Goal: Information Seeking & Learning: Learn about a topic

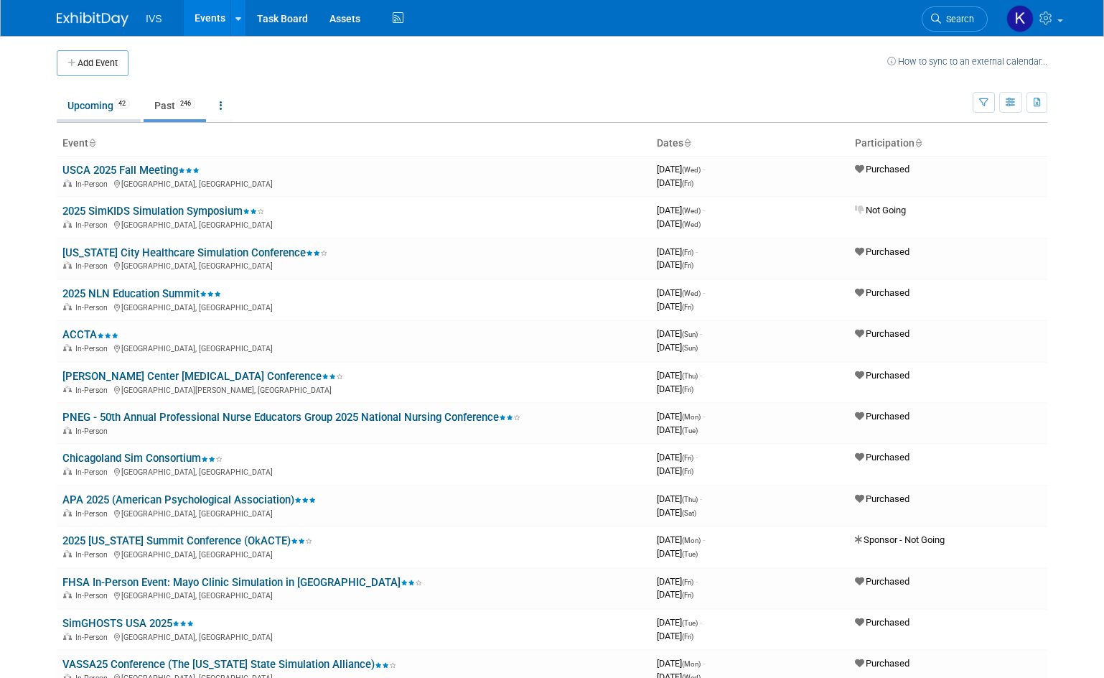
click at [97, 101] on link "Upcoming 42" at bounding box center [99, 105] width 84 height 27
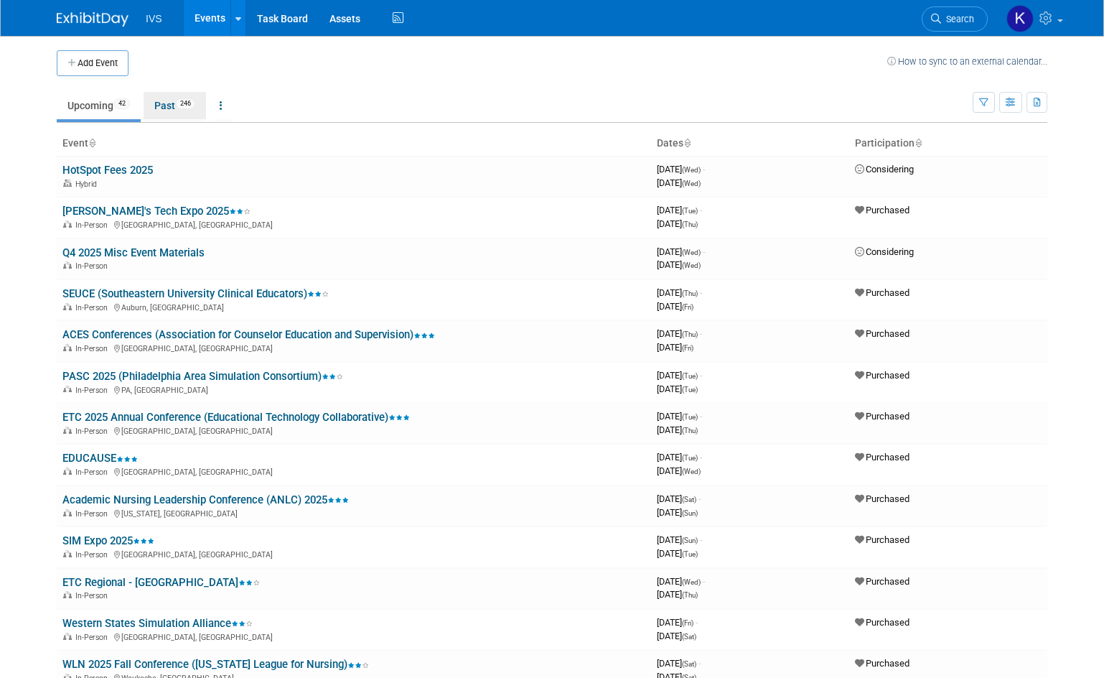
click at [193, 98] on span "246" at bounding box center [185, 103] width 19 height 11
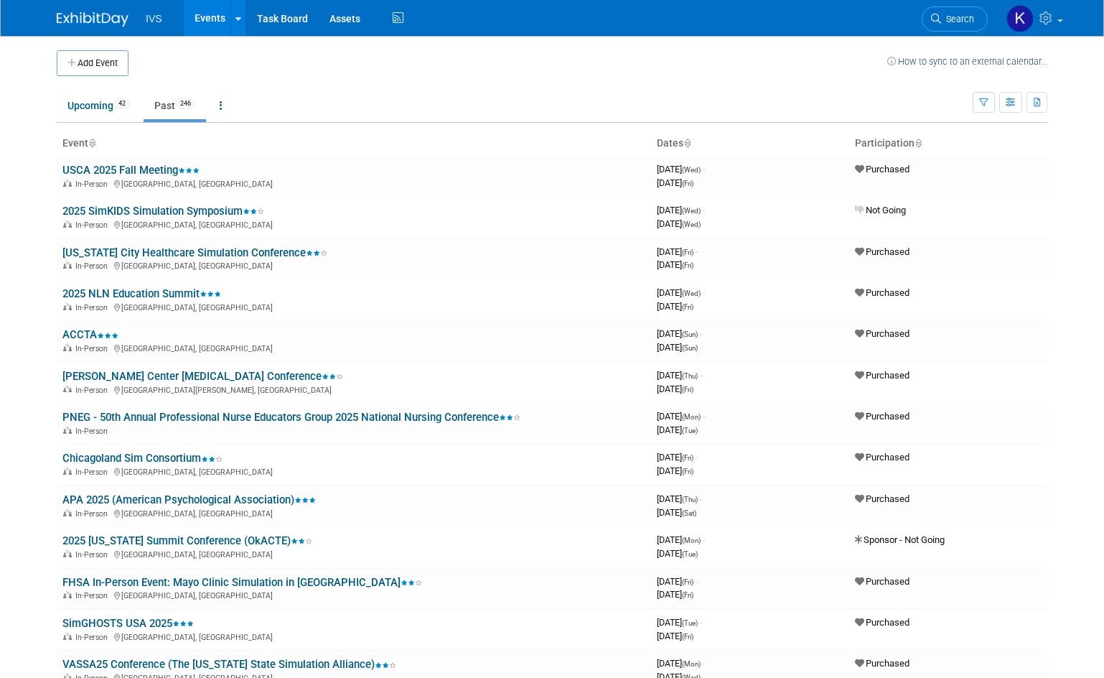
click at [167, 251] on link "[US_STATE] City Healthcare Simulation Conference" at bounding box center [194, 252] width 265 height 13
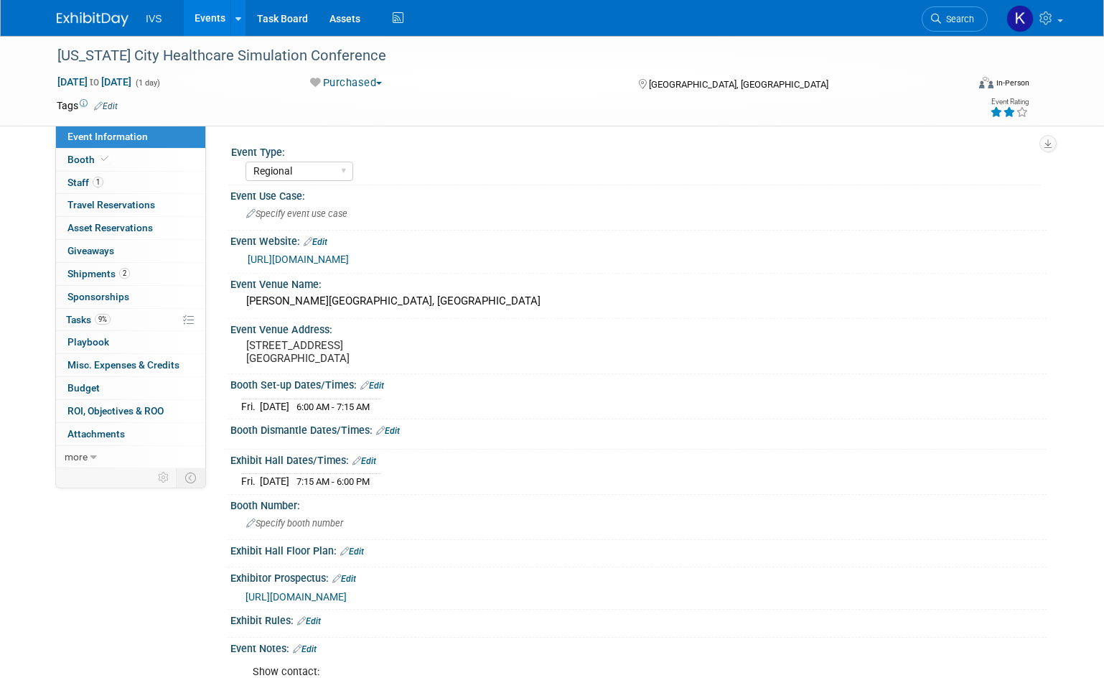
select select "Regional"
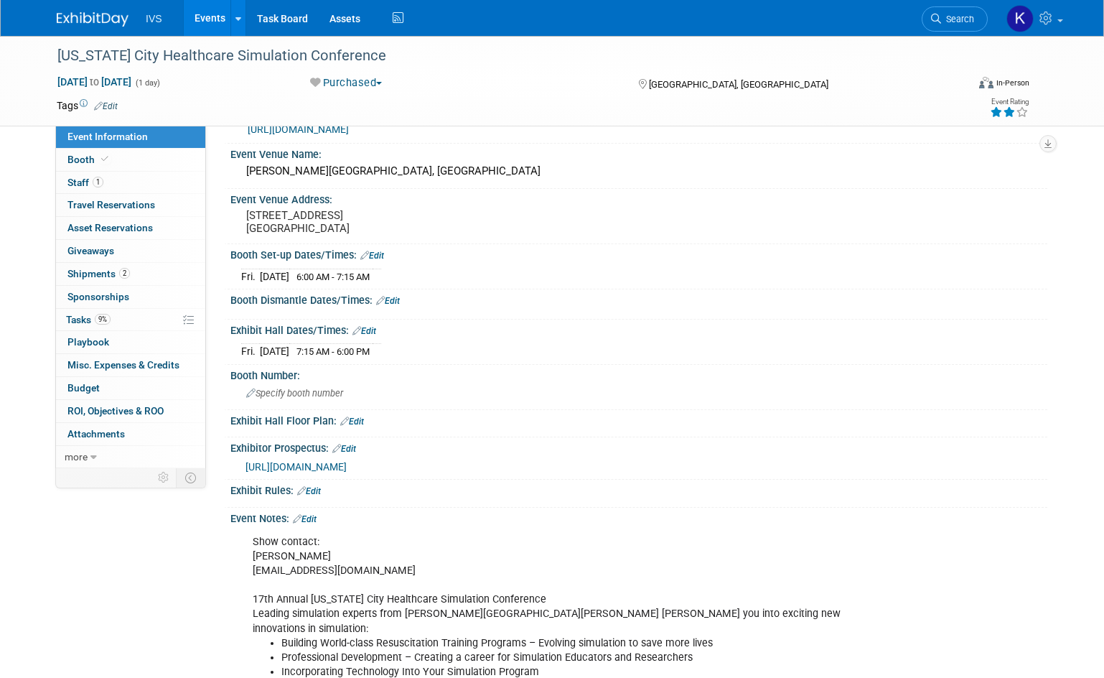
scroll to position [415, 0]
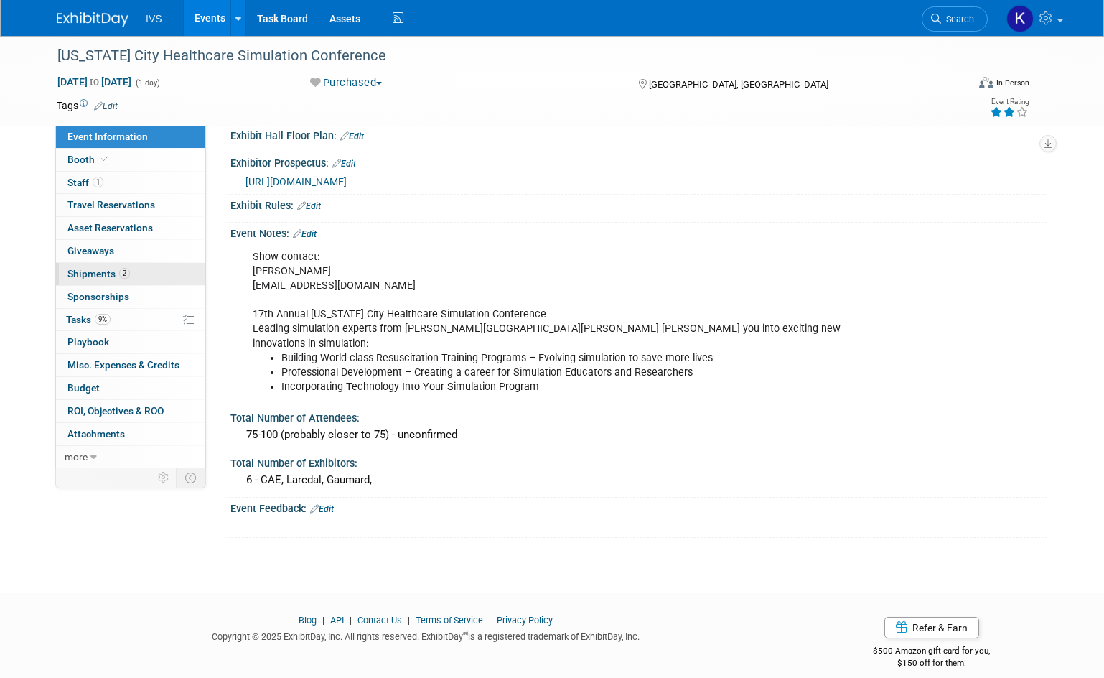
drag, startPoint x: 131, startPoint y: 274, endPoint x: 139, endPoint y: 284, distance: 12.7
click at [131, 274] on link "2 Shipments 2" at bounding box center [130, 274] width 149 height 22
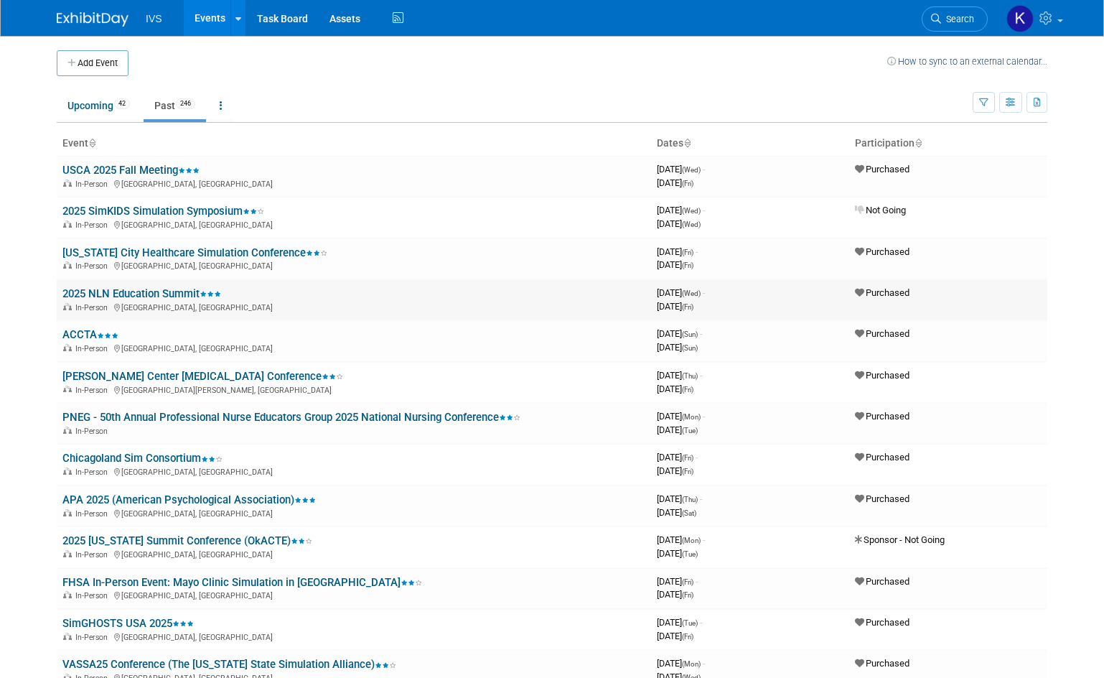
click at [165, 292] on link "2025 NLN Education Summit" at bounding box center [141, 293] width 159 height 13
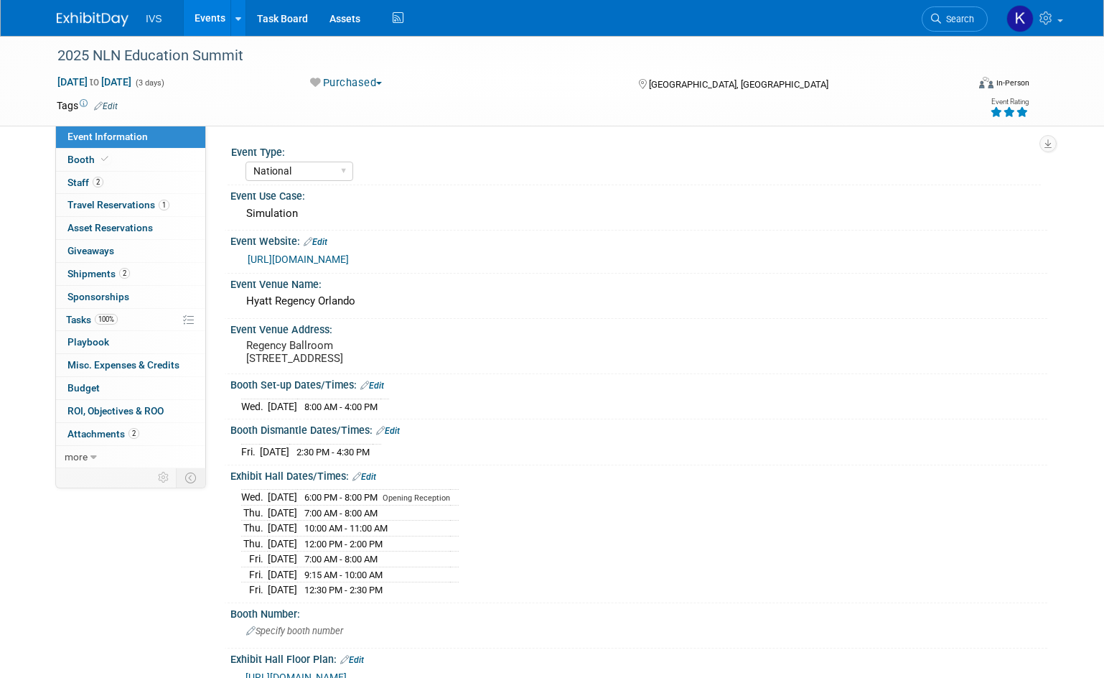
select select "National"
click at [208, 20] on link "Events" at bounding box center [210, 18] width 52 height 36
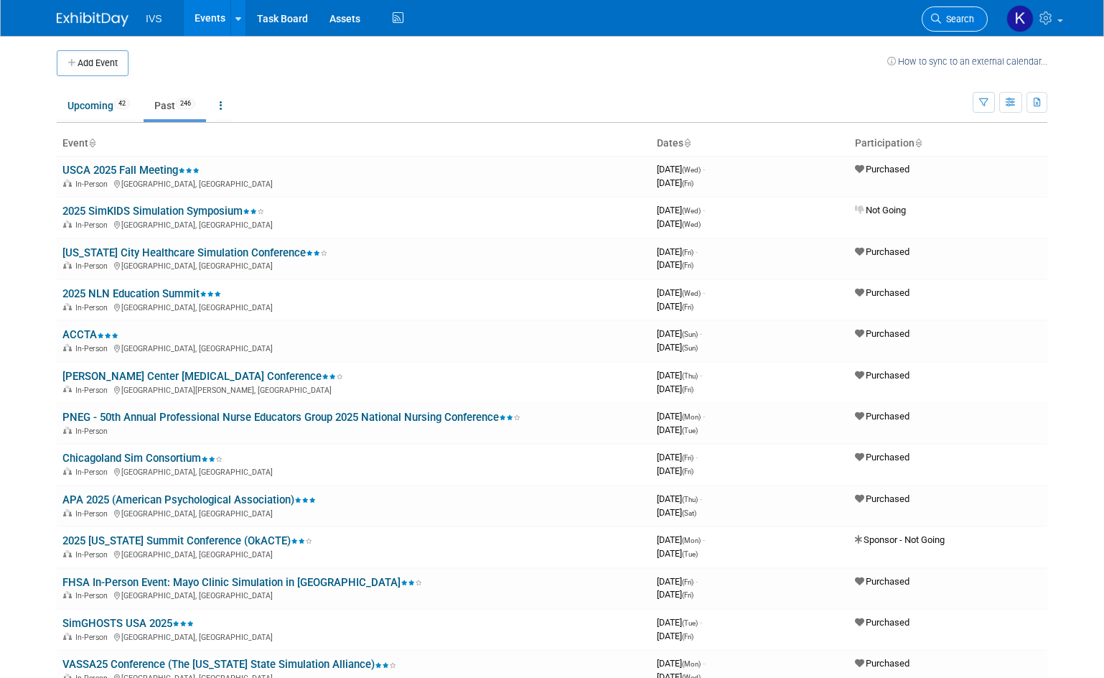
click at [971, 14] on span "Search" at bounding box center [957, 19] width 33 height 11
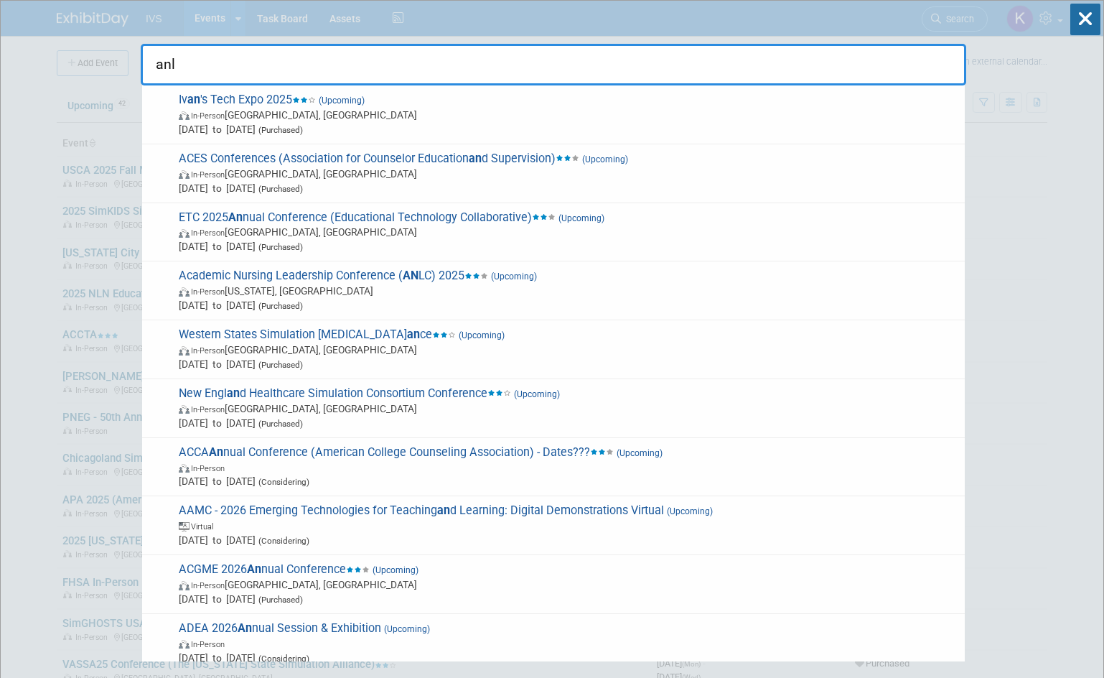
type input "anlc"
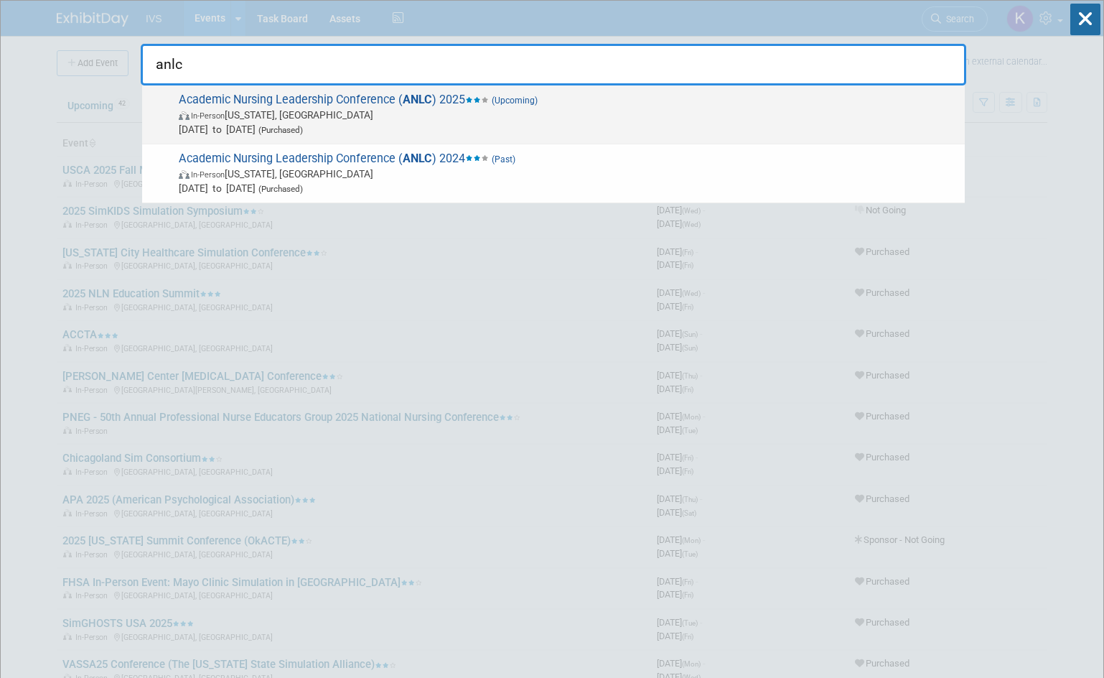
click at [310, 106] on span "Academic Nursing Leadership Conference ( ANLC ) 2025 (Upcoming) In-Person Washi…" at bounding box center [565, 115] width 783 height 44
click at [0, 0] on div at bounding box center [0, 0] width 0 height 0
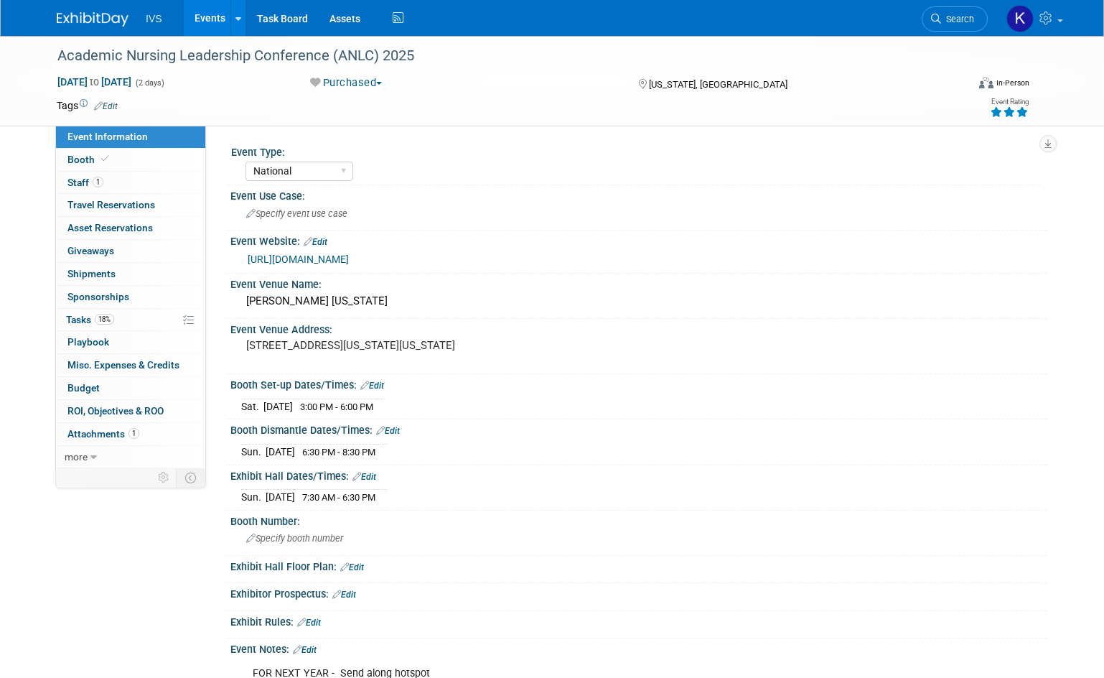
select select "National"
click at [349, 256] on link "https://www.aacnnursing.org/anlc" at bounding box center [298, 258] width 101 height 11
click at [205, 21] on link "Events" at bounding box center [210, 18] width 52 height 36
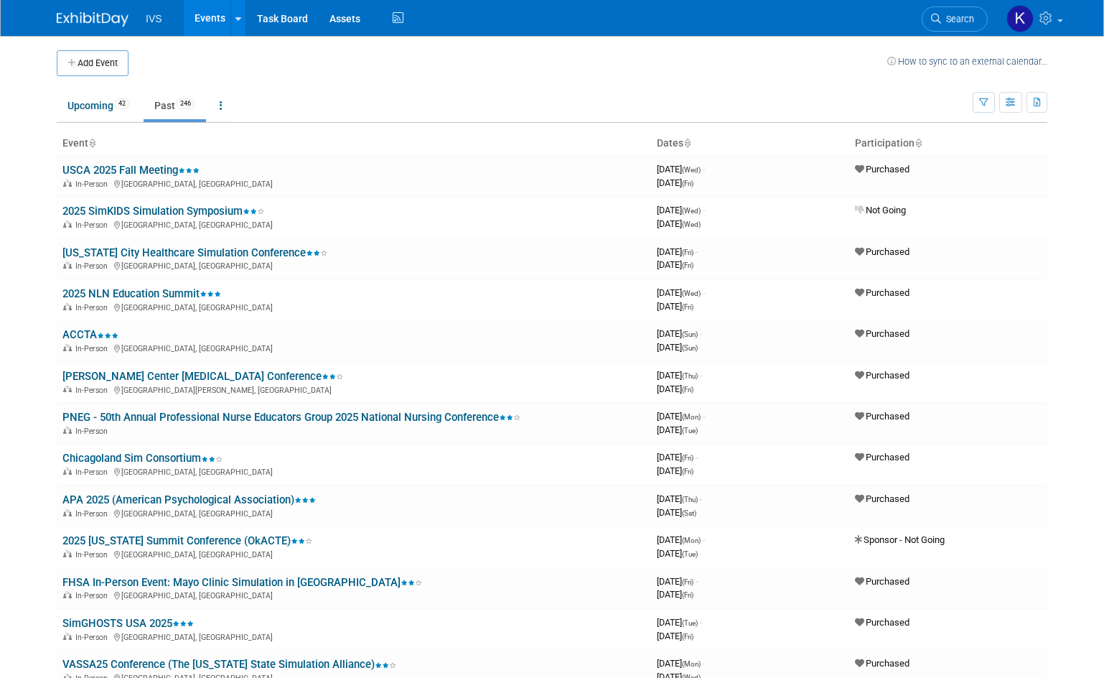
click at [118, 291] on link "2025 NLN Education Summit" at bounding box center [141, 293] width 159 height 13
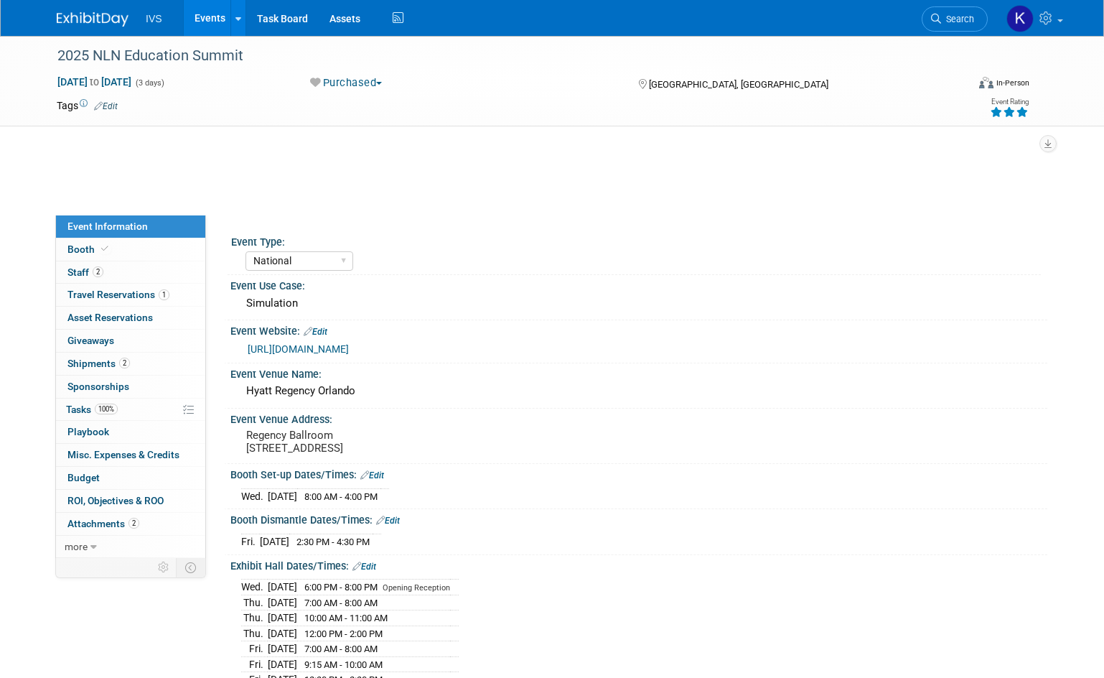
select select "National"
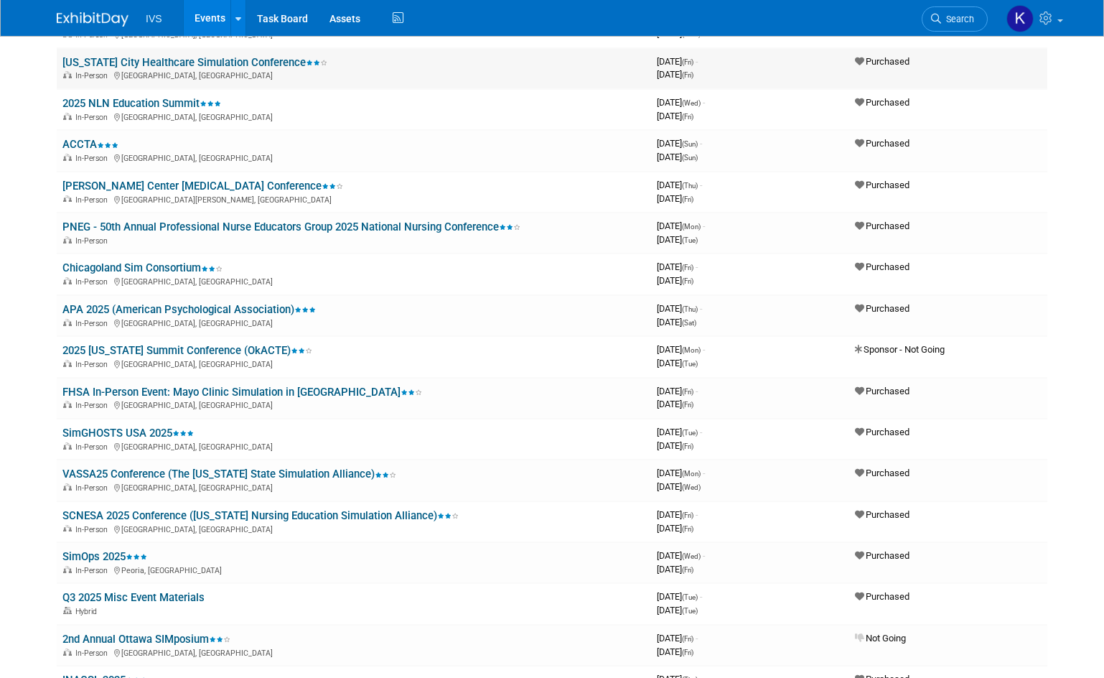
scroll to position [215, 0]
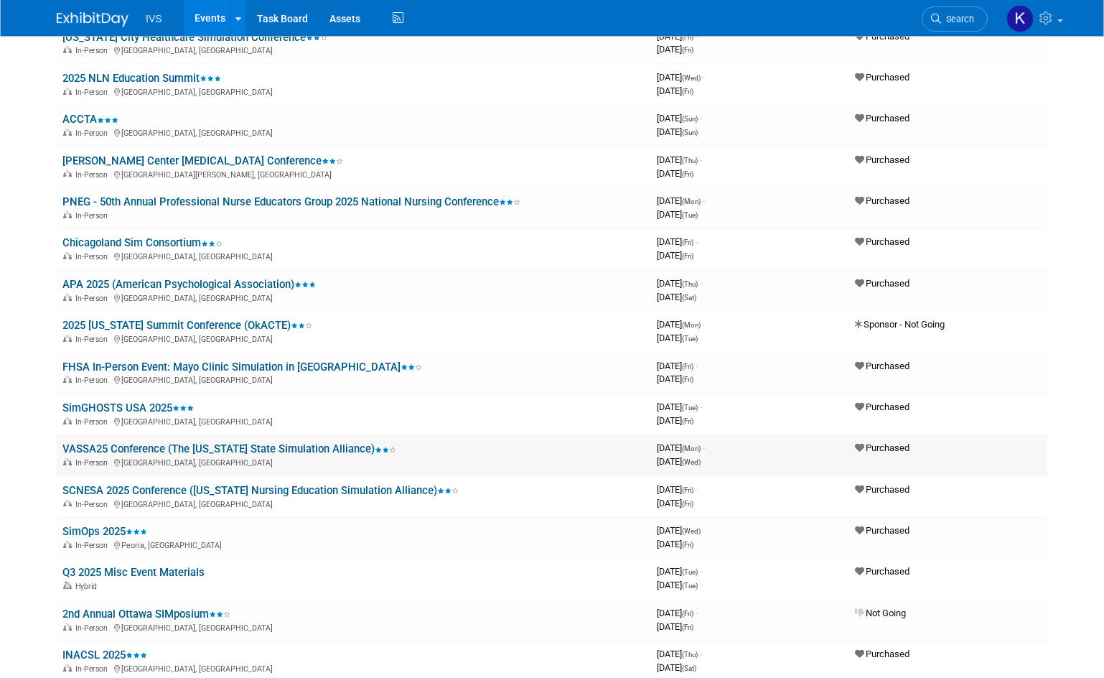
click at [202, 449] on link "VASSA25 Conference (The [US_STATE] State Simulation Alliance)" at bounding box center [229, 448] width 334 height 13
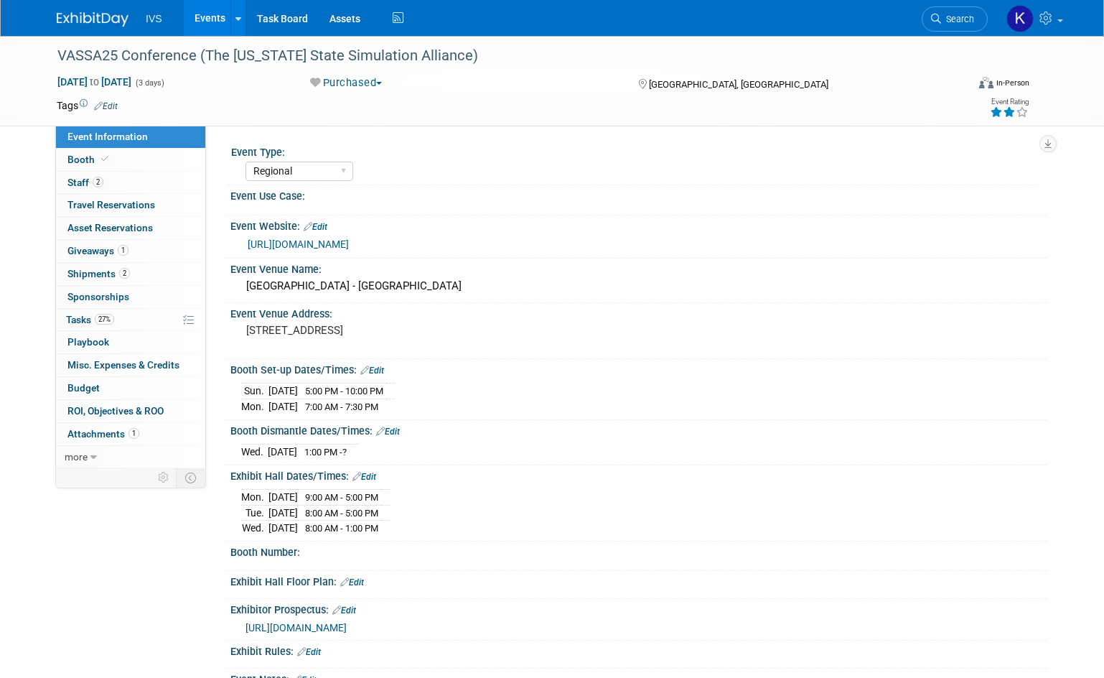
select select "Regional"
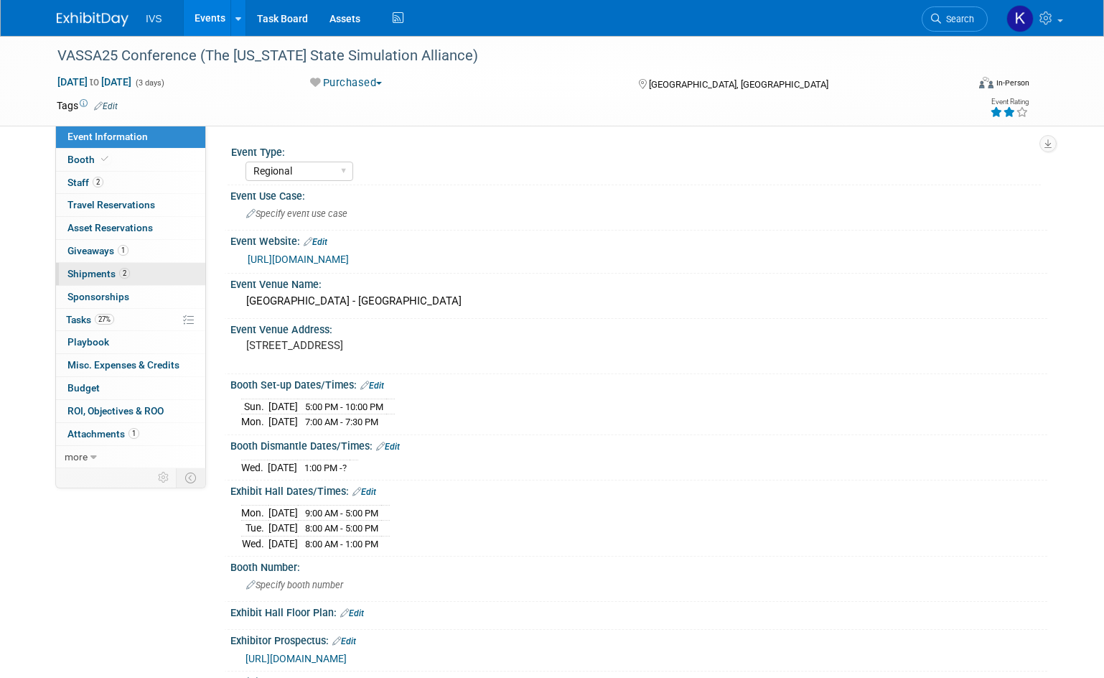
click at [113, 278] on span "Shipments 2" at bounding box center [98, 273] width 62 height 11
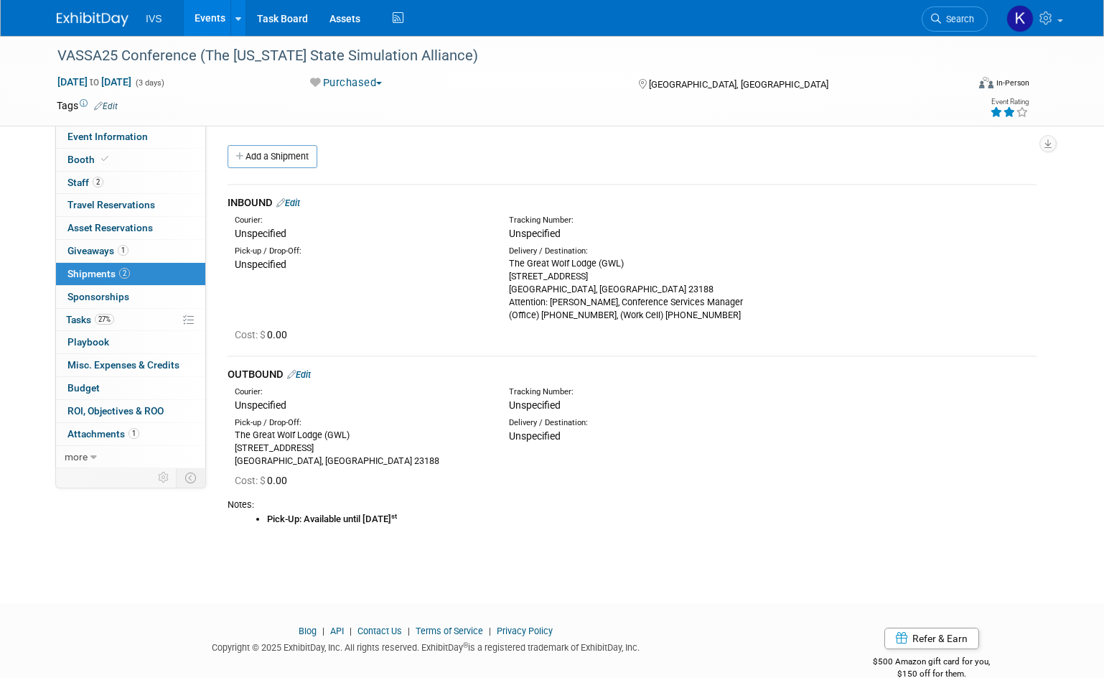
click at [296, 372] on icon at bounding box center [291, 374] width 9 height 9
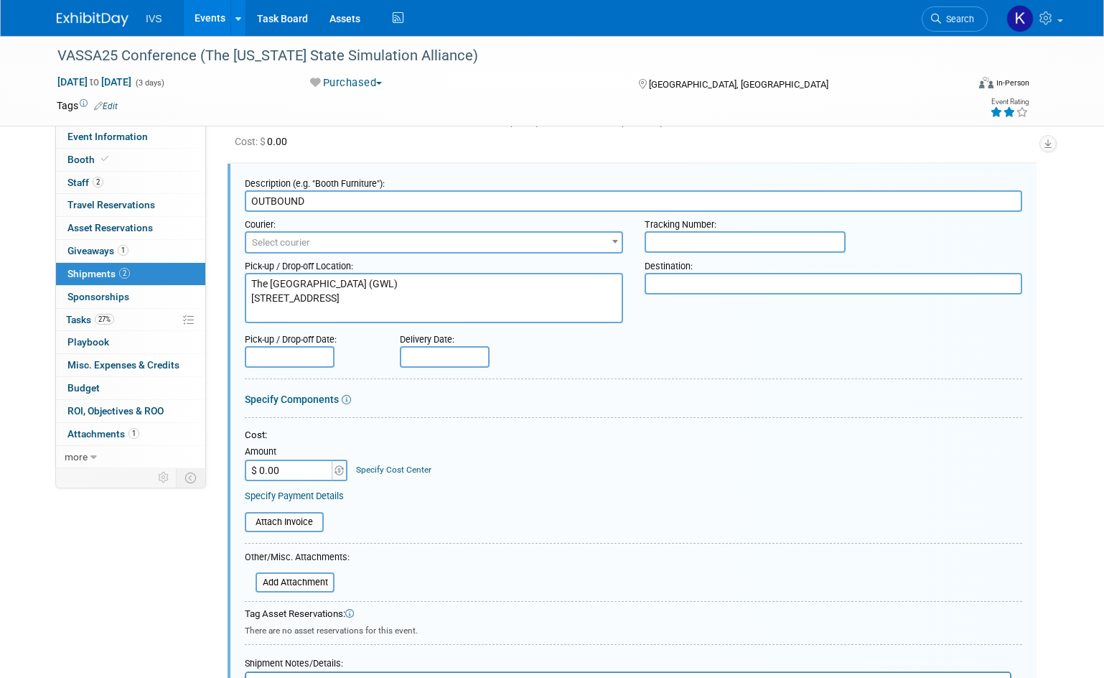
click at [299, 478] on input "$ 0.00" at bounding box center [290, 471] width 90 height 22
type input "$ 4.82"
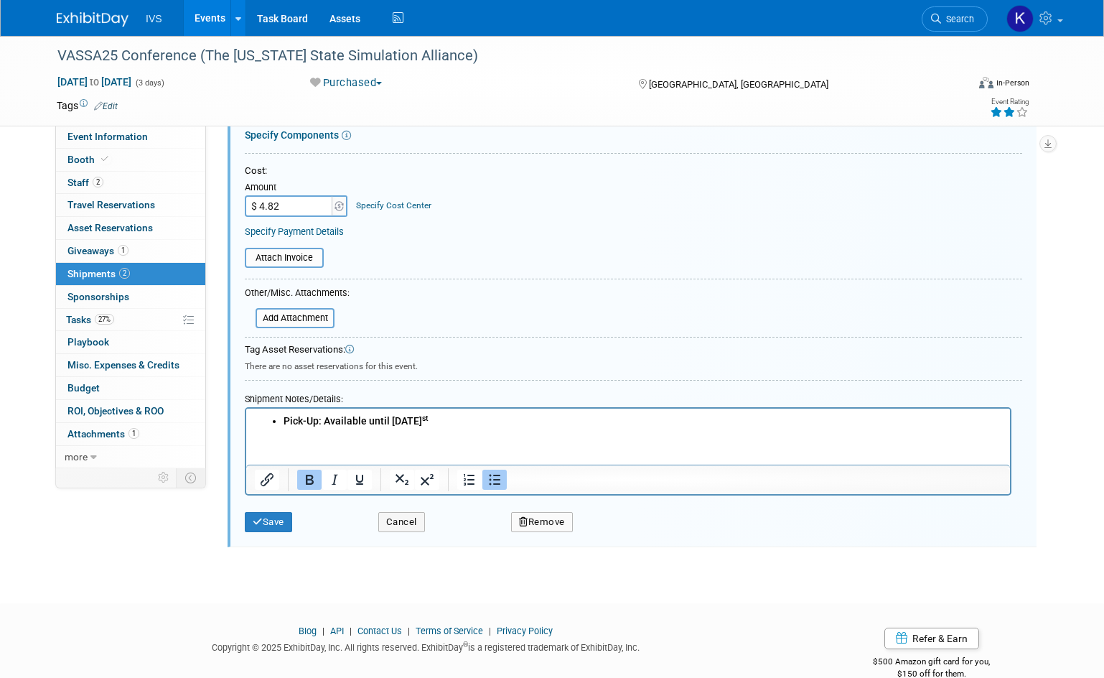
scroll to position [467, 0]
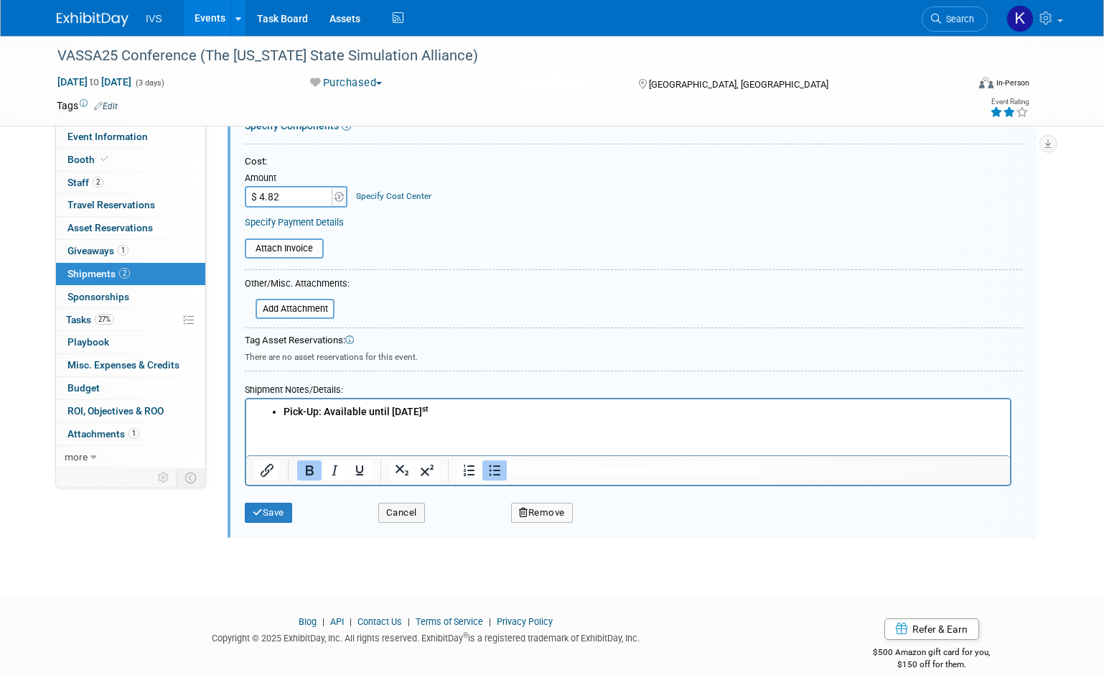
click at [552, 415] on li "Pick-Up: Available until Thursday, July 31 st" at bounding box center [643, 412] width 719 height 14
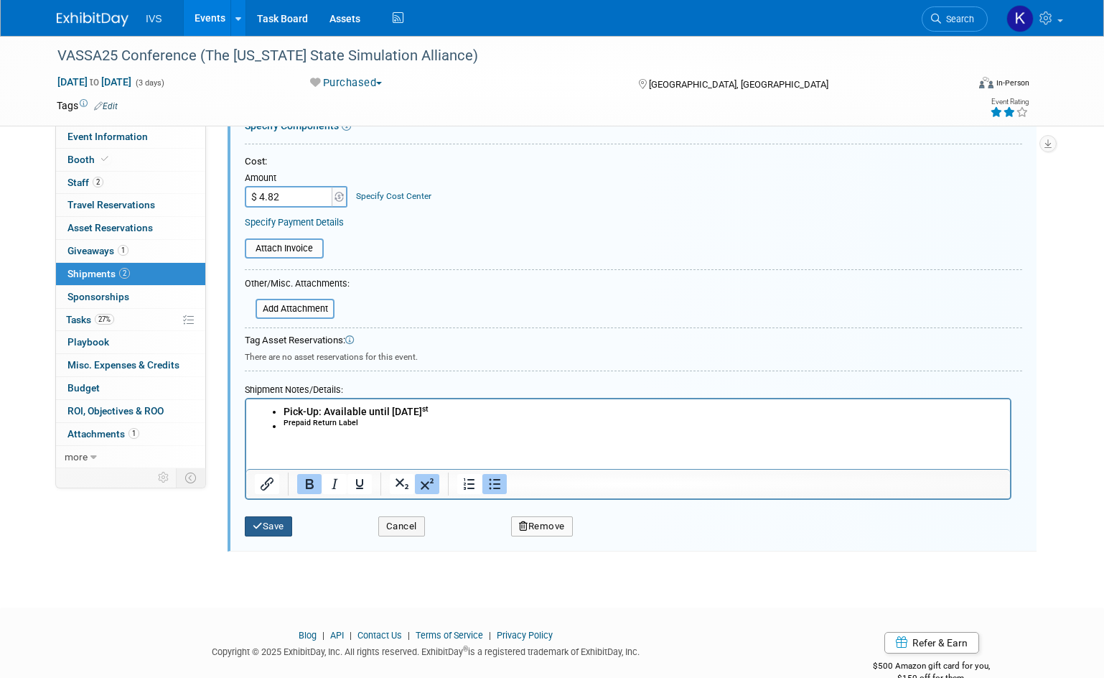
click at [255, 523] on icon "submit" at bounding box center [258, 525] width 10 height 9
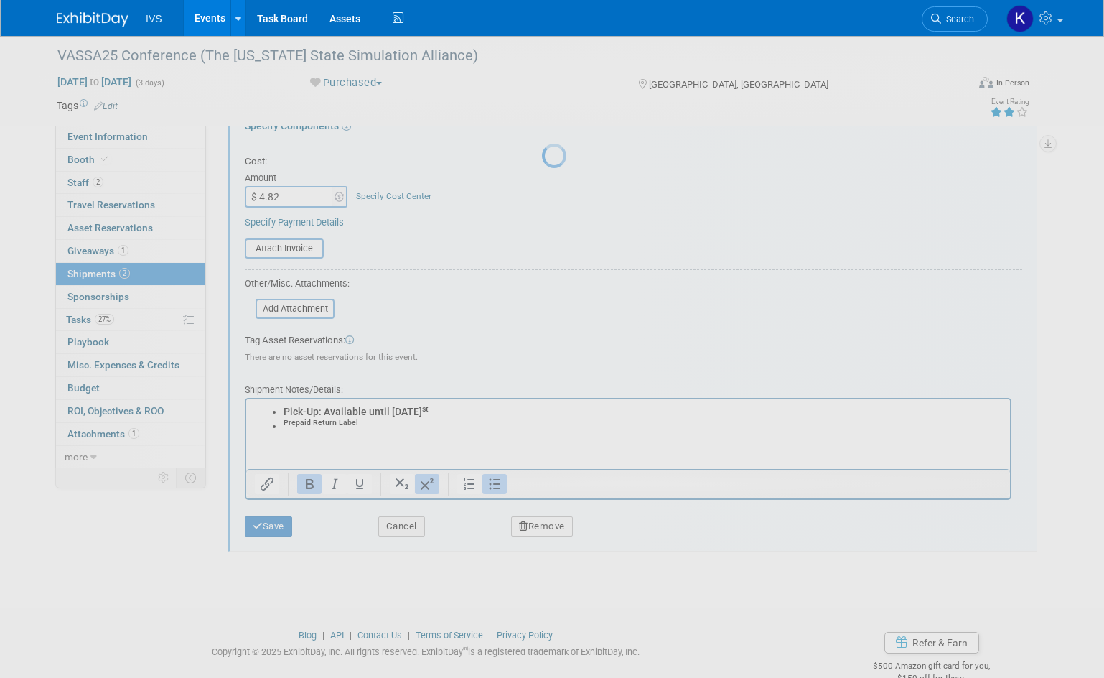
scroll to position [39, 0]
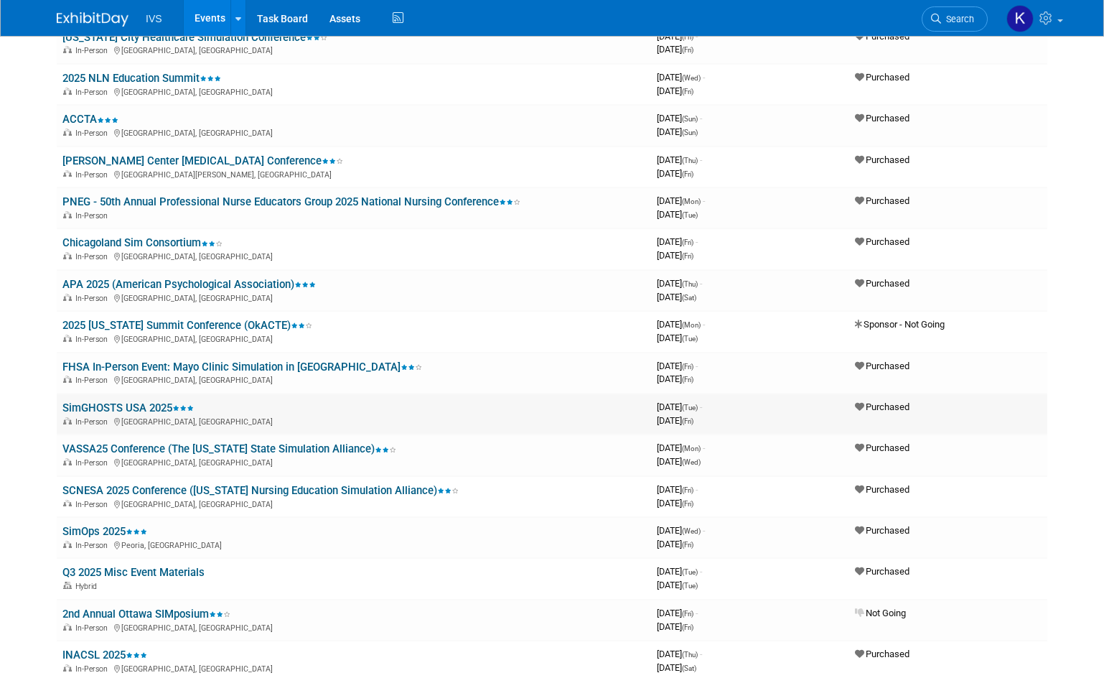
click at [154, 404] on link "SimGHOSTS USA 2025" at bounding box center [127, 407] width 131 height 13
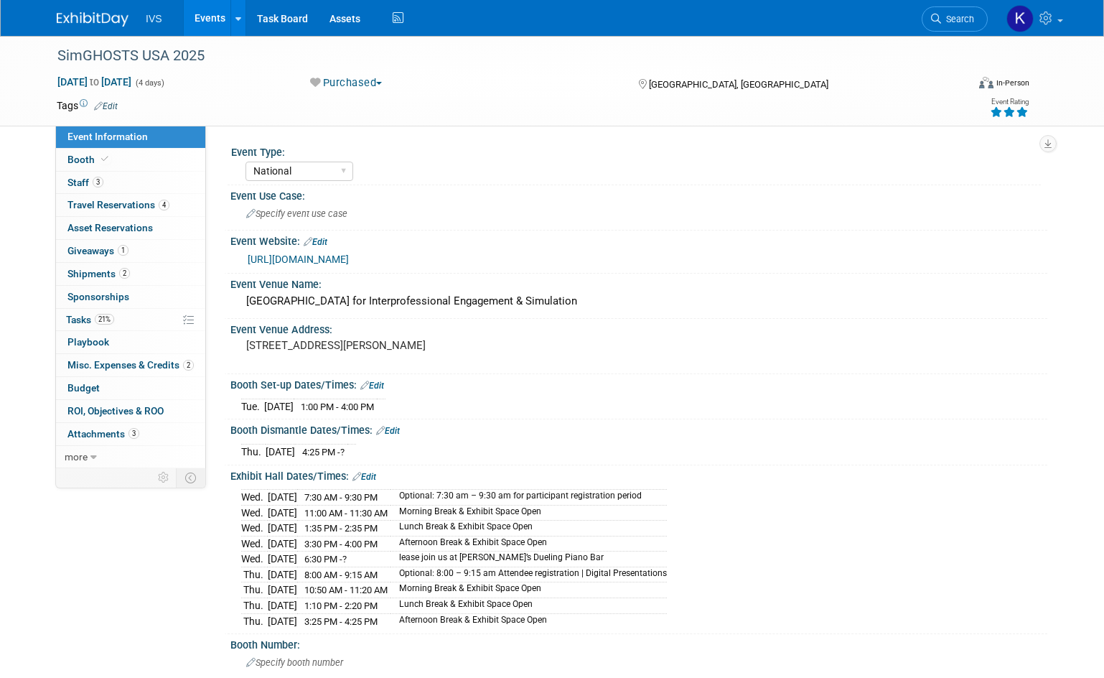
select select "National"
click at [136, 273] on link "2 Shipments 2" at bounding box center [130, 274] width 149 height 22
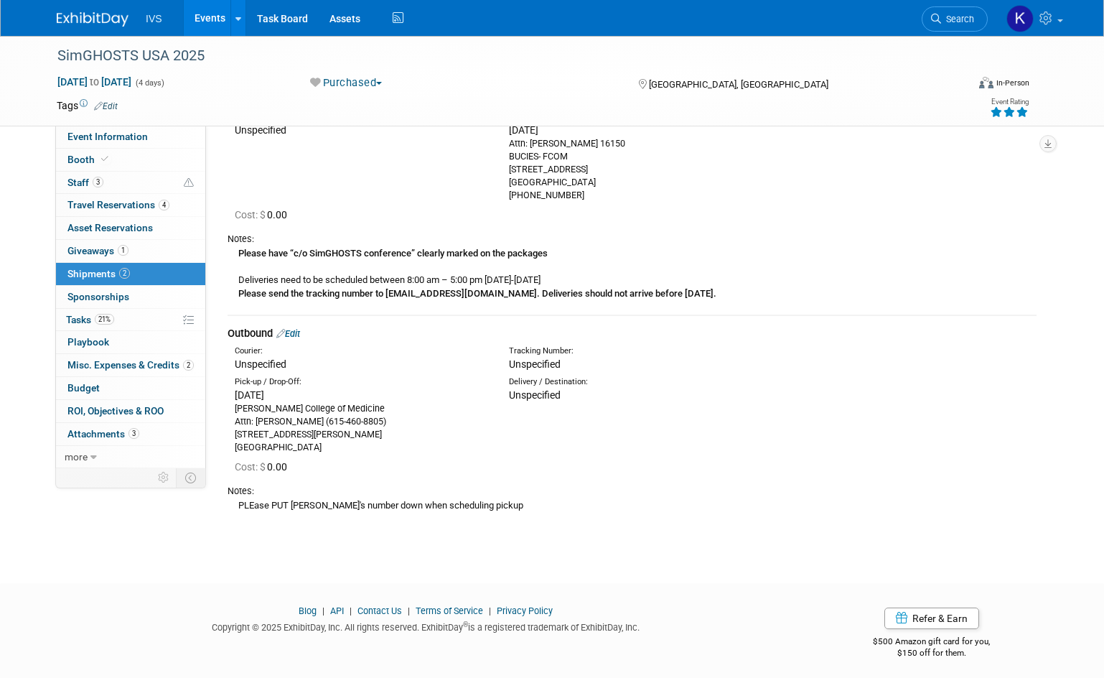
scroll to position [140, 0]
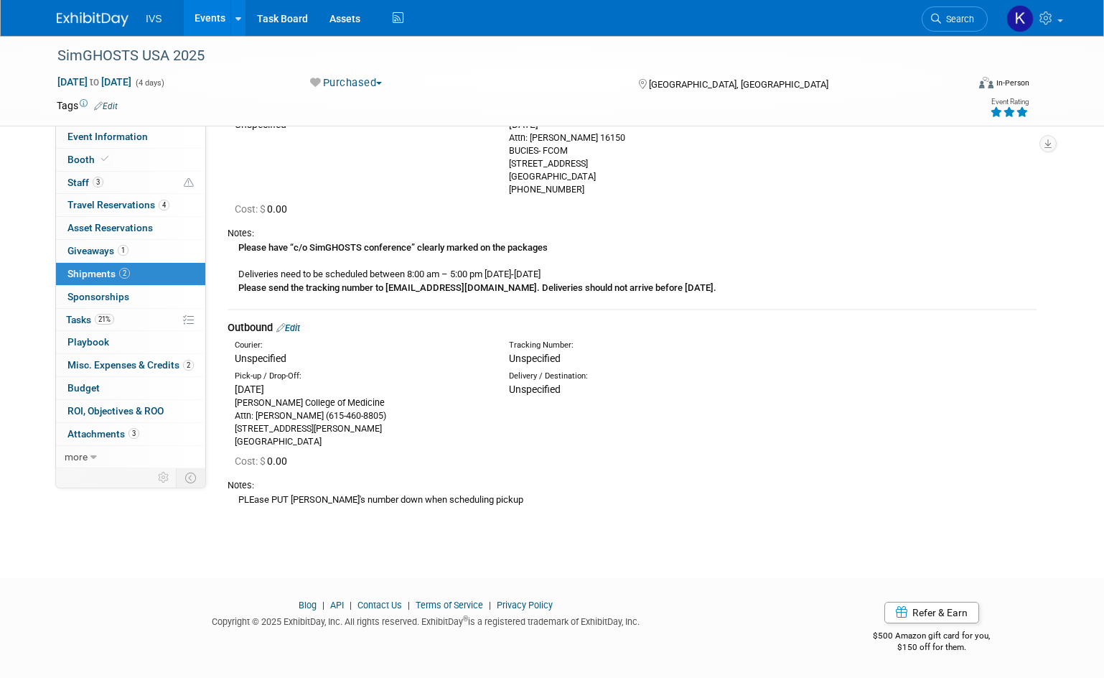
click at [300, 325] on link "Edit" at bounding box center [288, 327] width 24 height 11
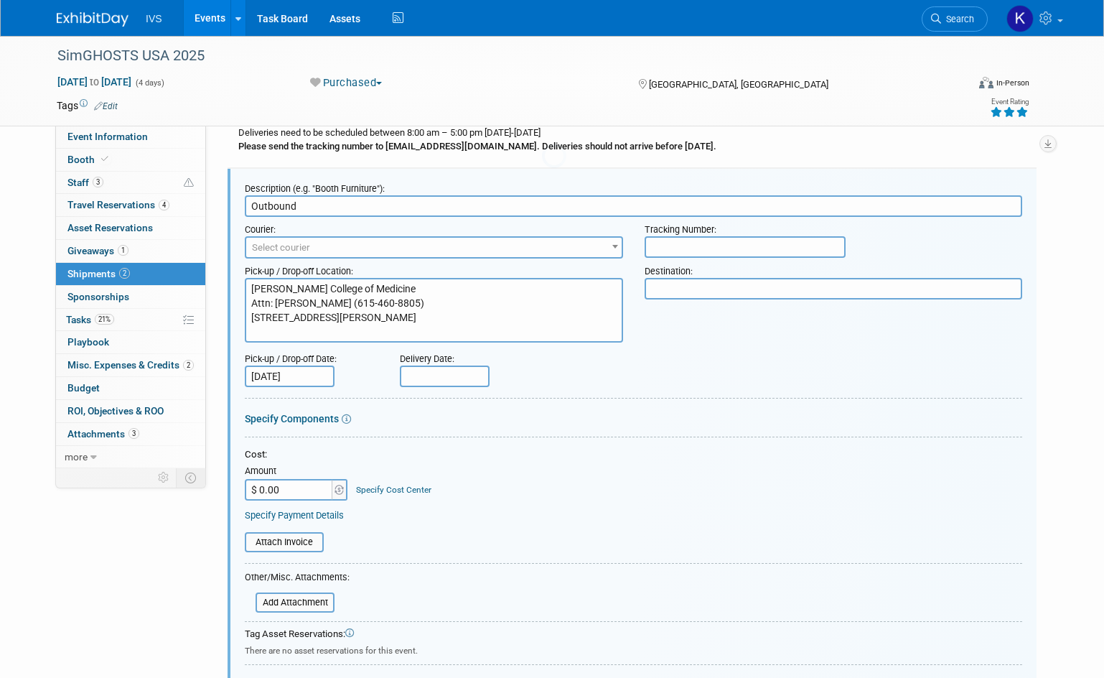
scroll to position [286, 0]
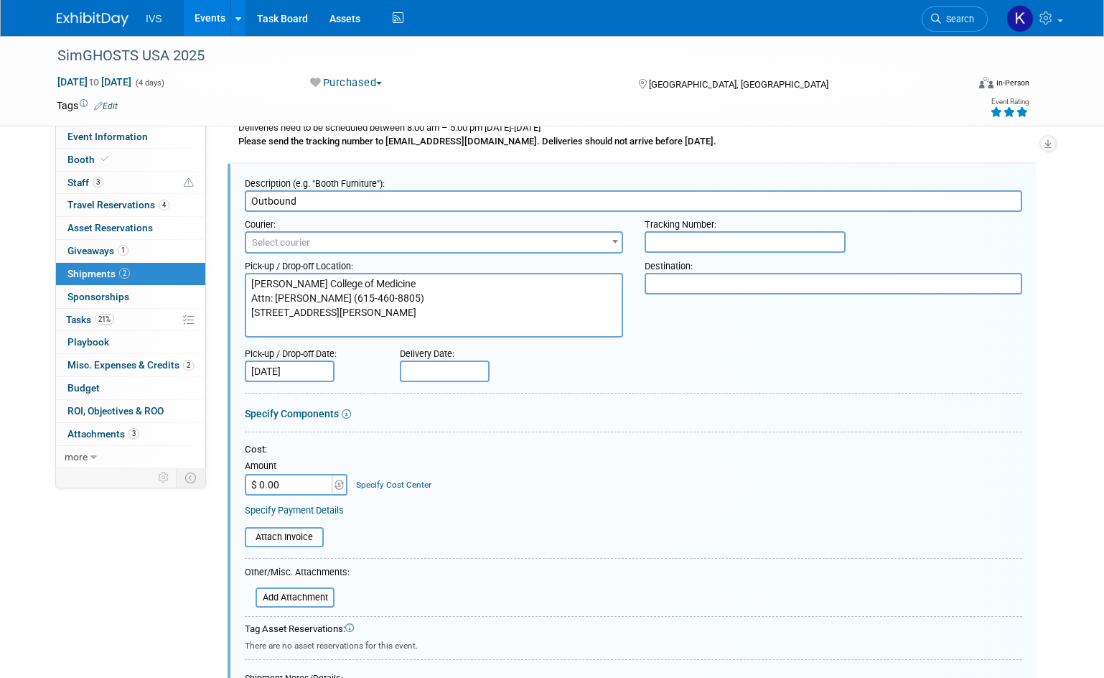
click at [293, 495] on input "$ 0.00" at bounding box center [290, 485] width 90 height 22
type input "$ 119.96"
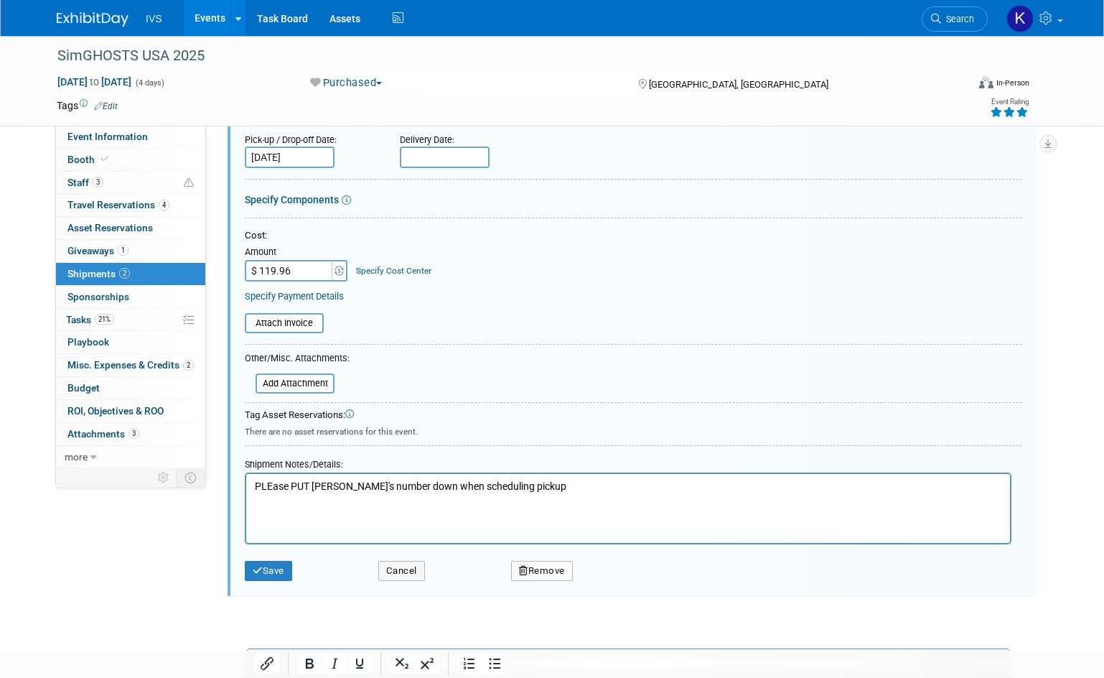
scroll to position [502, 0]
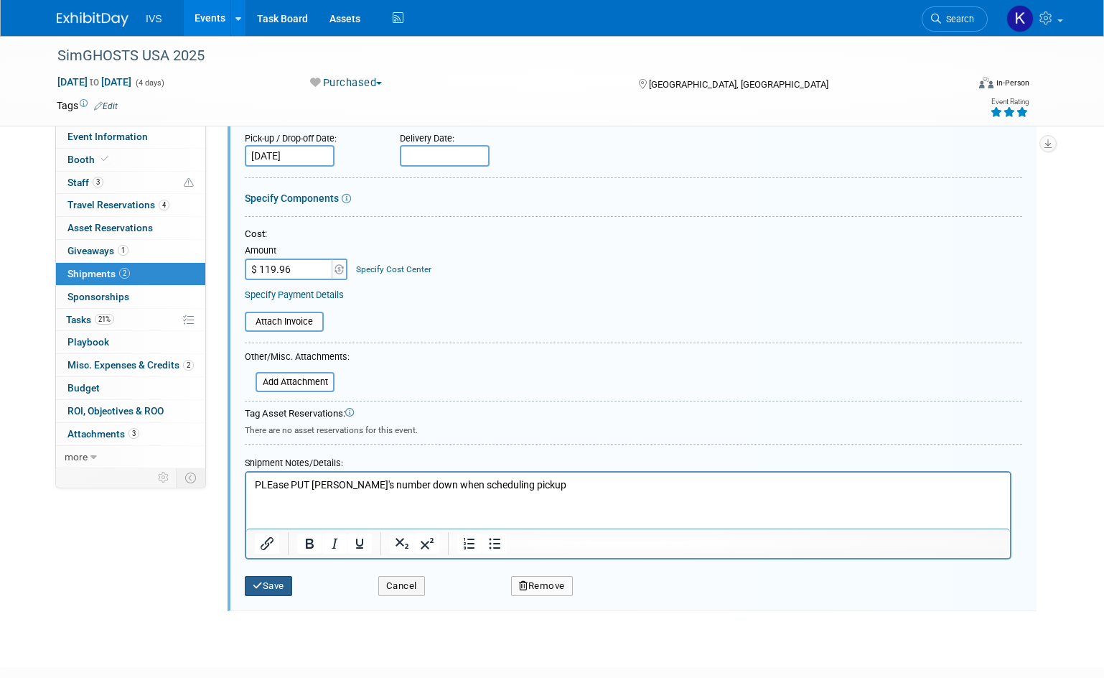
click at [266, 587] on button "Save" at bounding box center [268, 586] width 47 height 20
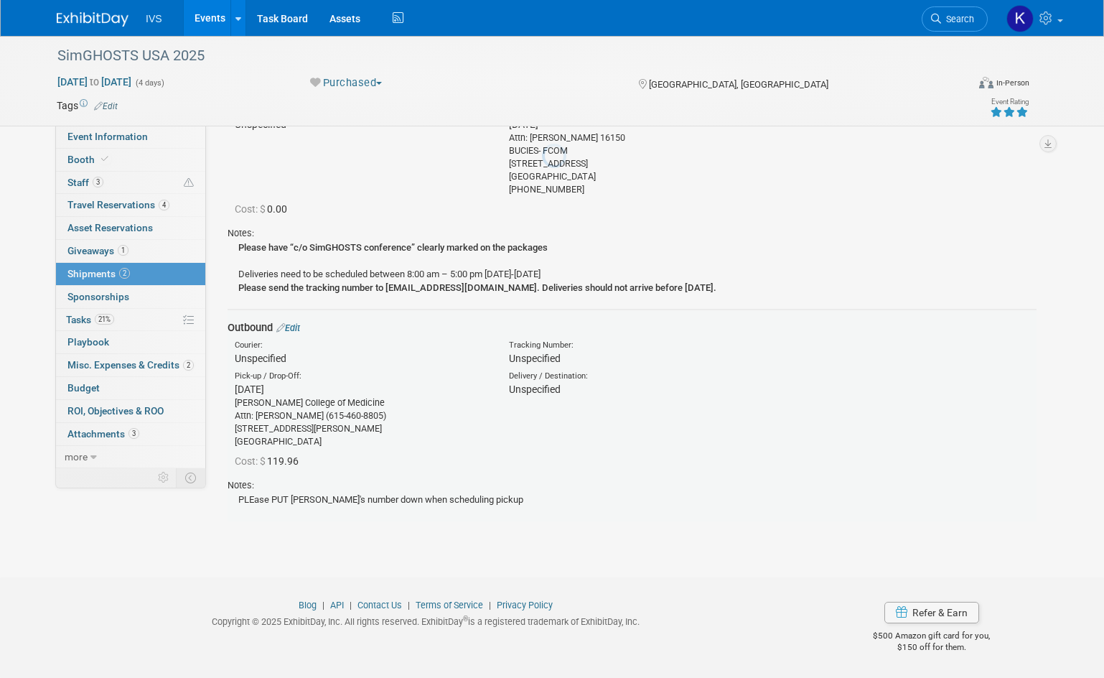
scroll to position [140, 0]
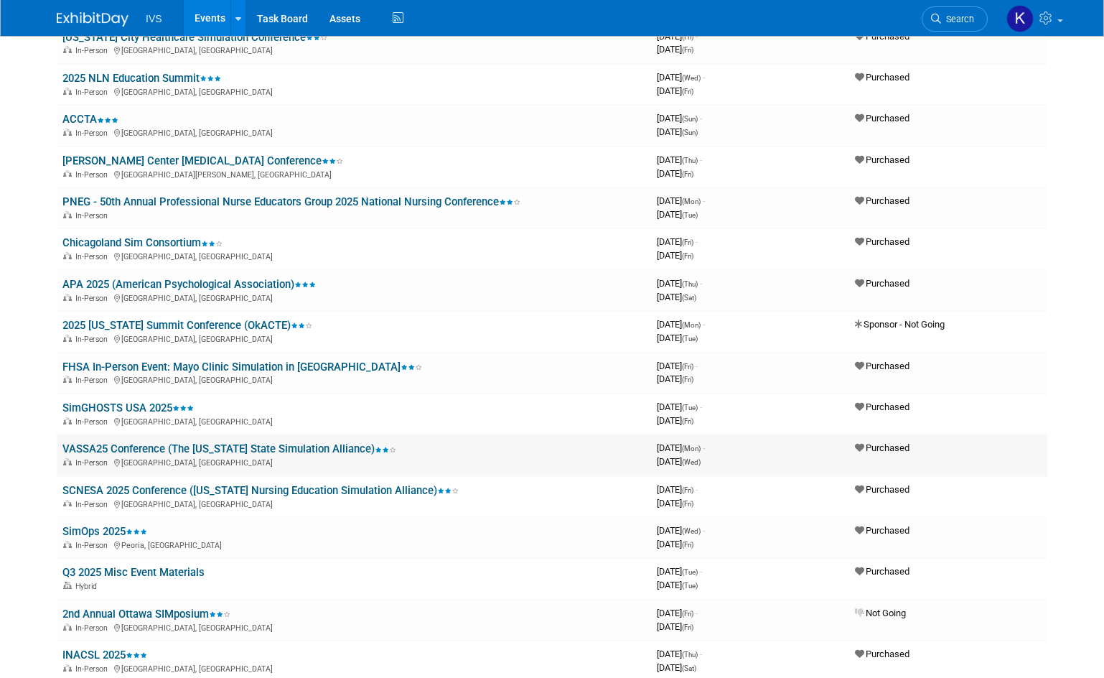
click at [177, 445] on link "VASSA25 Conference (The [US_STATE] State Simulation Alliance)" at bounding box center [229, 448] width 334 height 13
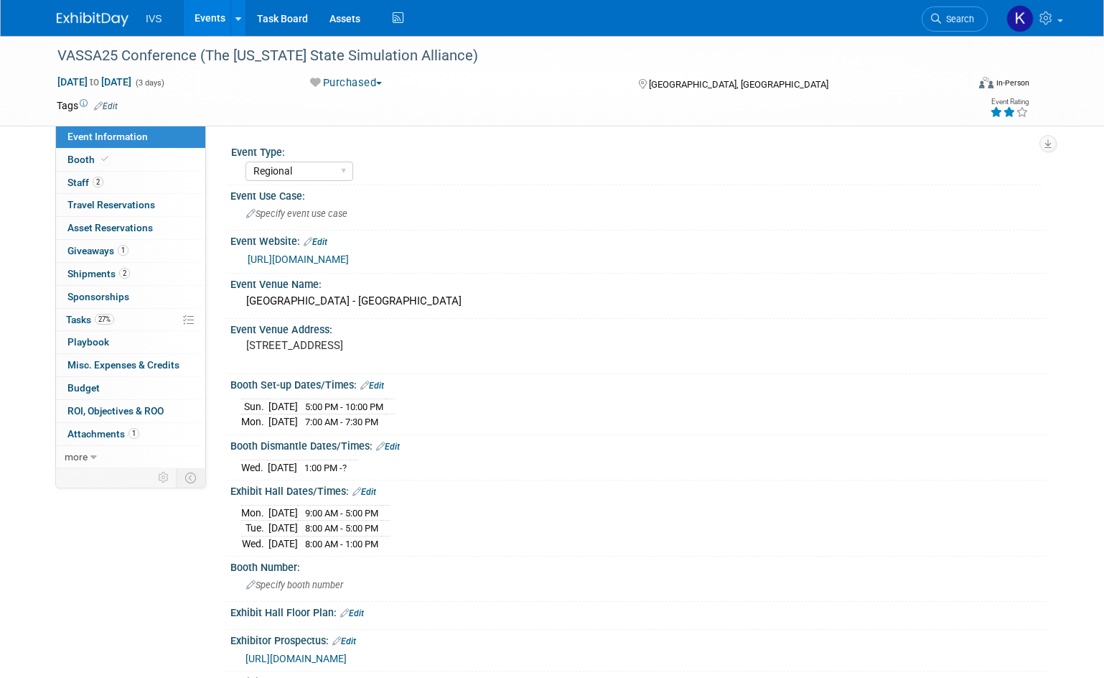
select select "Regional"
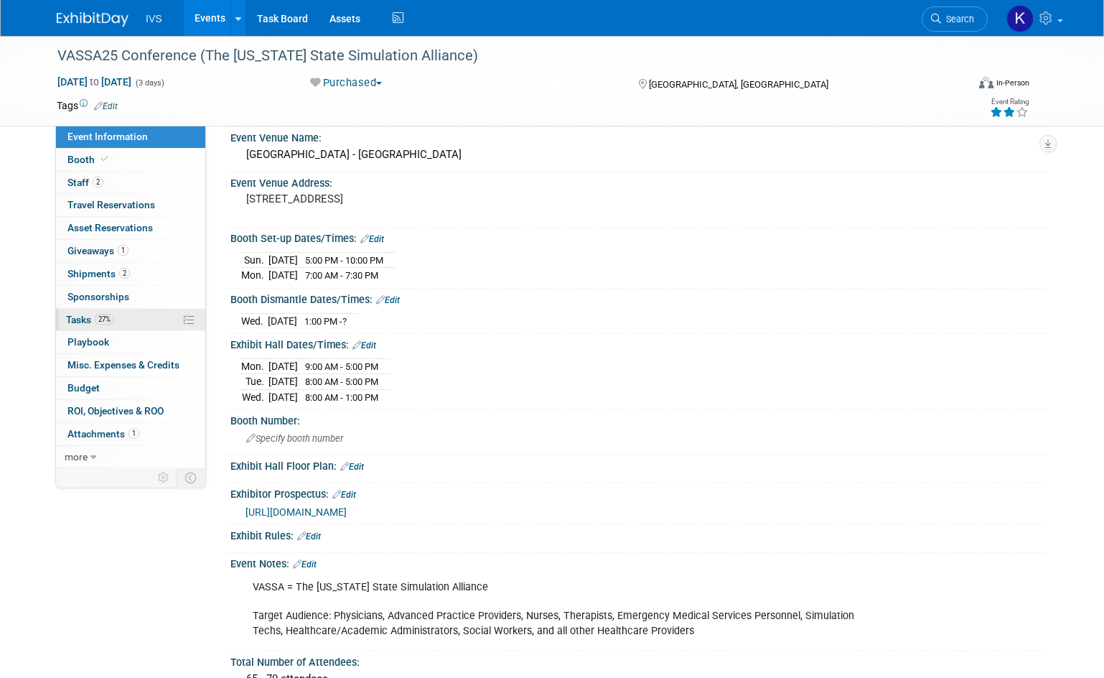
scroll to position [130, 0]
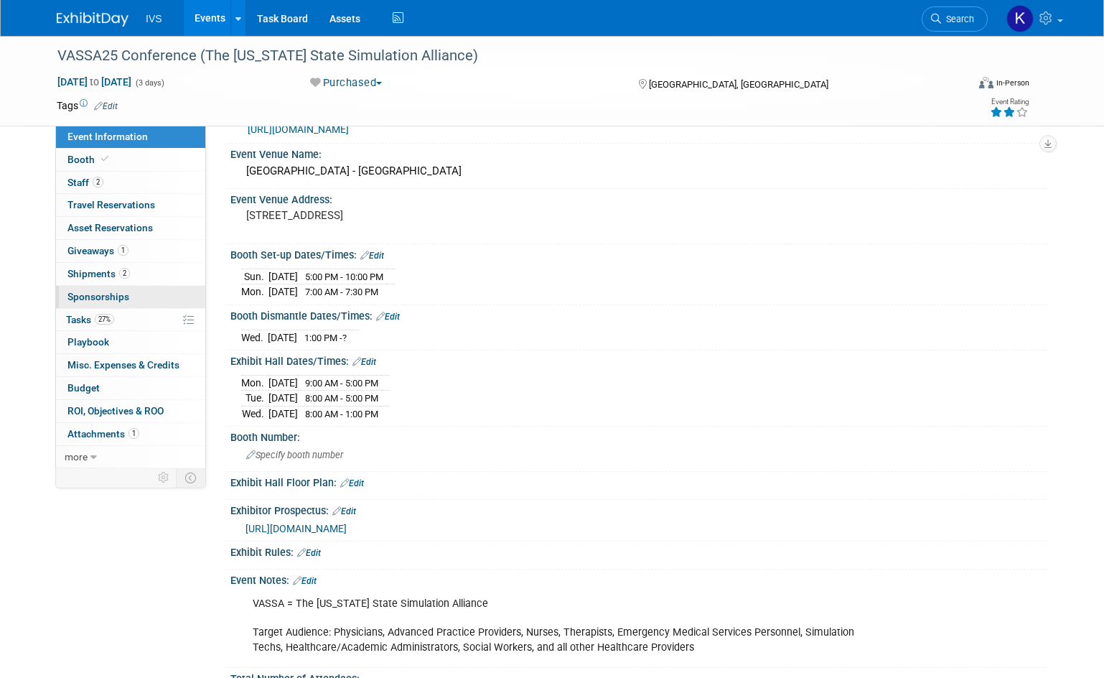
click at [121, 295] on span "Sponsorships 0" at bounding box center [98, 296] width 62 height 11
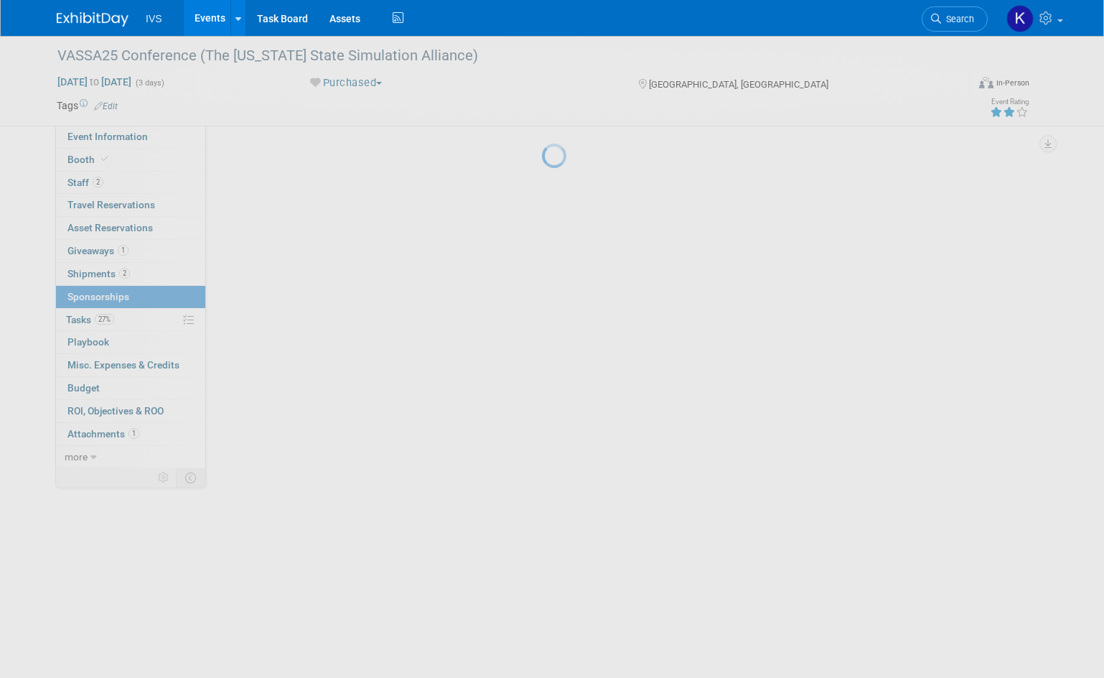
scroll to position [0, 0]
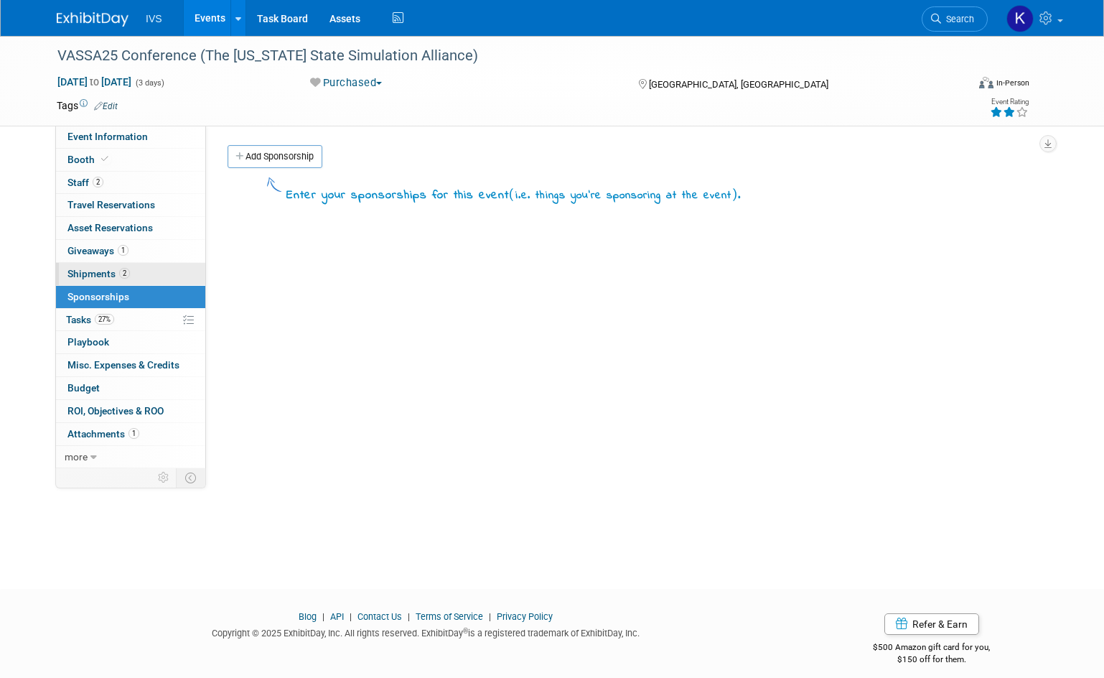
click at [98, 274] on span "Shipments 2" at bounding box center [98, 273] width 62 height 11
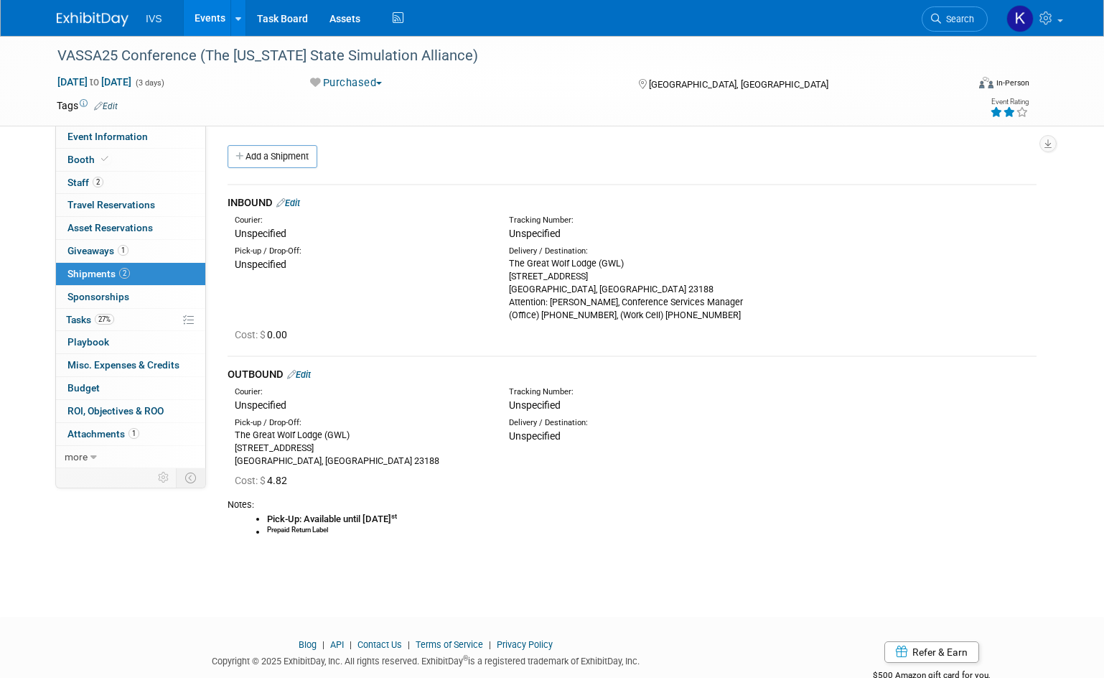
click at [299, 370] on link "Edit" at bounding box center [299, 374] width 24 height 11
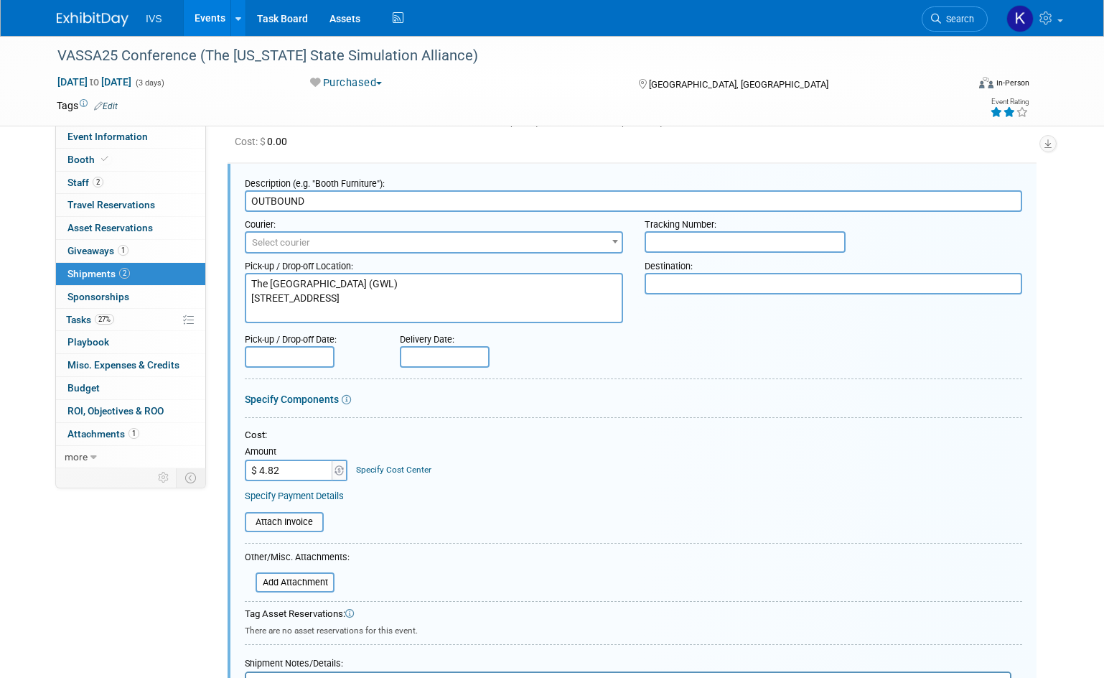
click at [283, 462] on input "$ 4.82" at bounding box center [290, 471] width 90 height 22
click at [282, 462] on input "$ 4.82" at bounding box center [290, 471] width 90 height 22
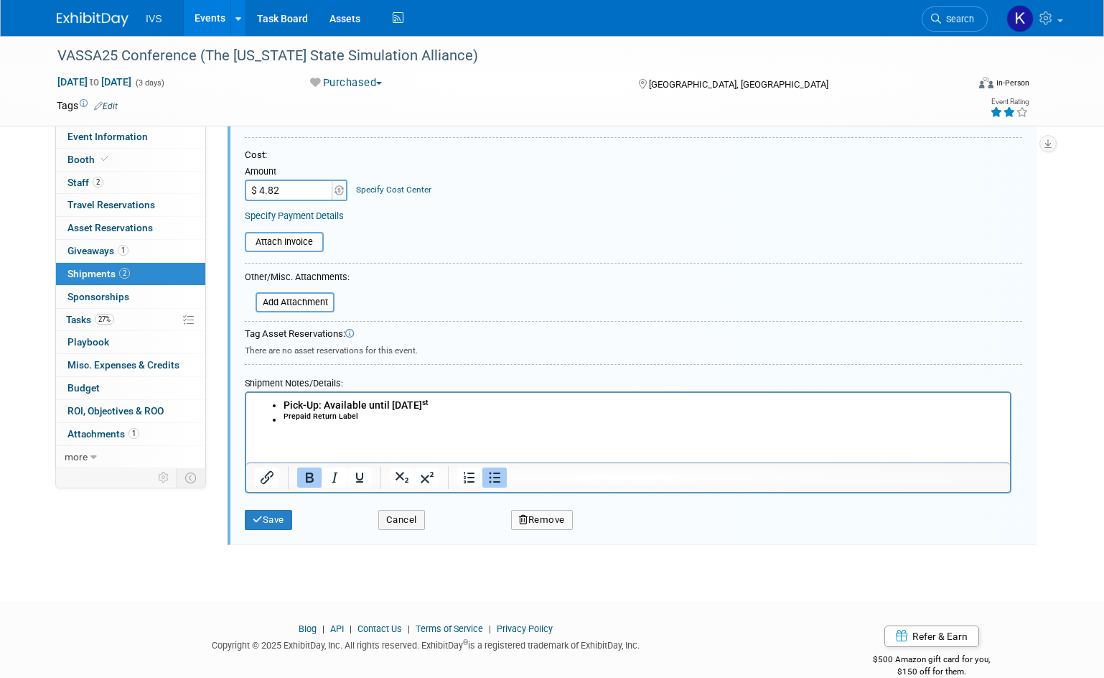
scroll to position [474, 0]
click at [330, 418] on sup "Prepaid Return Label" at bounding box center [321, 415] width 75 height 9
click at [274, 189] on input "$ 4.82" at bounding box center [290, 190] width 90 height 22
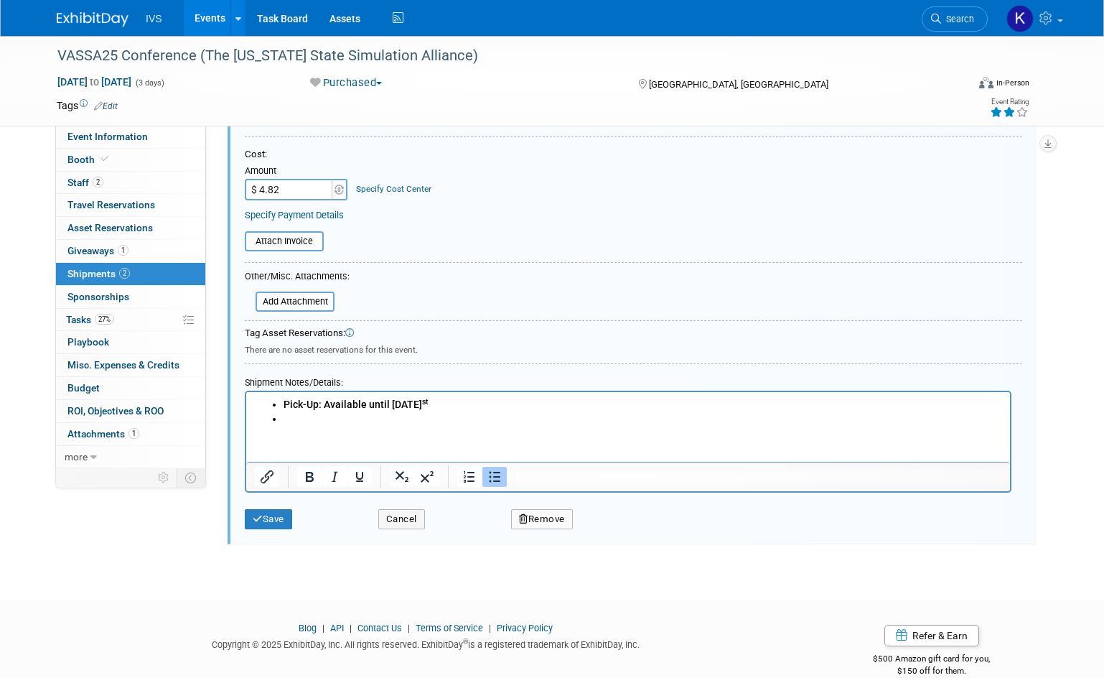
click at [274, 189] on input "$ 4.82" at bounding box center [290, 190] width 90 height 22
click at [297, 414] on li "Rich Text Area. Press ALT-0 for help." at bounding box center [643, 419] width 719 height 14
click at [292, 187] on input "$ 4.82" at bounding box center [290, 190] width 90 height 22
type input "$ 117.05"
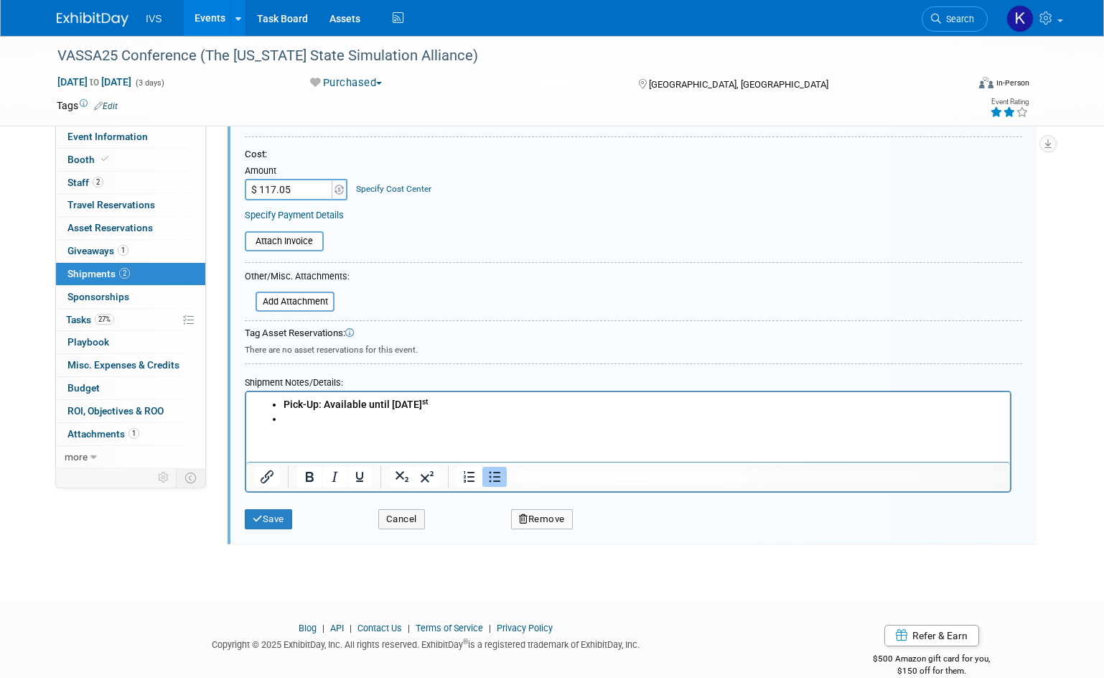
click at [452, 142] on div at bounding box center [634, 139] width 778 height 6
click at [580, 98] on td at bounding box center [491, 105] width 746 height 14
click at [894, 90] on div "Virtual In-Person Hybrid <img src="https://www.exhibitday.com/Images/Format-Vir…" at bounding box center [958, 86] width 166 height 22
click at [308, 418] on li "Rich Text Area. Press ALT-0 for help." at bounding box center [643, 419] width 719 height 14
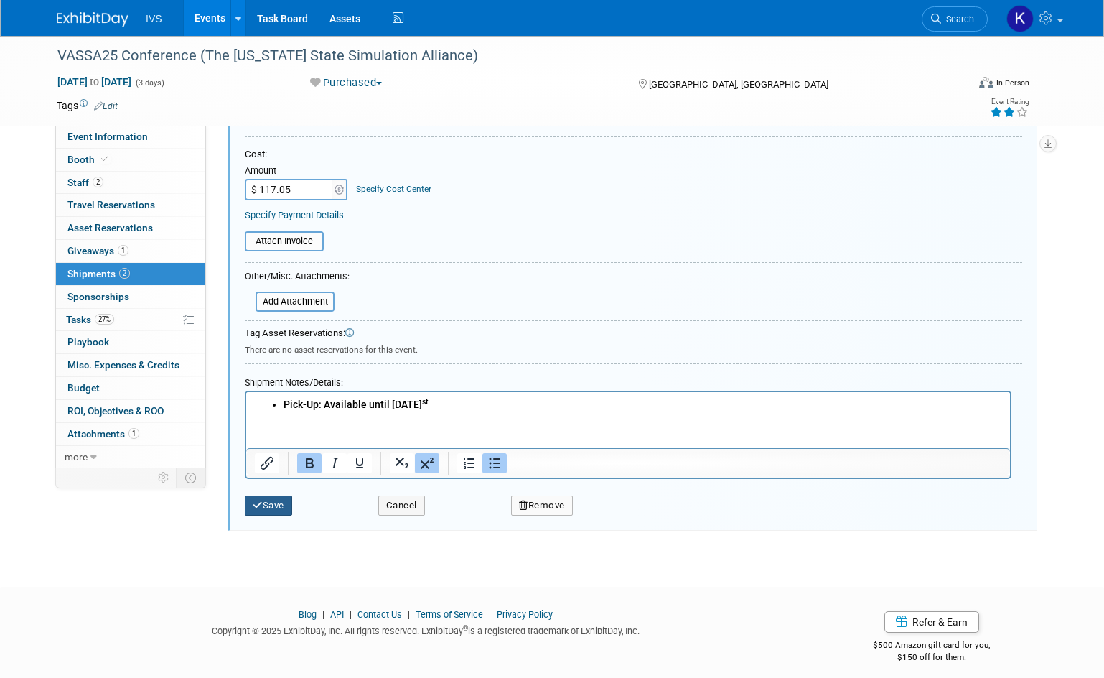
click at [265, 511] on button "Save" at bounding box center [268, 505] width 47 height 20
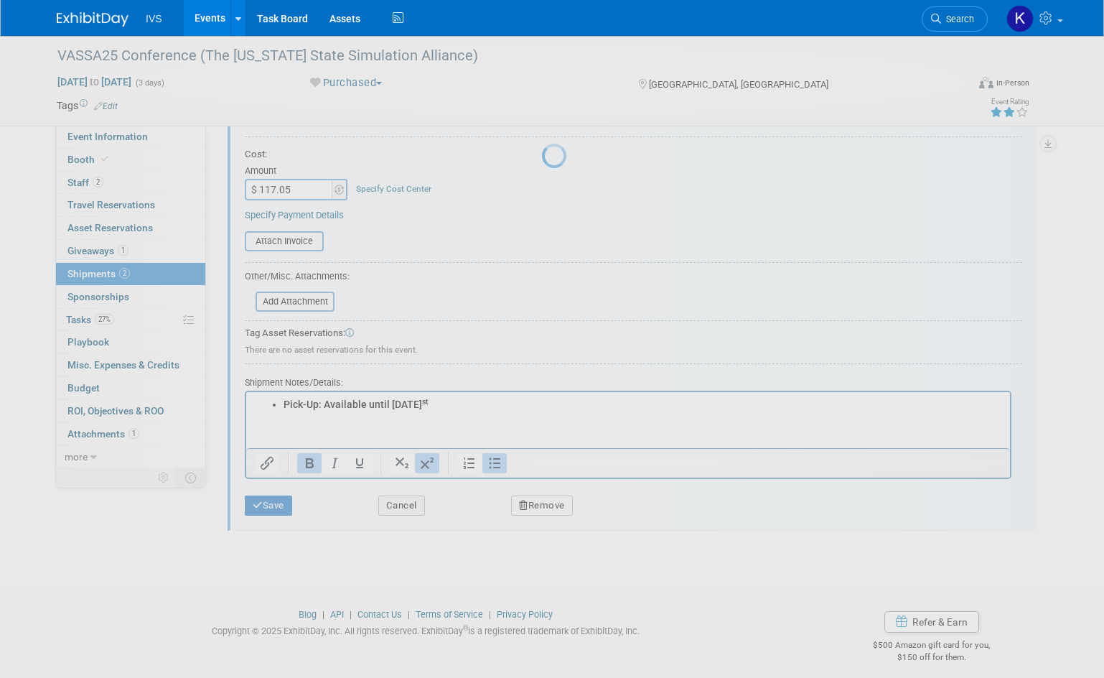
scroll to position [26, 0]
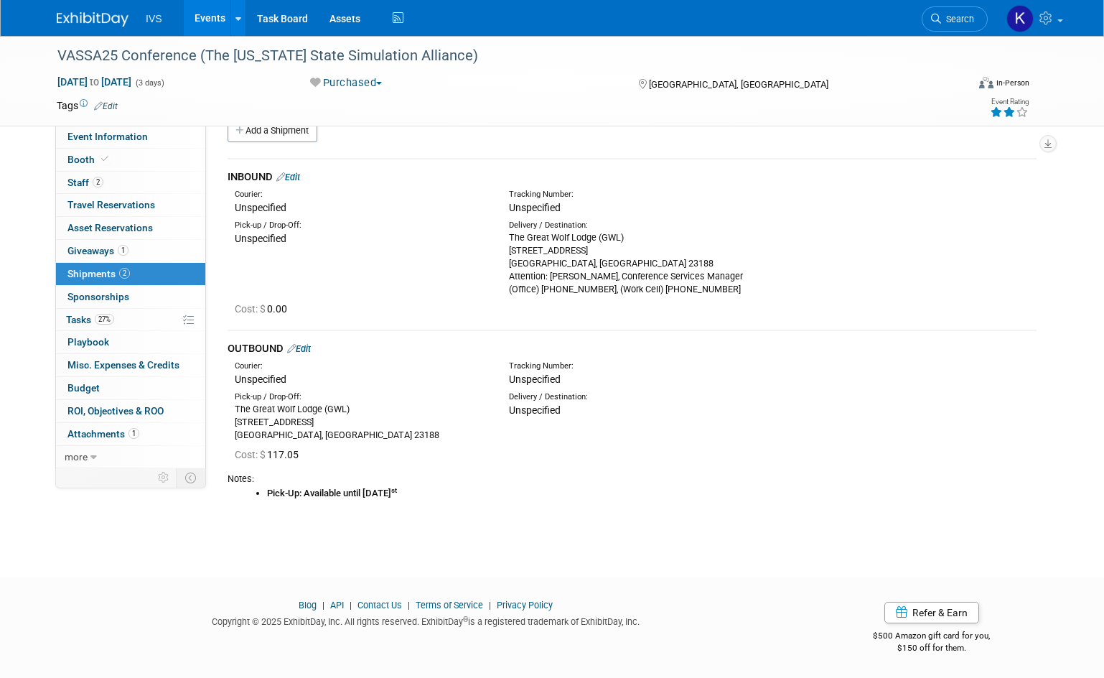
click at [579, 88] on div "Purchased Committed Considering Not Going Purchased Sponsor - Not Going" at bounding box center [460, 83] width 310 height 16
click at [498, 76] on div "Purchased Committed Considering Not Going Purchased Sponsor - Not Going" at bounding box center [460, 83] width 310 height 16
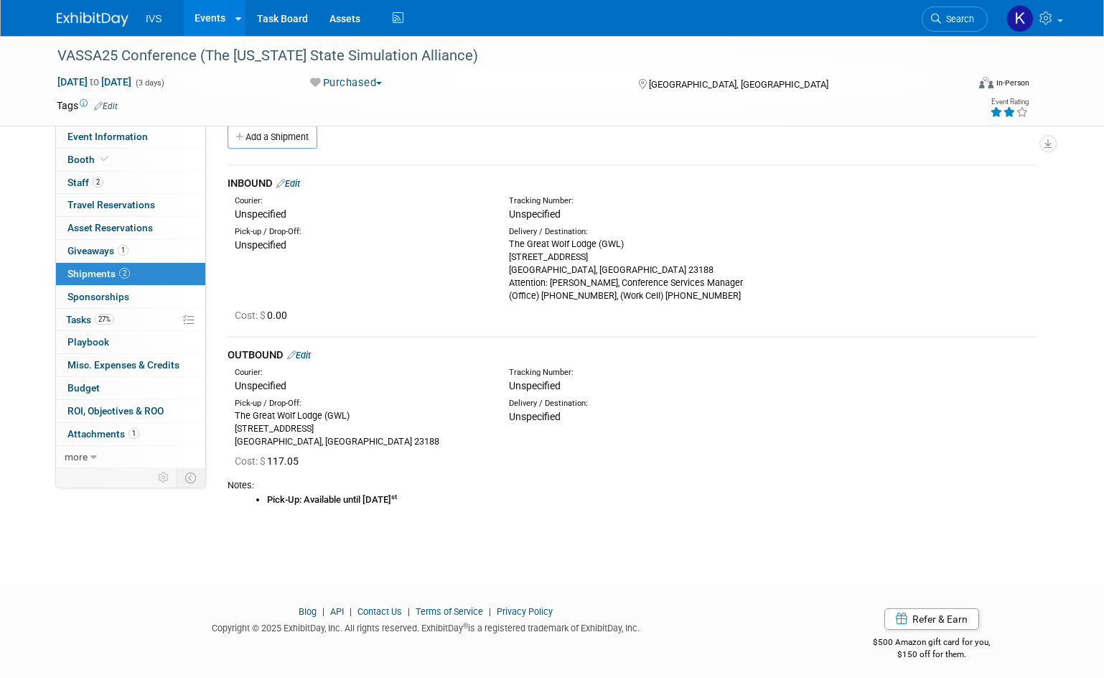
scroll to position [0, 0]
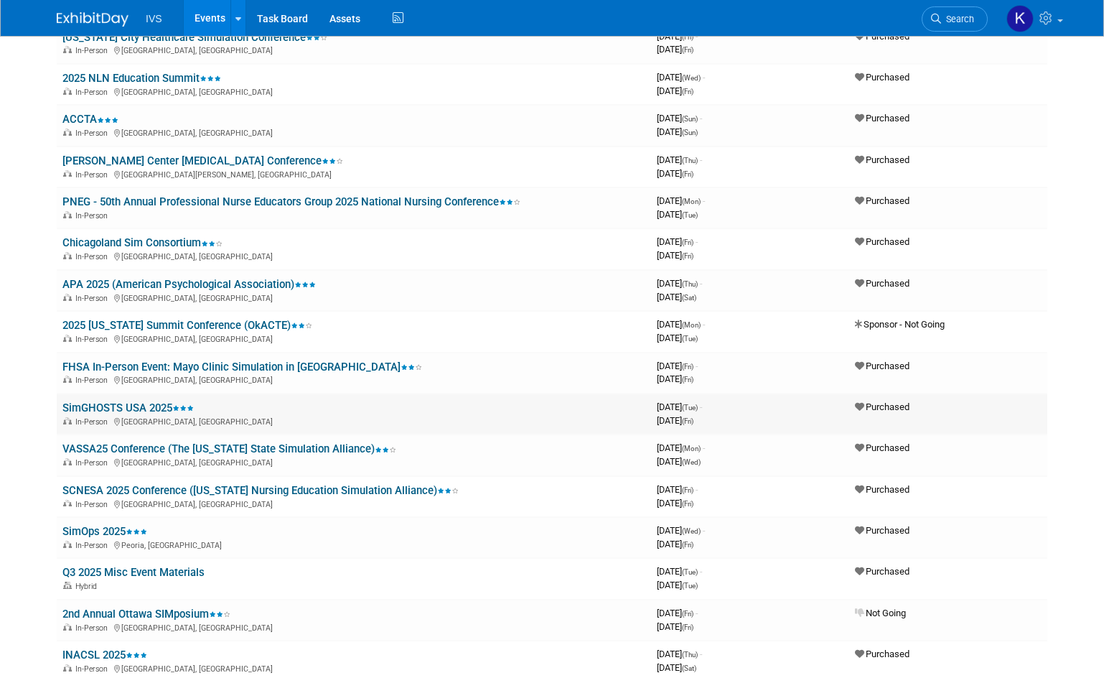
click at [106, 404] on link "SimGHOSTS USA 2025" at bounding box center [127, 407] width 131 height 13
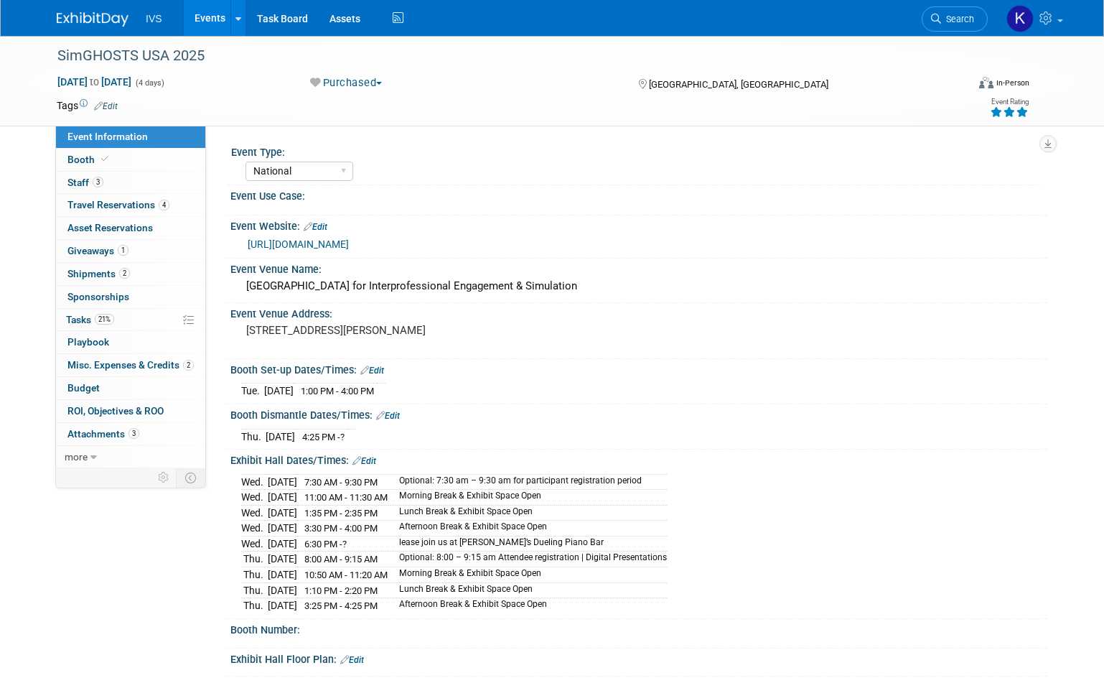
select select "National"
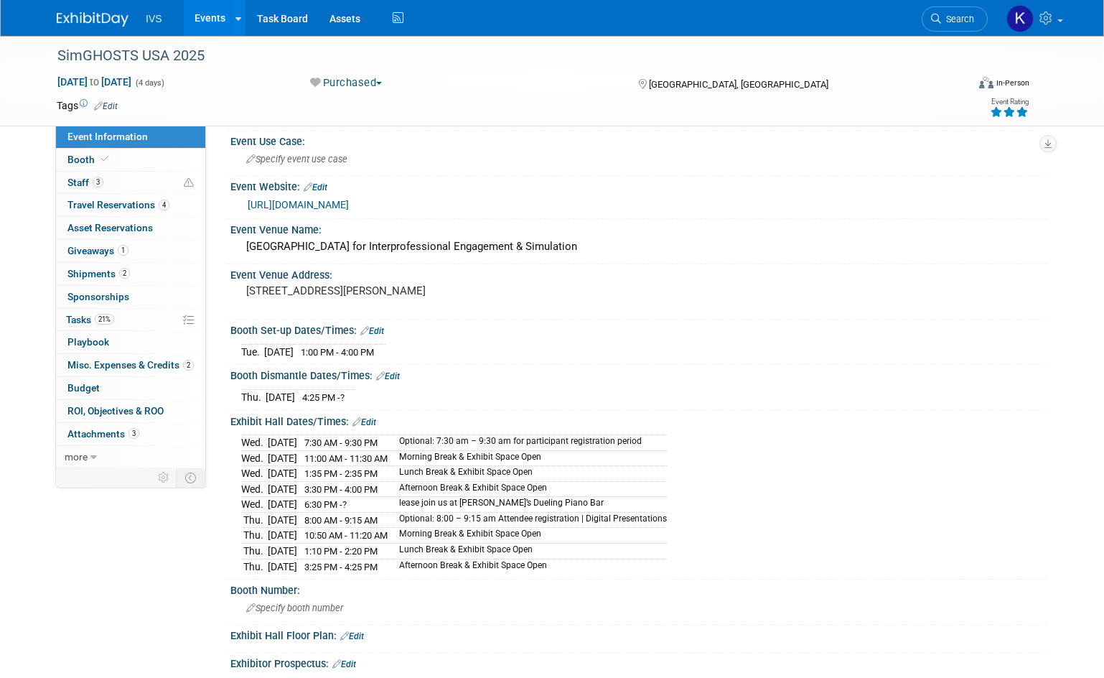
scroll to position [287, 0]
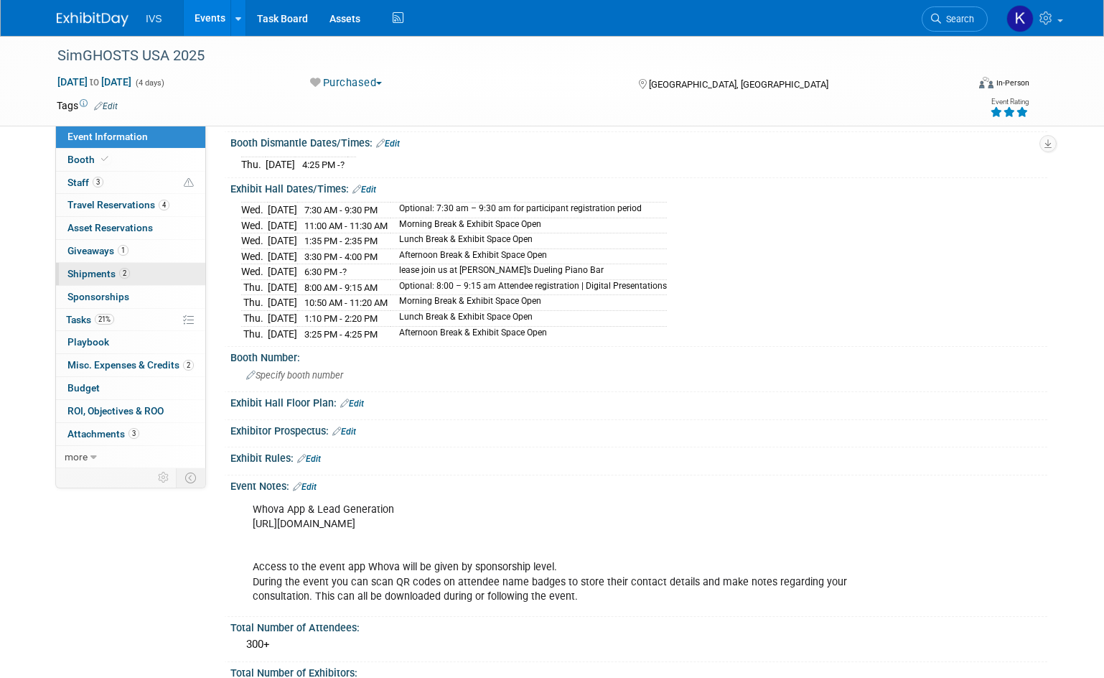
click at [133, 276] on link "2 Shipments 2" at bounding box center [130, 274] width 149 height 22
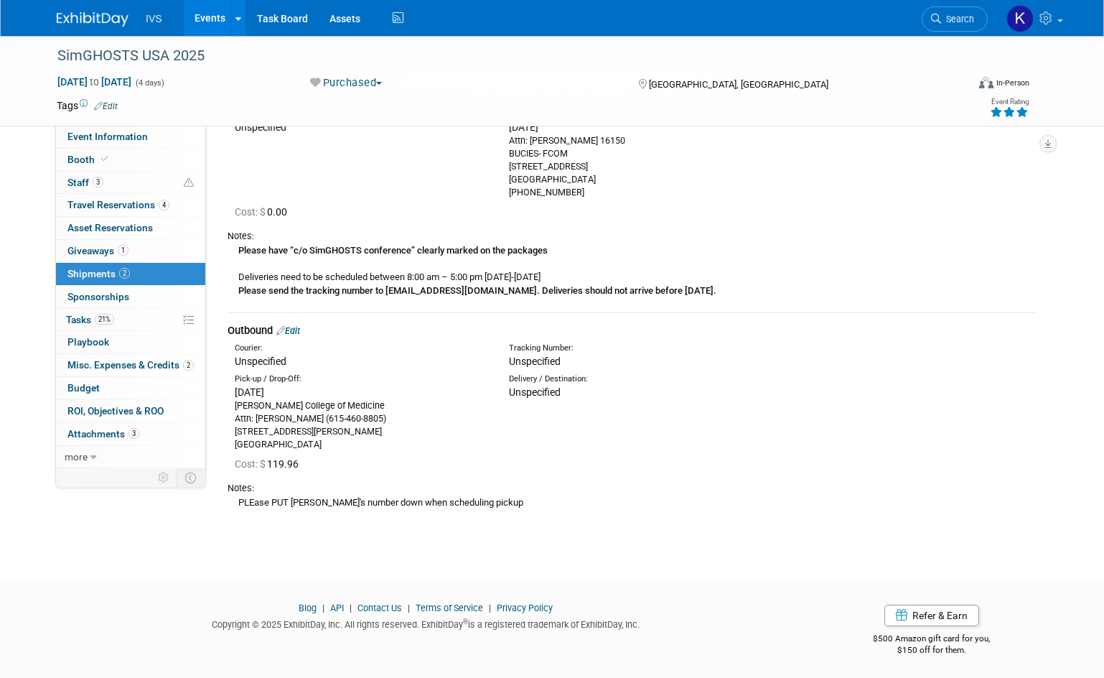
scroll to position [140, 0]
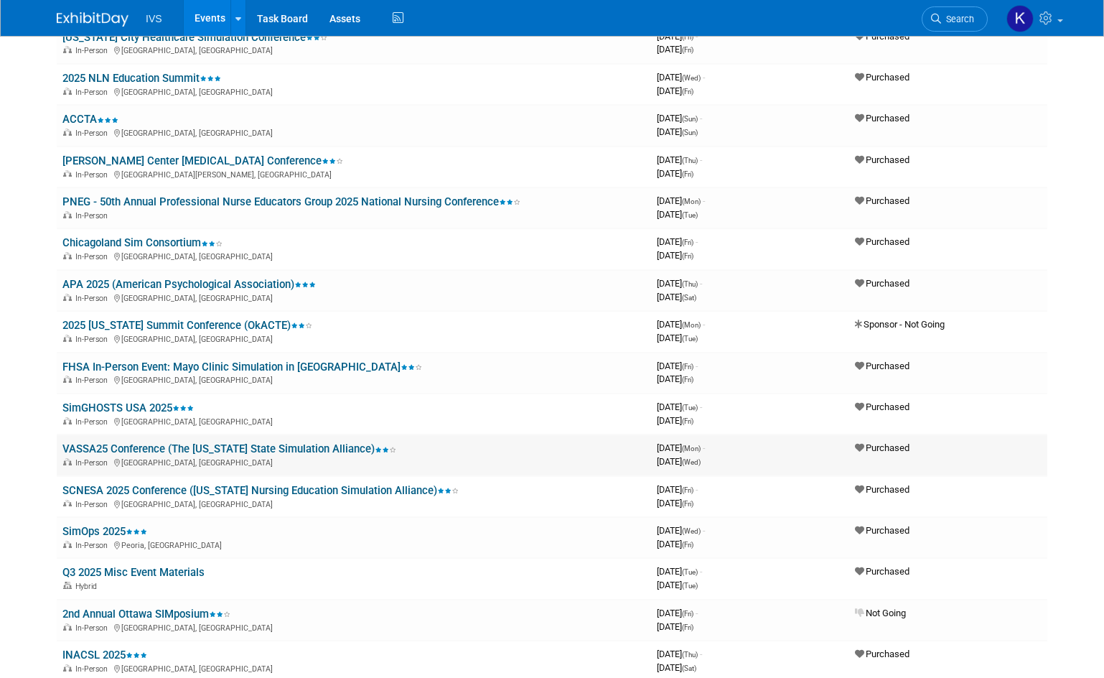
click at [182, 447] on link "VASSA25 Conference (The [US_STATE] State Simulation Alliance)" at bounding box center [229, 448] width 334 height 13
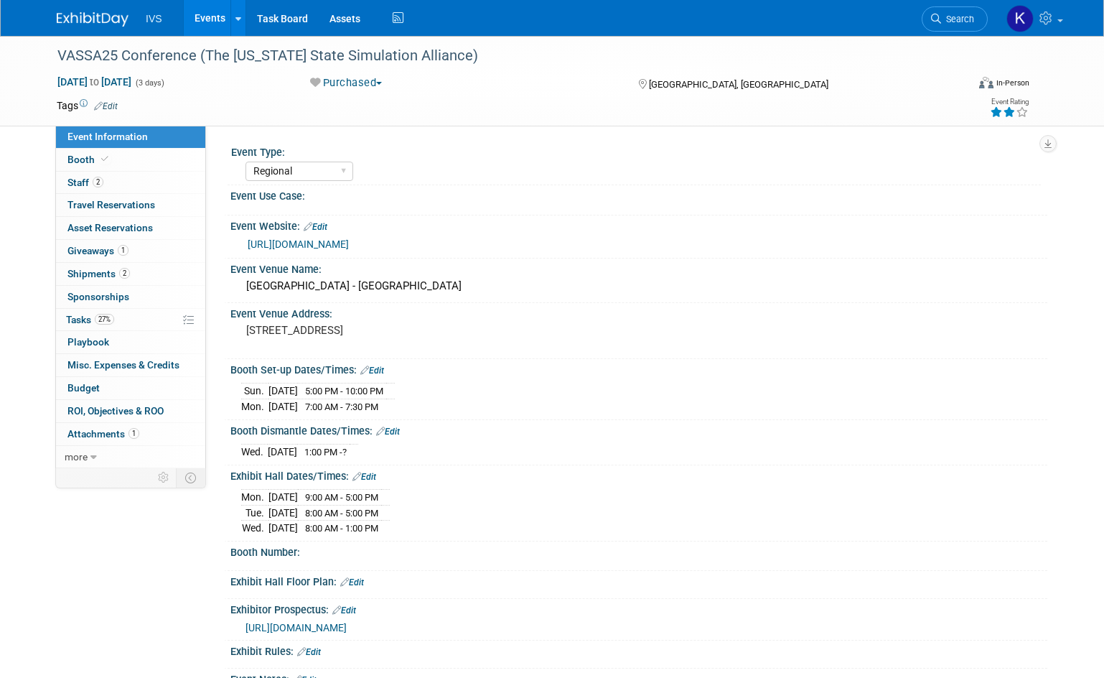
select select "Regional"
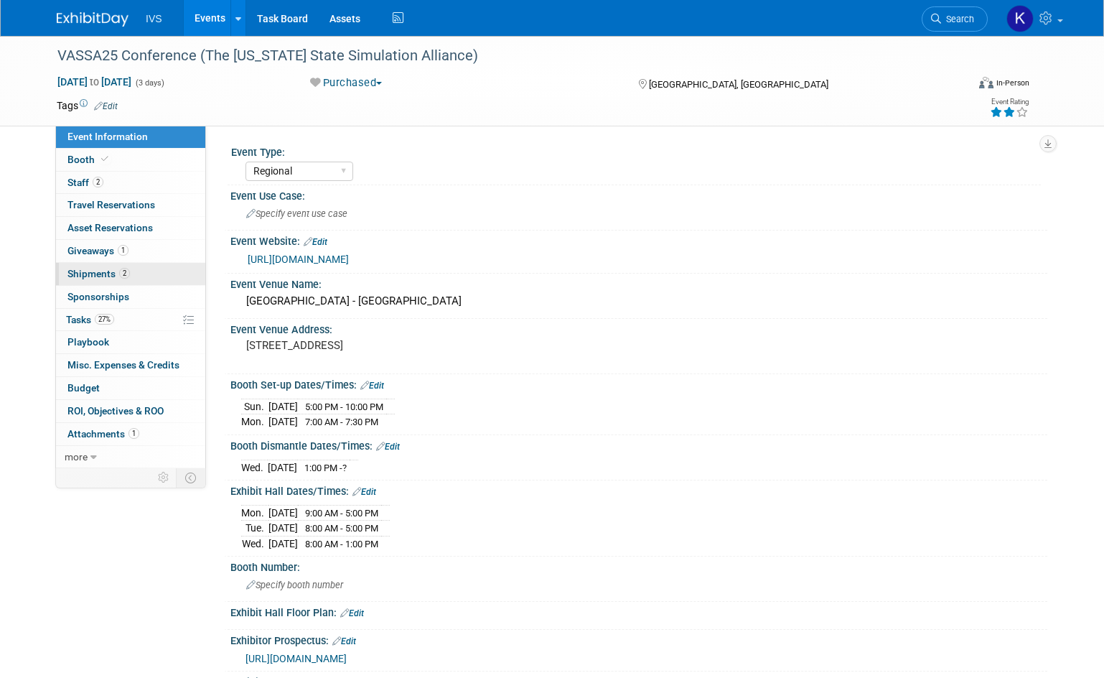
click at [100, 264] on link "2 Shipments 2" at bounding box center [130, 274] width 149 height 22
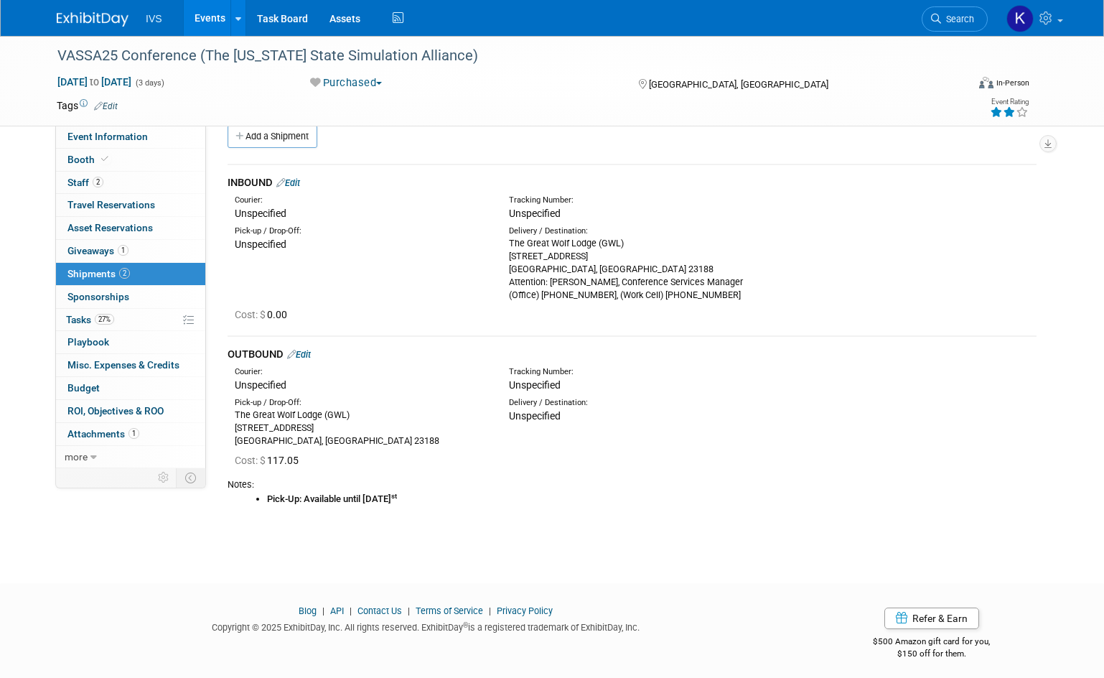
scroll to position [26, 0]
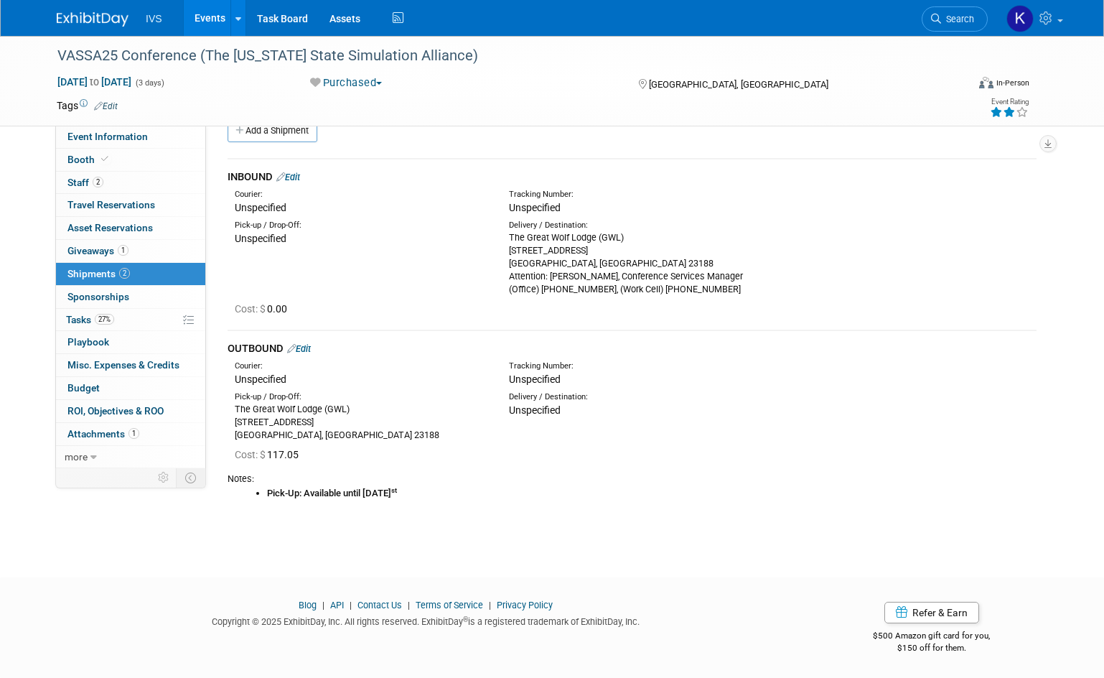
click at [308, 345] on link "Edit" at bounding box center [299, 348] width 24 height 11
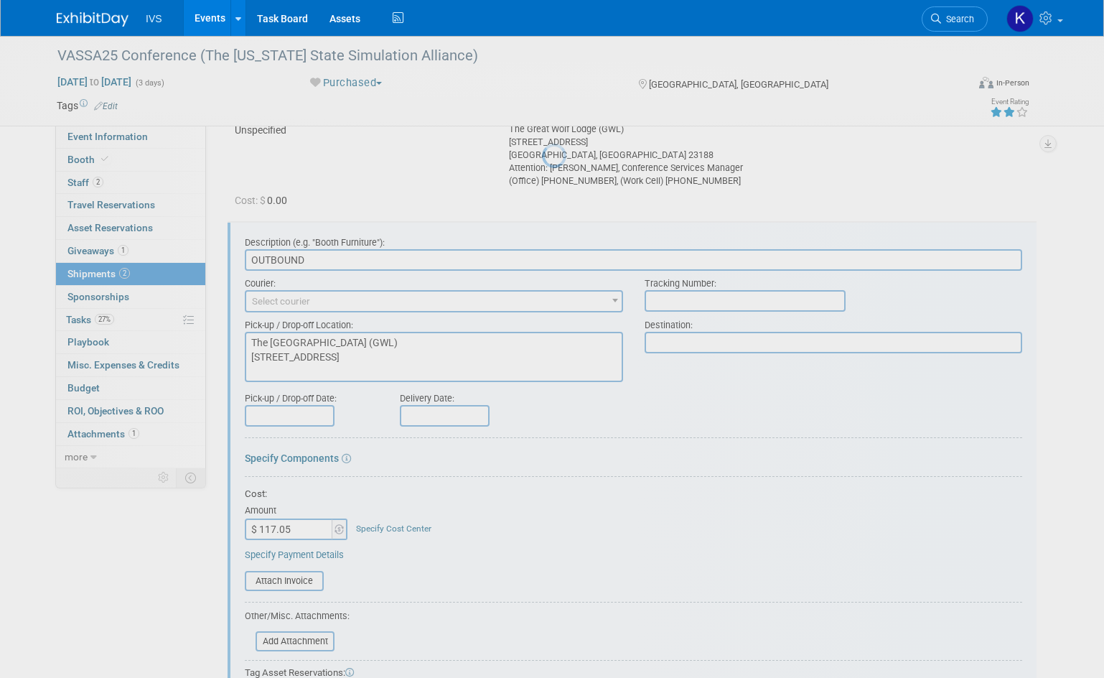
scroll to position [193, 0]
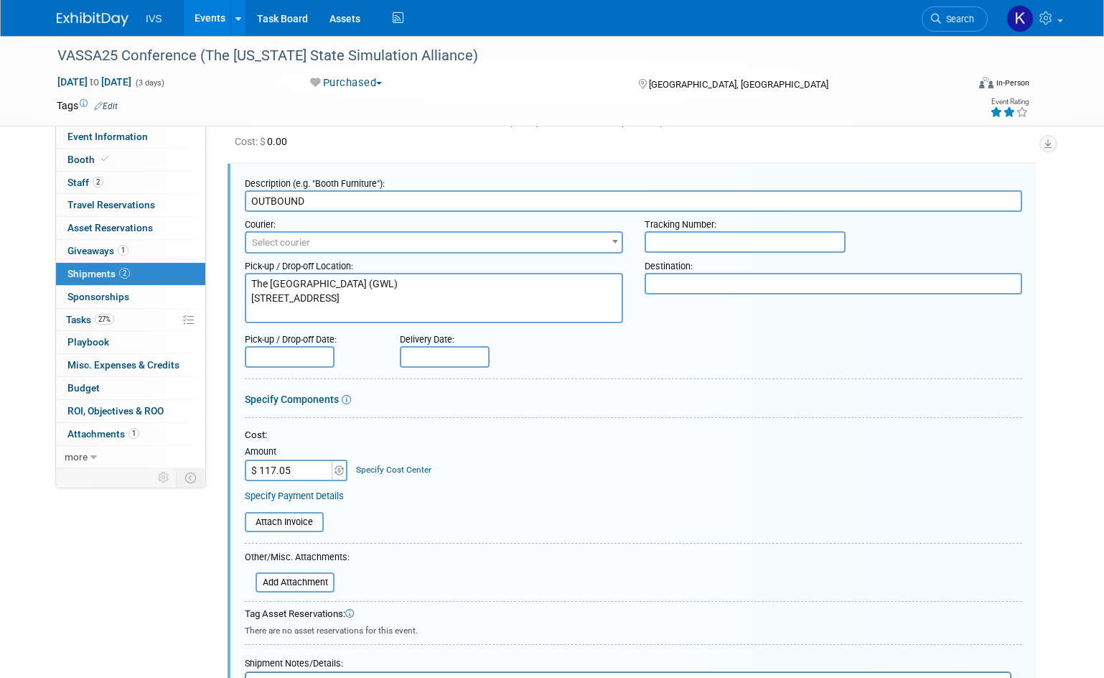
click at [304, 467] on input "$ 117.05" at bounding box center [290, 471] width 90 height 22
type input "$ 172.23"
click at [600, 460] on div "Cost: Amount $ 172.23 Specify Cost Center Cost Center -- Not Specified --" at bounding box center [634, 455] width 778 height 52
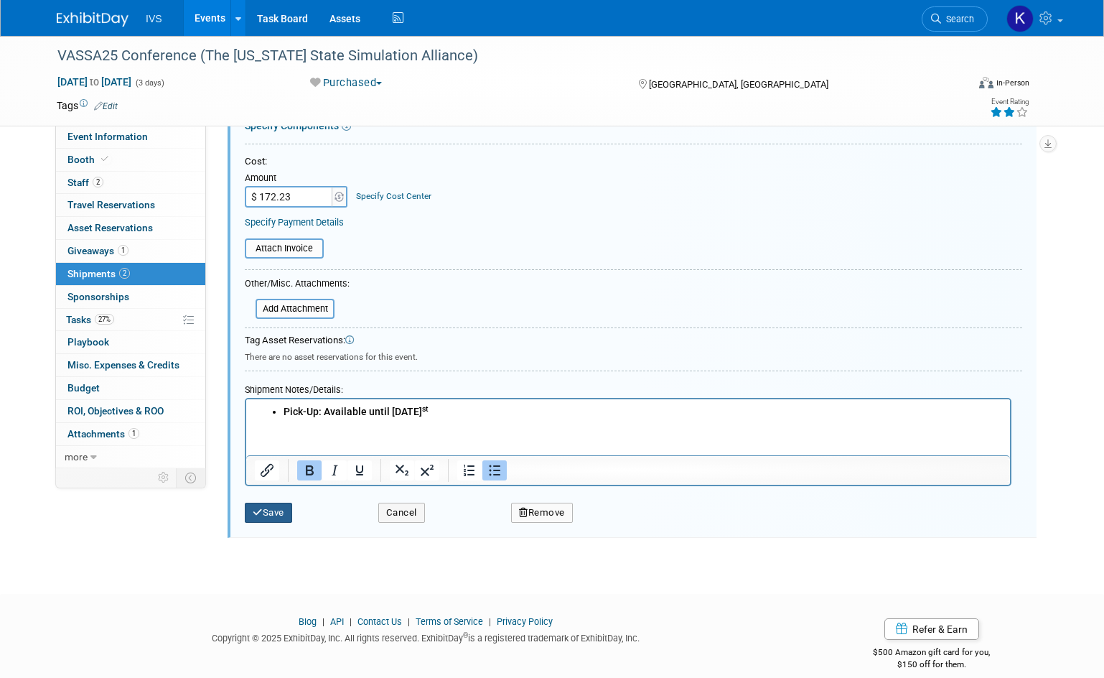
click at [270, 507] on button "Save" at bounding box center [268, 513] width 47 height 20
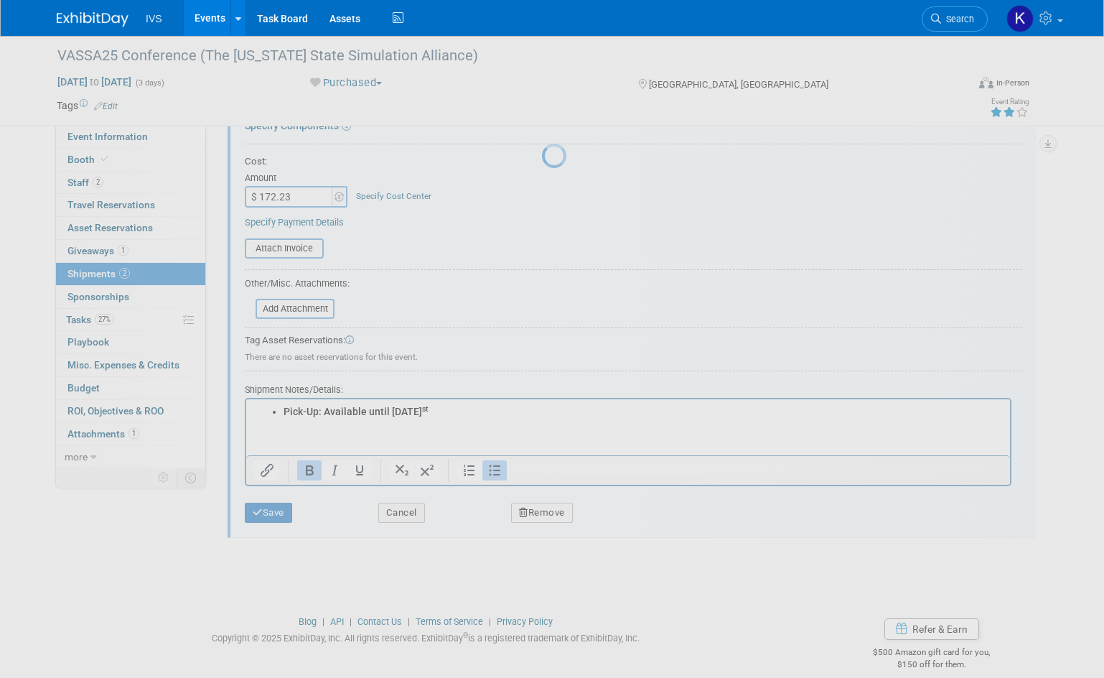
scroll to position [26, 0]
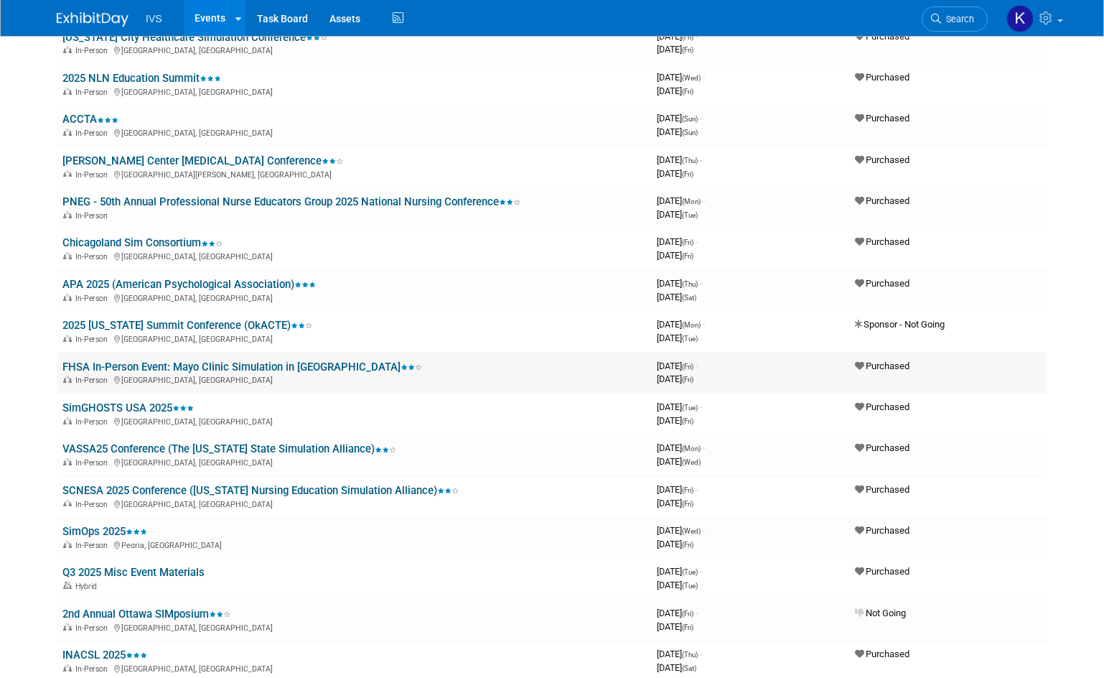
click at [237, 363] on link "FHSA In-Person Event: Mayo Clinic Simulation in [GEOGRAPHIC_DATA]" at bounding box center [242, 366] width 360 height 13
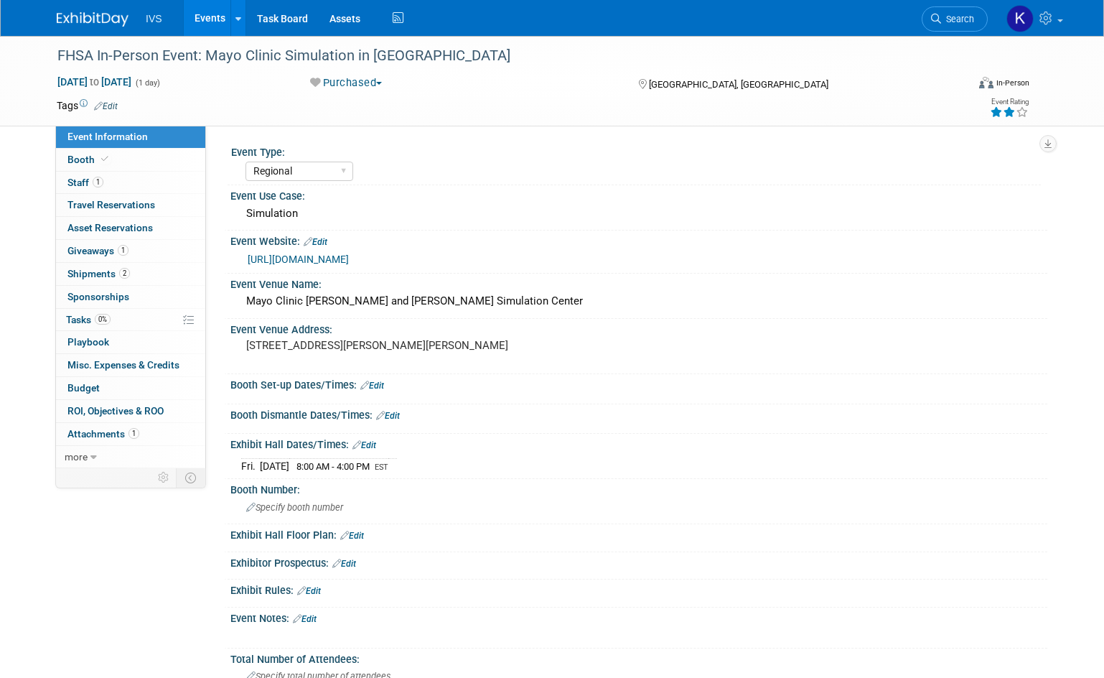
select select "Regional"
click at [143, 269] on link "2 Shipments 2" at bounding box center [130, 274] width 149 height 22
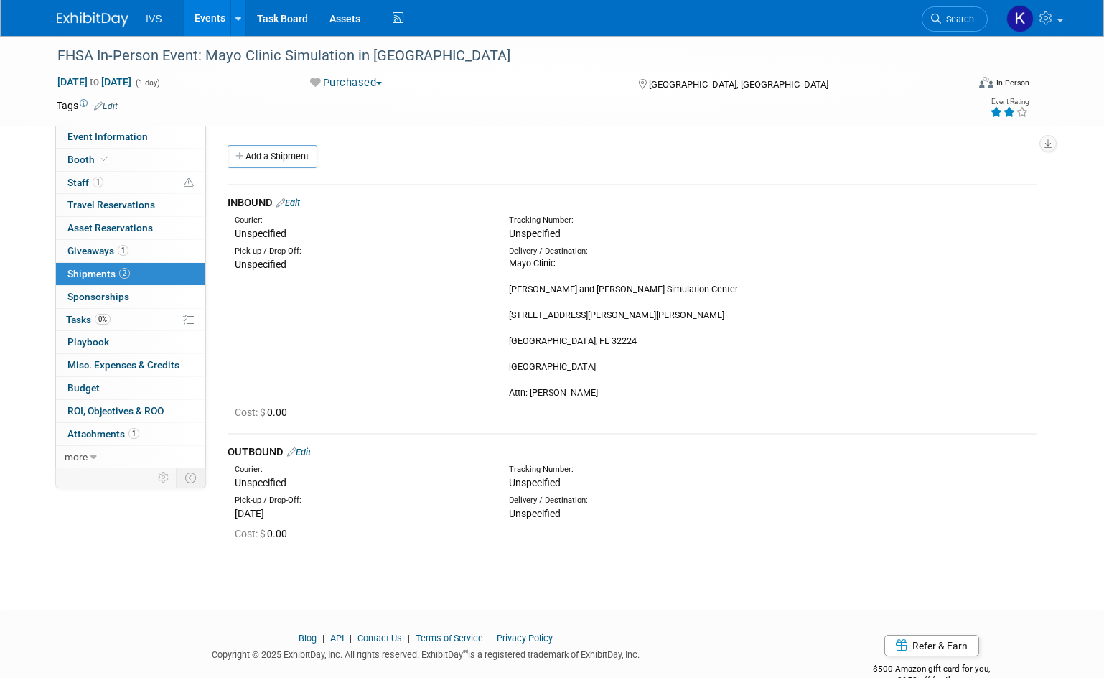
click at [299, 199] on link "Edit" at bounding box center [288, 202] width 24 height 11
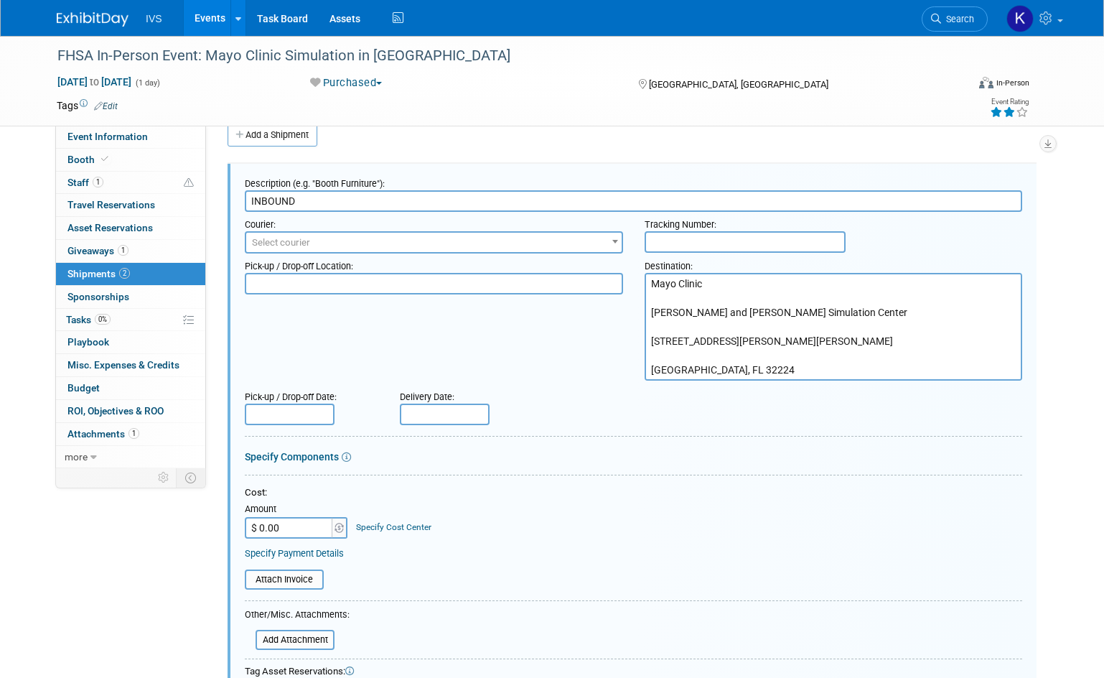
click at [325, 518] on input "$ 0.00" at bounding box center [290, 528] width 90 height 22
type input "$ 144.05"
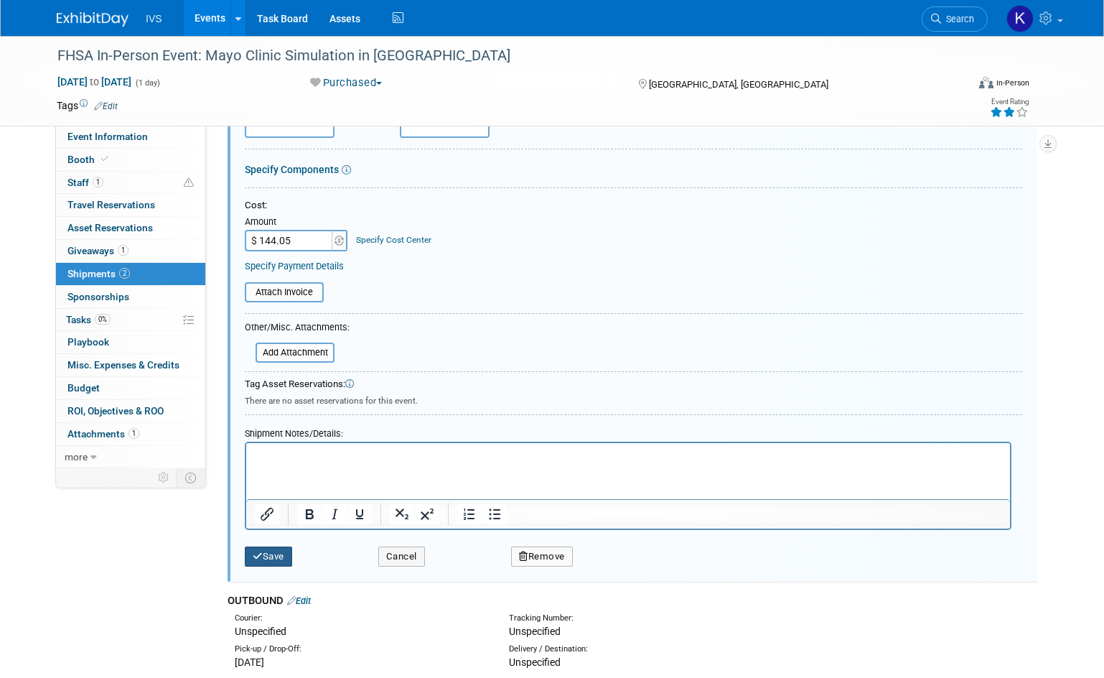
click at [248, 558] on button "Save" at bounding box center [268, 556] width 47 height 20
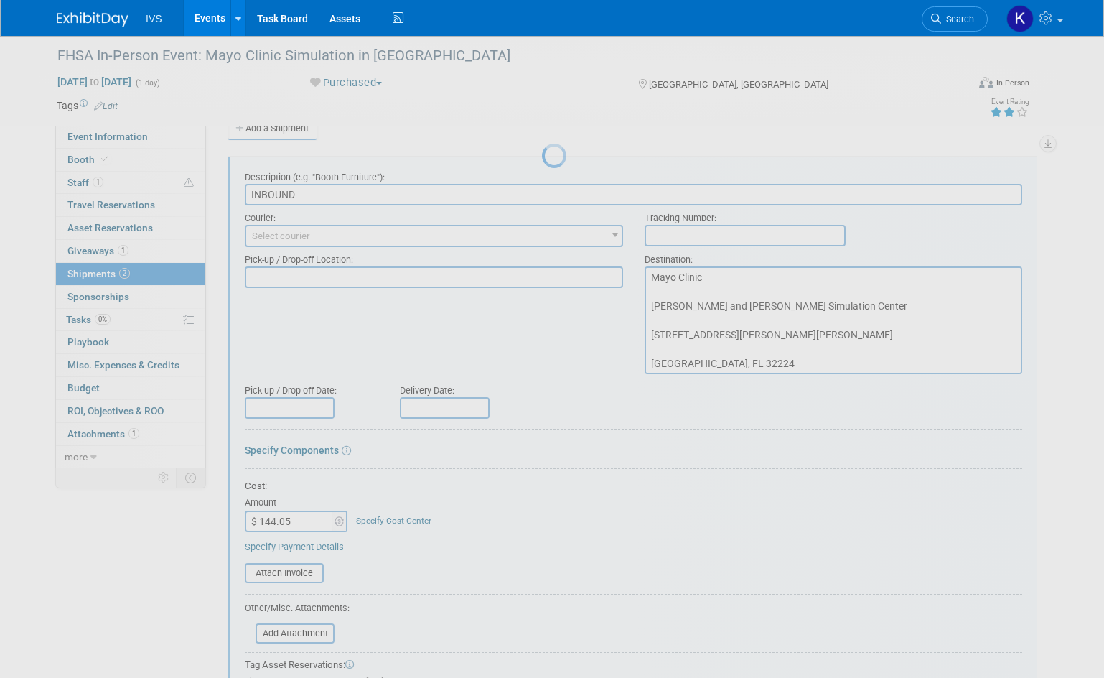
scroll to position [22, 0]
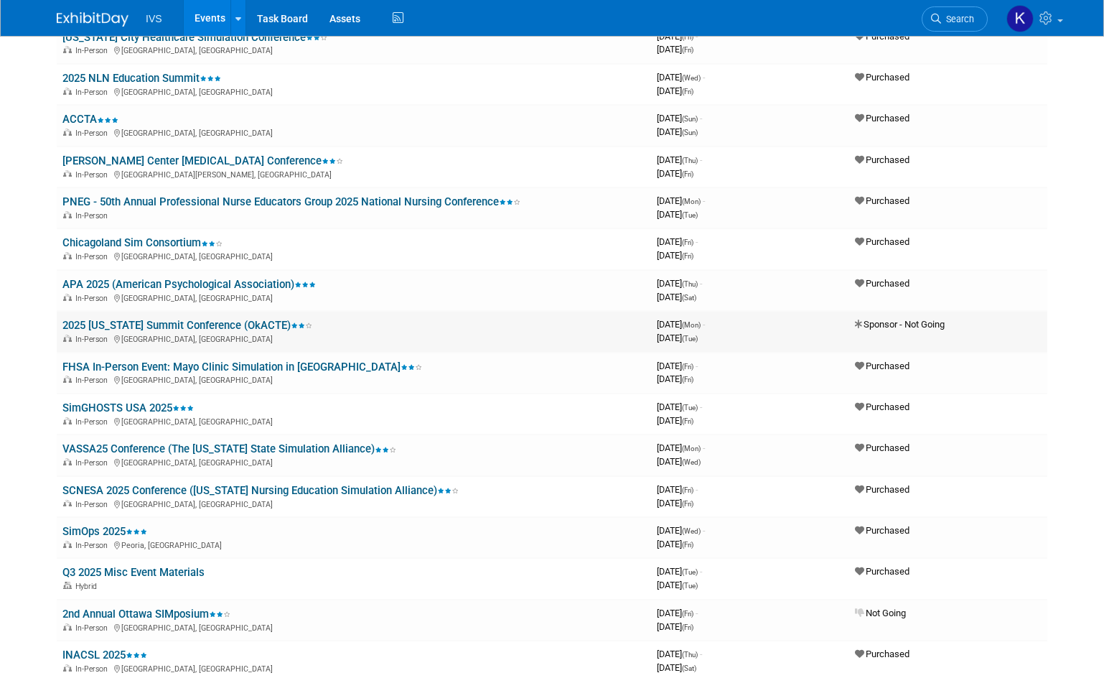
click at [259, 321] on link "2025 [US_STATE] Summit Conference (OkACTE)" at bounding box center [187, 325] width 250 height 13
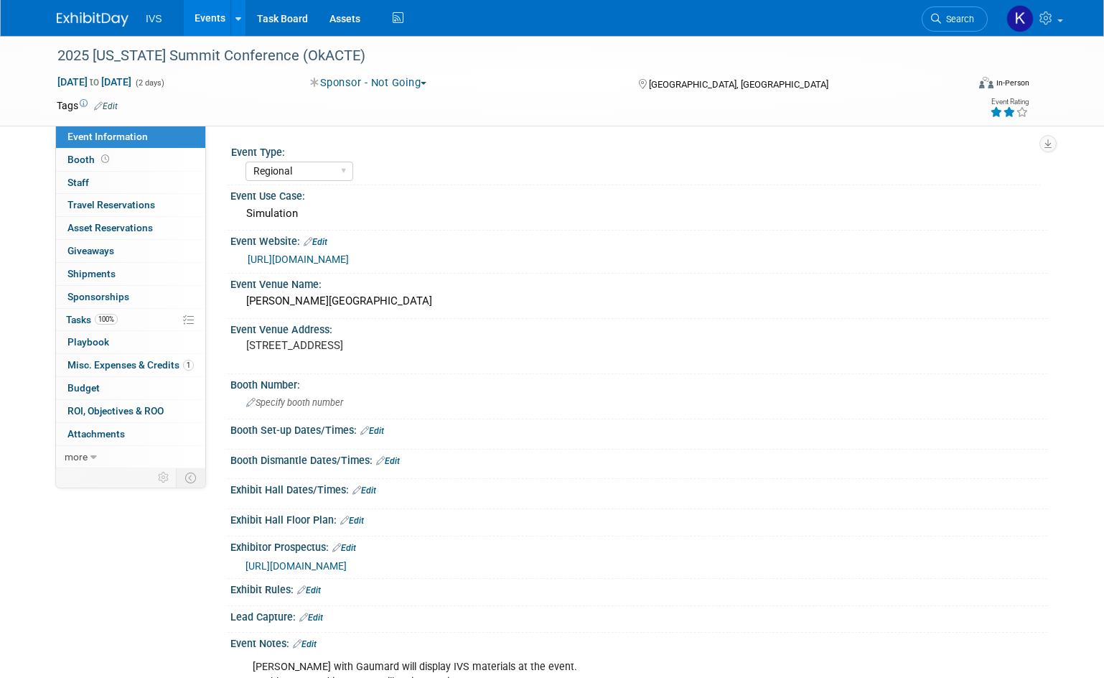
select select "Regional"
click at [91, 281] on link "0 Shipments 0" at bounding box center [130, 274] width 149 height 22
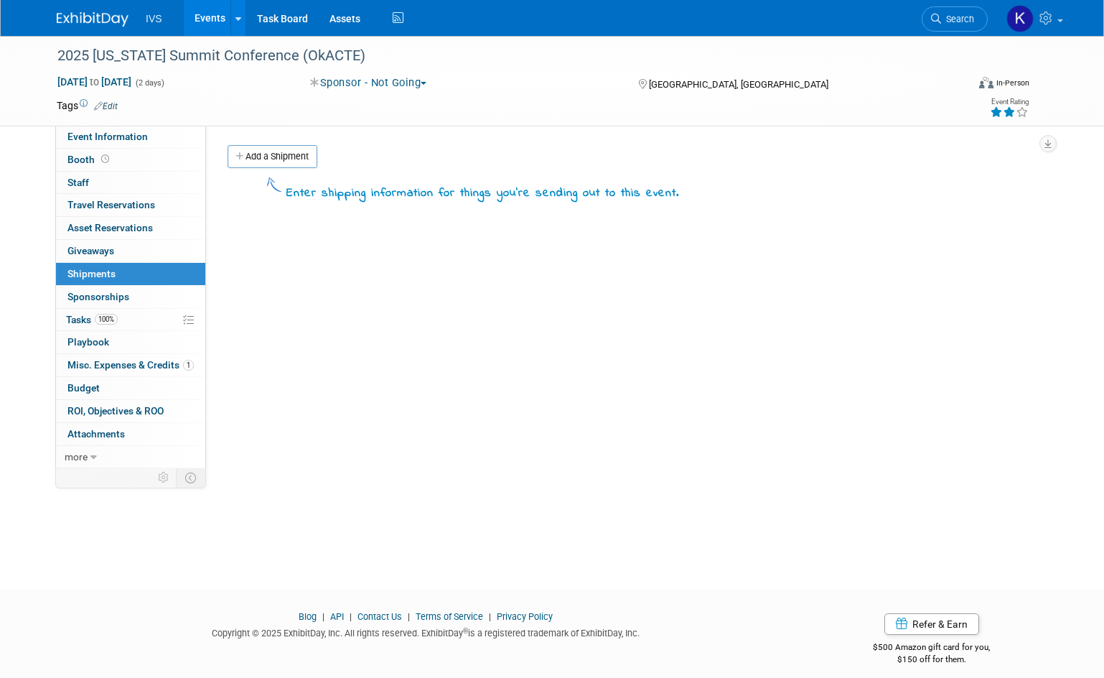
click at [103, 287] on link "0 Sponsorships 0" at bounding box center [130, 297] width 149 height 22
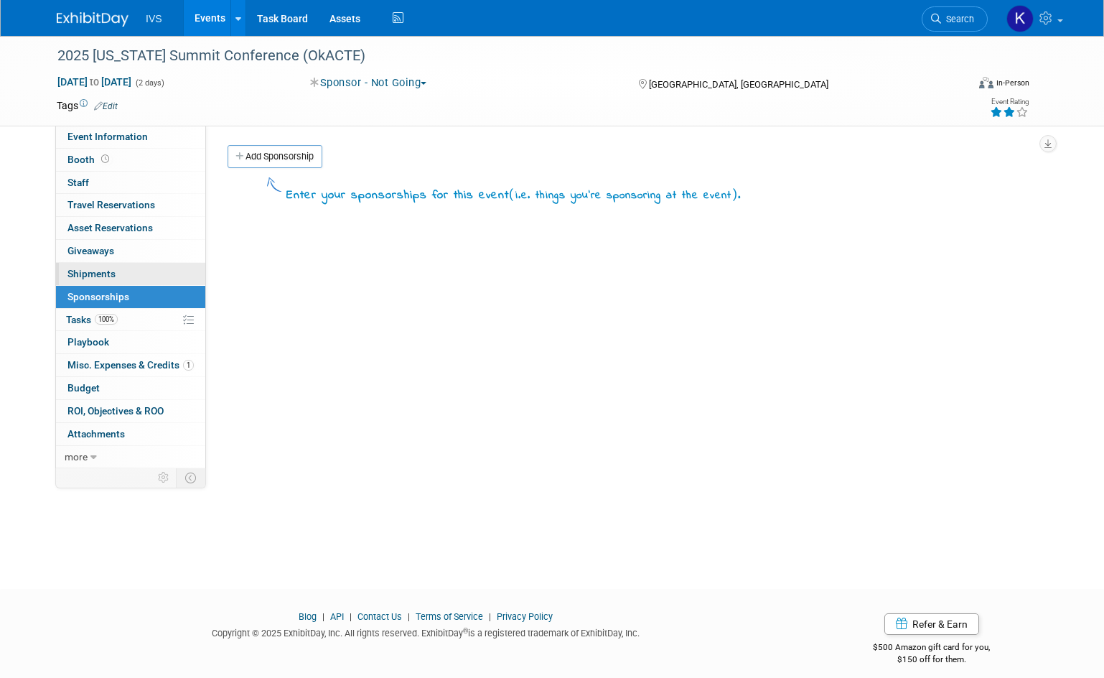
click at [106, 266] on link "0 Shipments 0" at bounding box center [130, 274] width 149 height 22
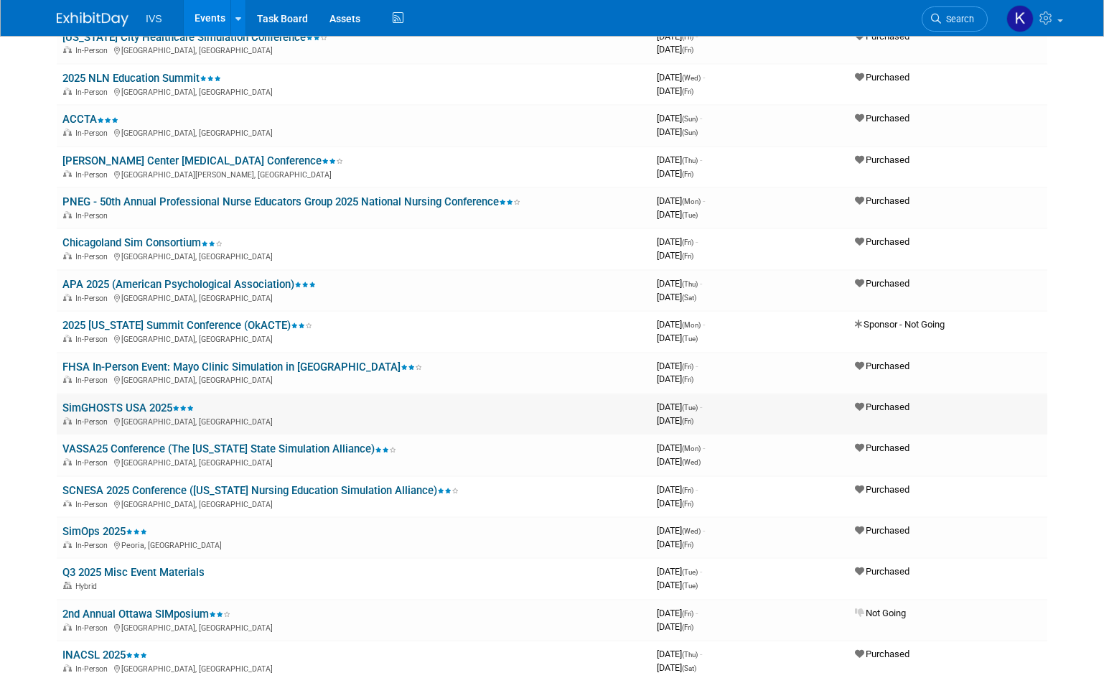
click at [125, 404] on link "SimGHOSTS USA 2025" at bounding box center [127, 407] width 131 height 13
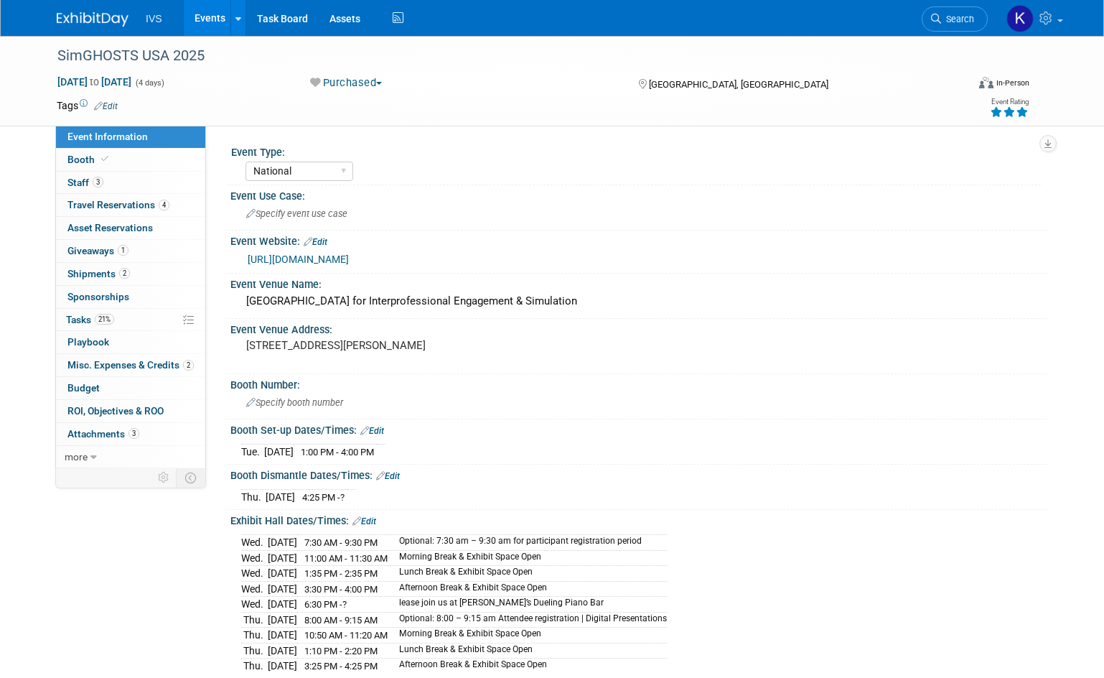
select select "National"
click at [111, 271] on span "Shipments 2" at bounding box center [98, 273] width 62 height 11
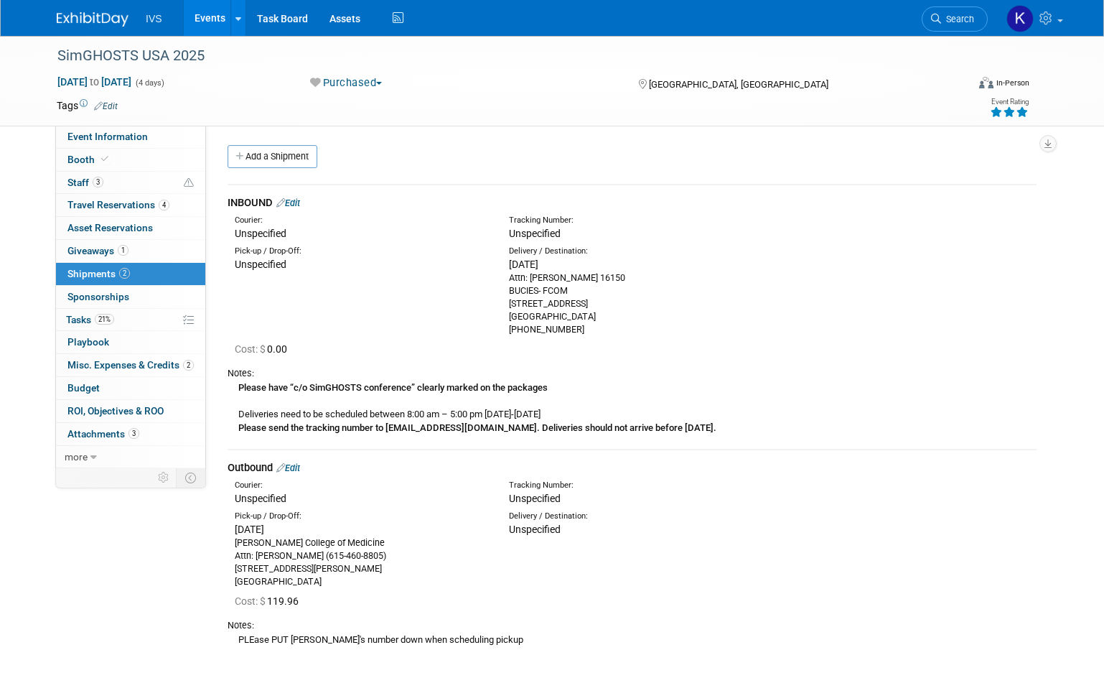
click at [280, 201] on icon at bounding box center [280, 202] width 9 height 9
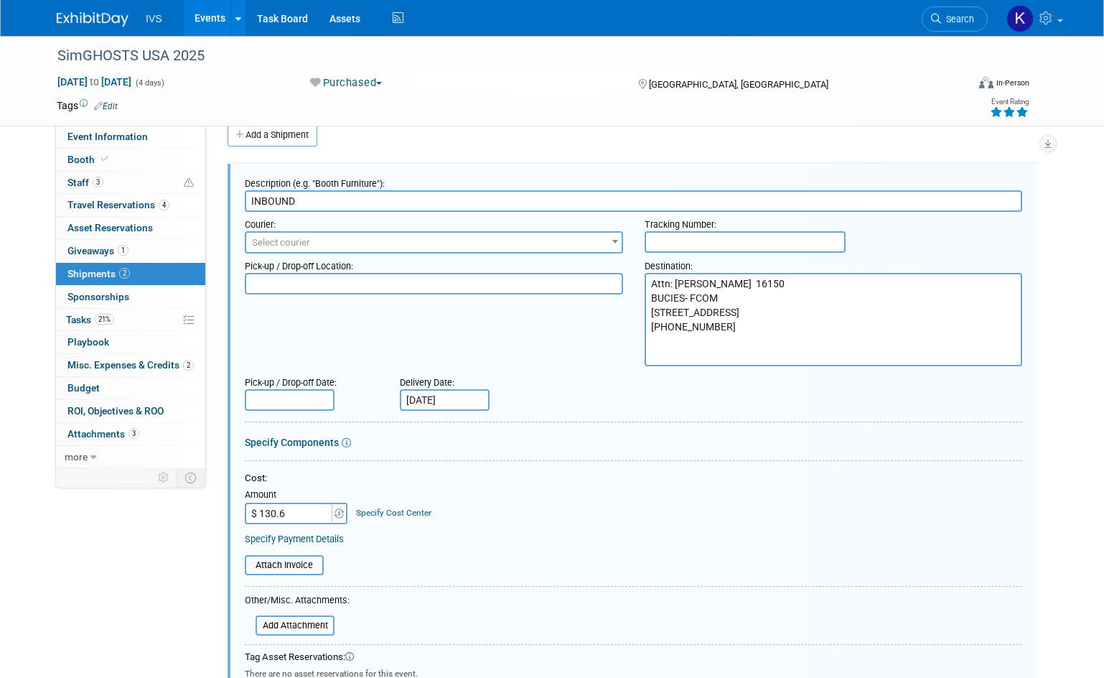
type input "$ 130.60"
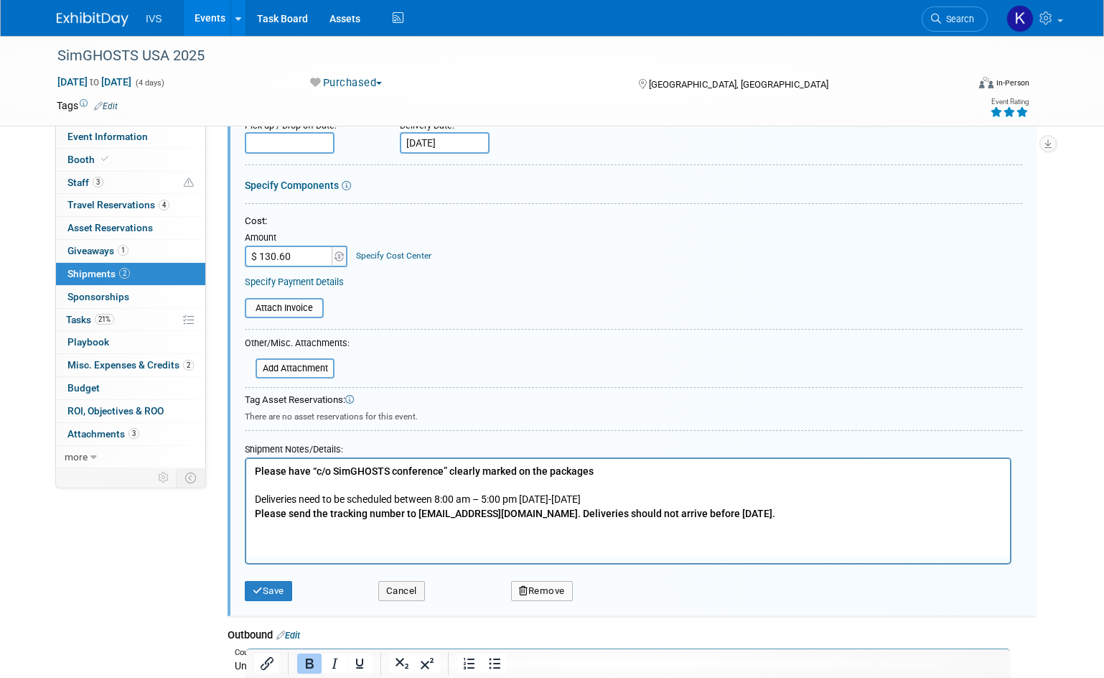
scroll to position [309, 0]
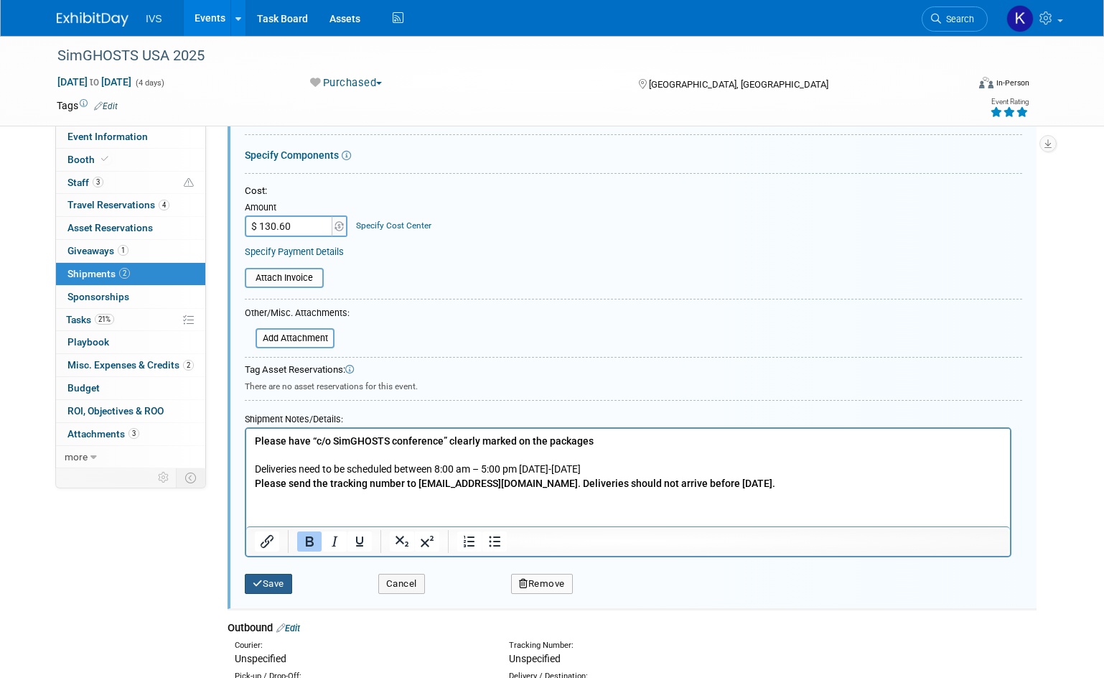
drag, startPoint x: 284, startPoint y: 579, endPoint x: 363, endPoint y: 579, distance: 79.7
click at [284, 579] on button "Save" at bounding box center [268, 584] width 47 height 20
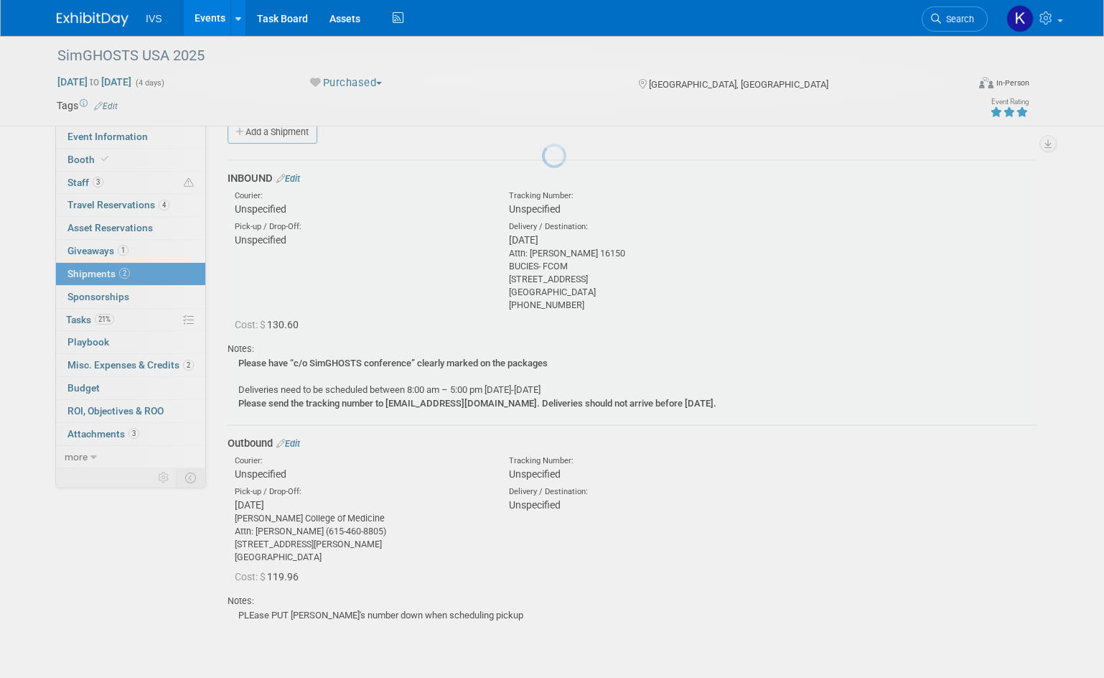
scroll to position [22, 0]
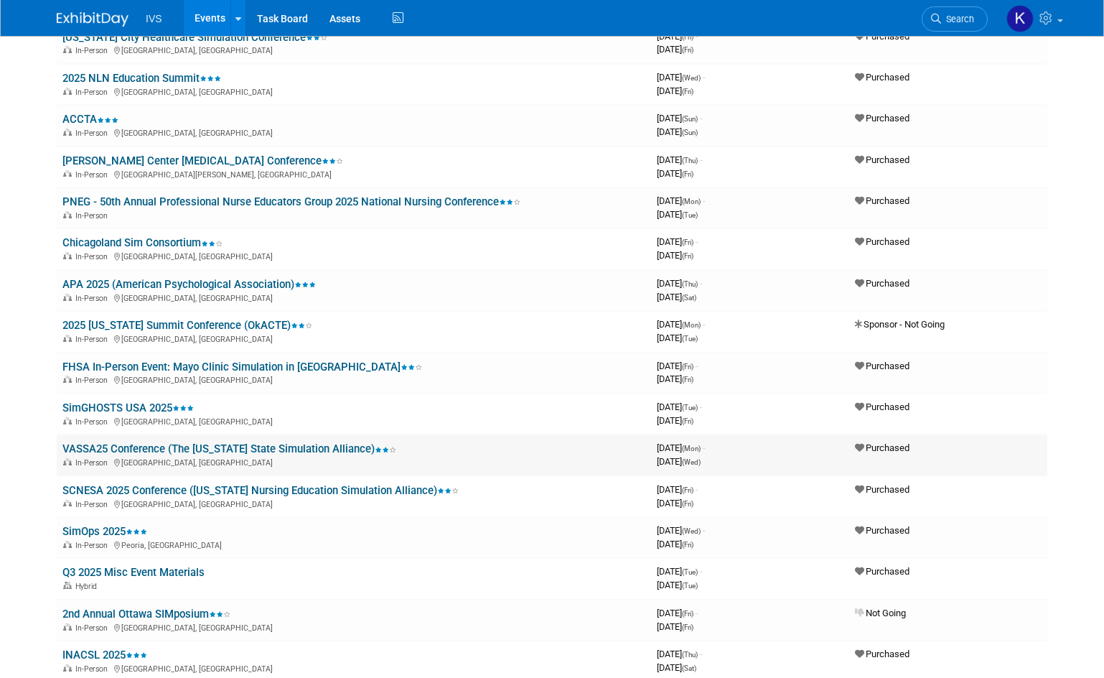
click at [131, 446] on link "VASSA25 Conference (The [US_STATE] State Simulation Alliance)" at bounding box center [229, 448] width 334 height 13
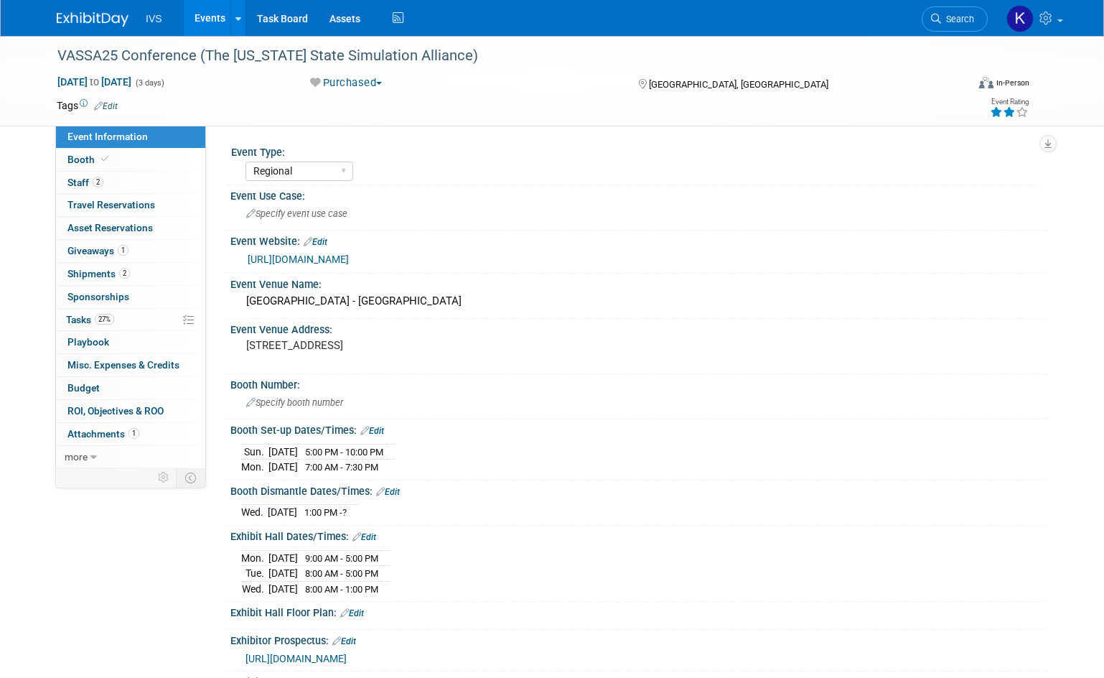
select select "Regional"
click at [111, 274] on span "Shipments 2" at bounding box center [98, 273] width 62 height 11
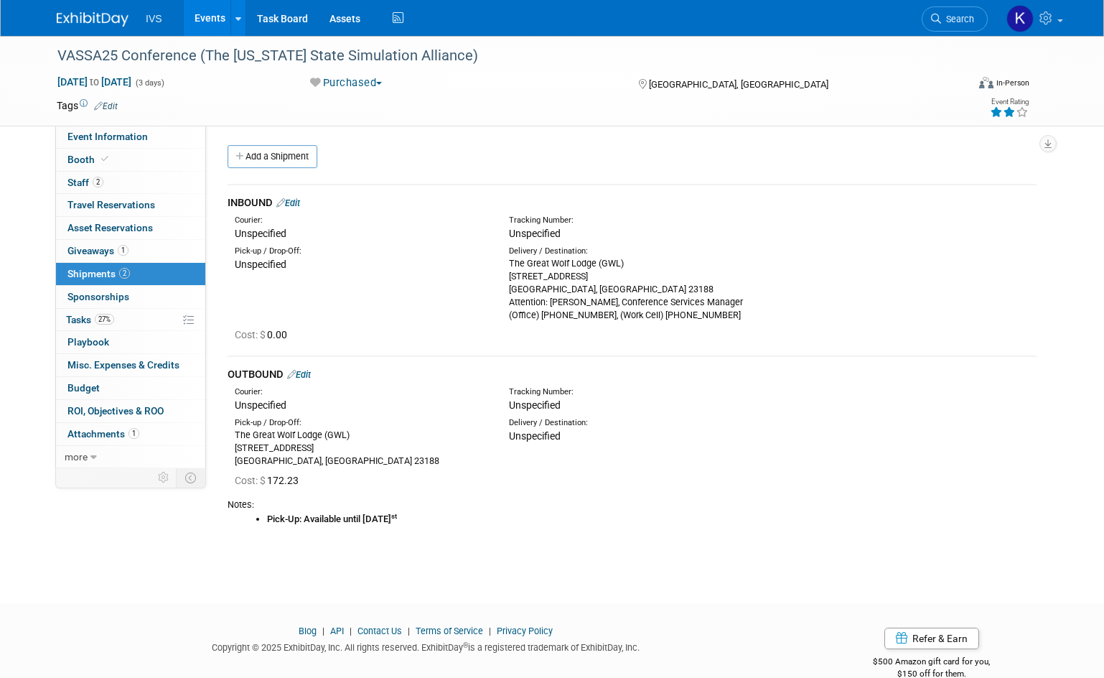
click at [290, 210] on div "Courier: Unspecified Tracking Number: Unspecified" at bounding box center [632, 225] width 831 height 31
click at [294, 201] on link "Edit" at bounding box center [288, 202] width 24 height 11
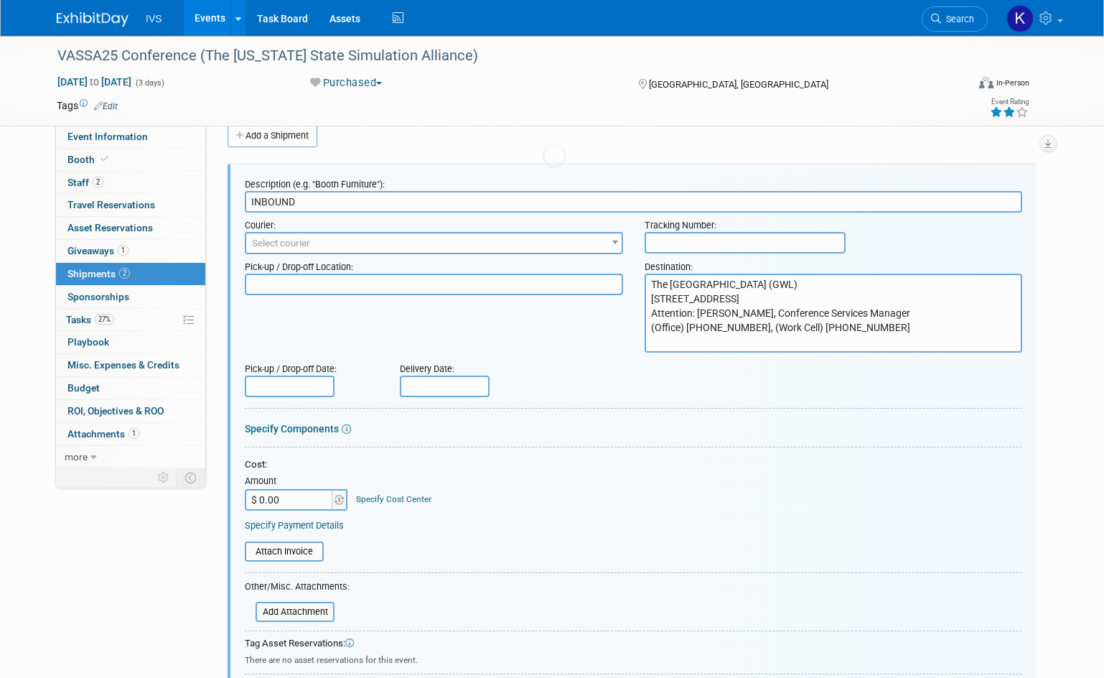
scroll to position [22, 0]
click at [267, 500] on input "$ 0.00" at bounding box center [290, 499] width 90 height 22
type input "$ 138.66"
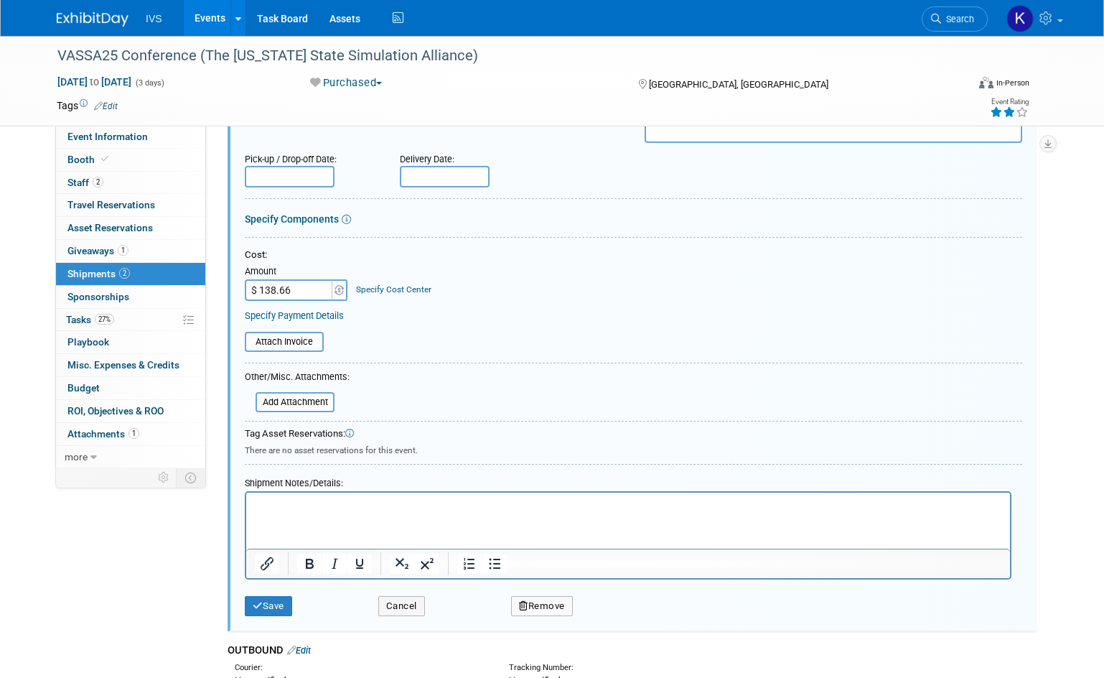
scroll to position [237, 0]
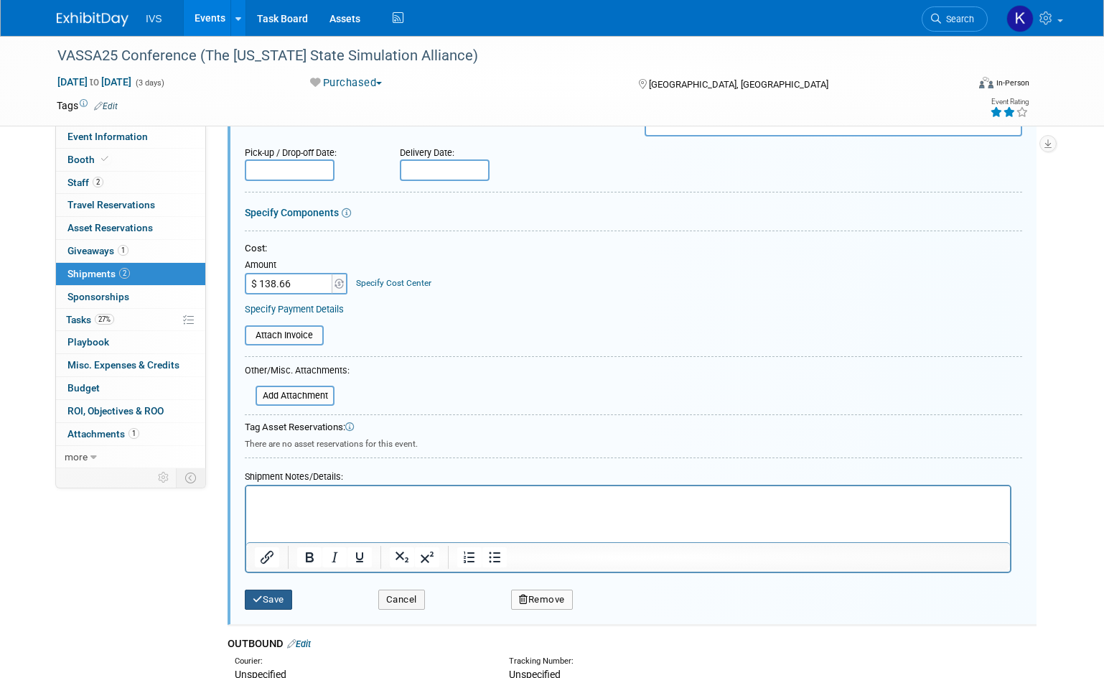
click at [269, 595] on button "Save" at bounding box center [268, 600] width 47 height 20
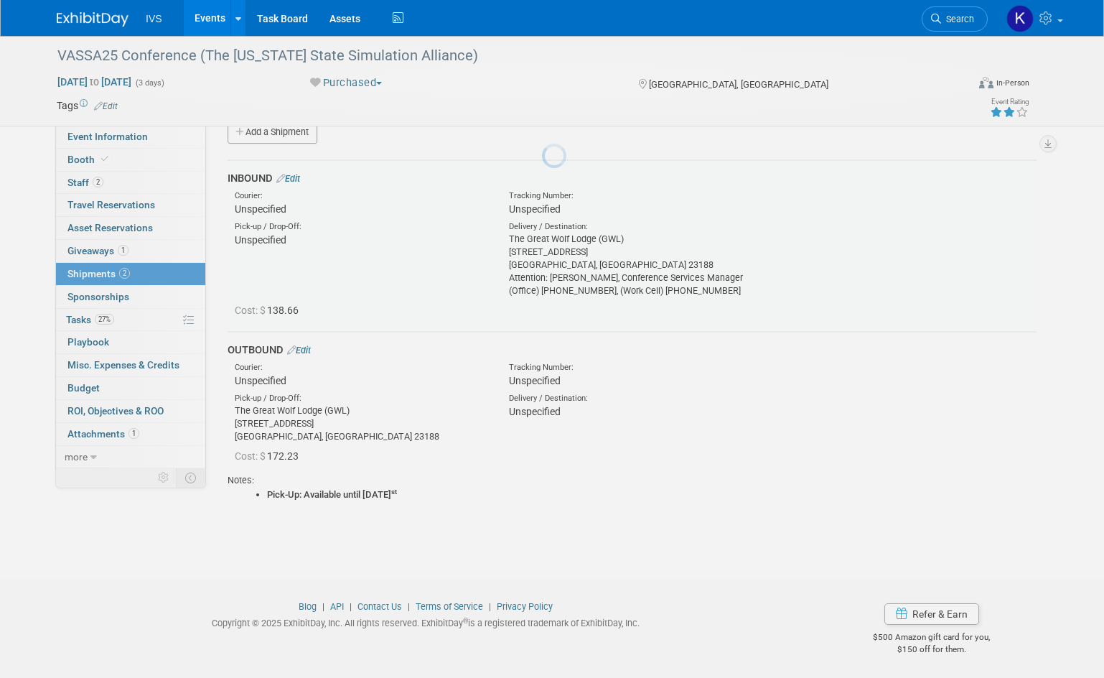
scroll to position [22, 0]
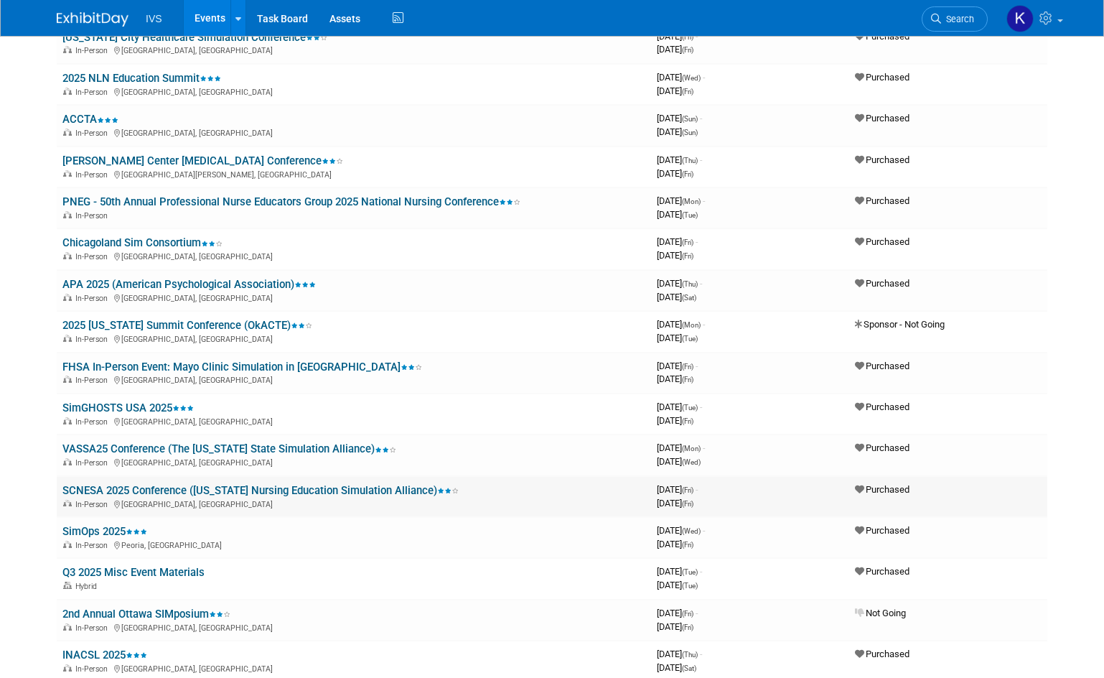
click at [282, 487] on link "SCNESA 2025 Conference ([US_STATE] Nursing Education Simulation Alliance)" at bounding box center [260, 490] width 396 height 13
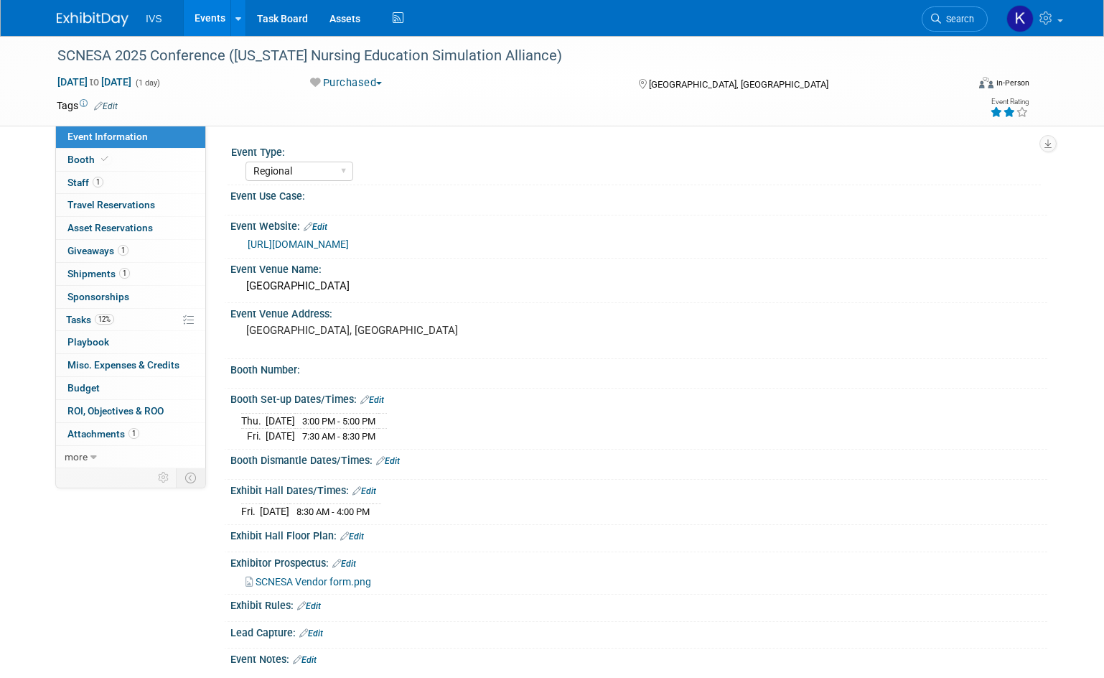
select select "Regional"
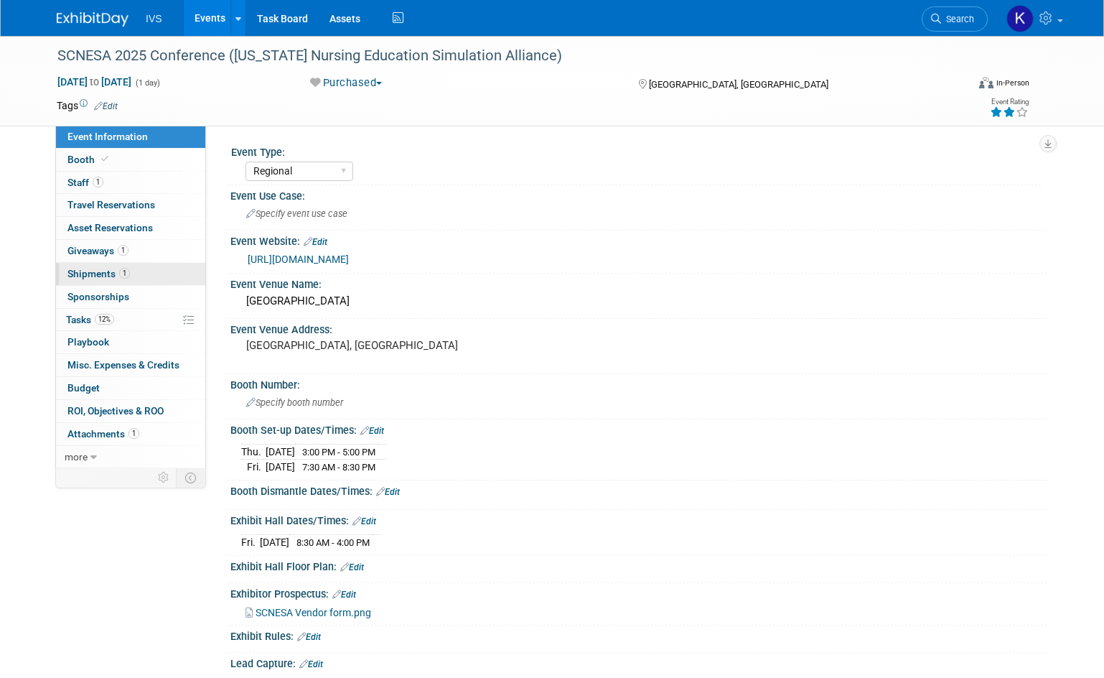
click at [121, 267] on link "1 Shipments 1" at bounding box center [130, 274] width 149 height 22
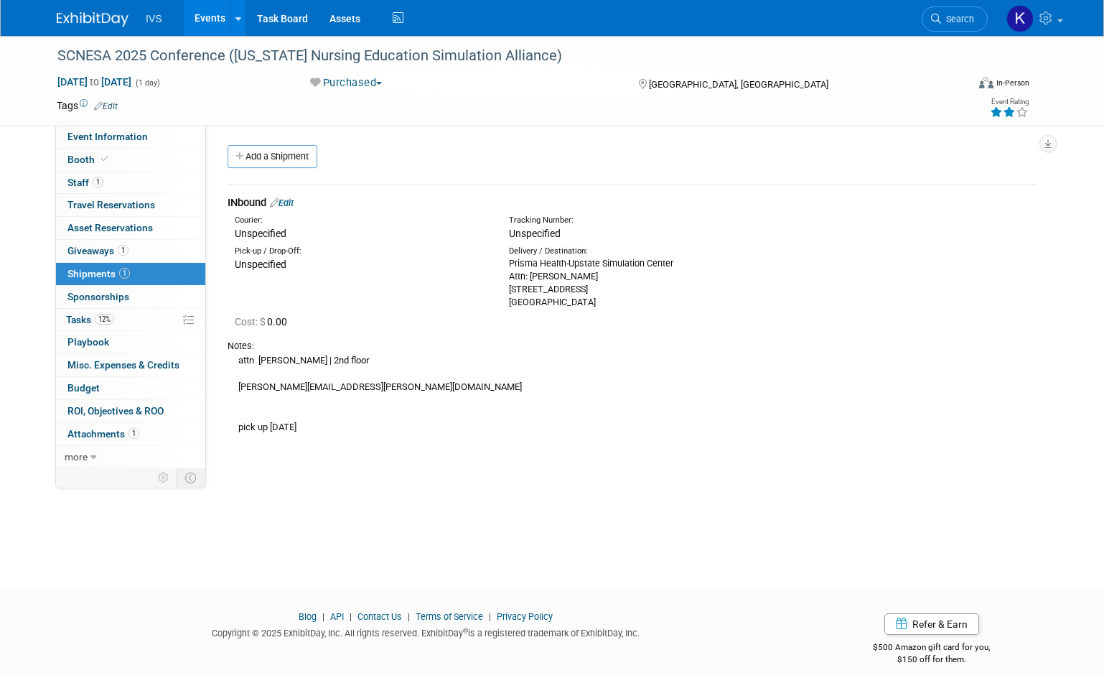
click at [287, 199] on link "Edit" at bounding box center [282, 202] width 24 height 11
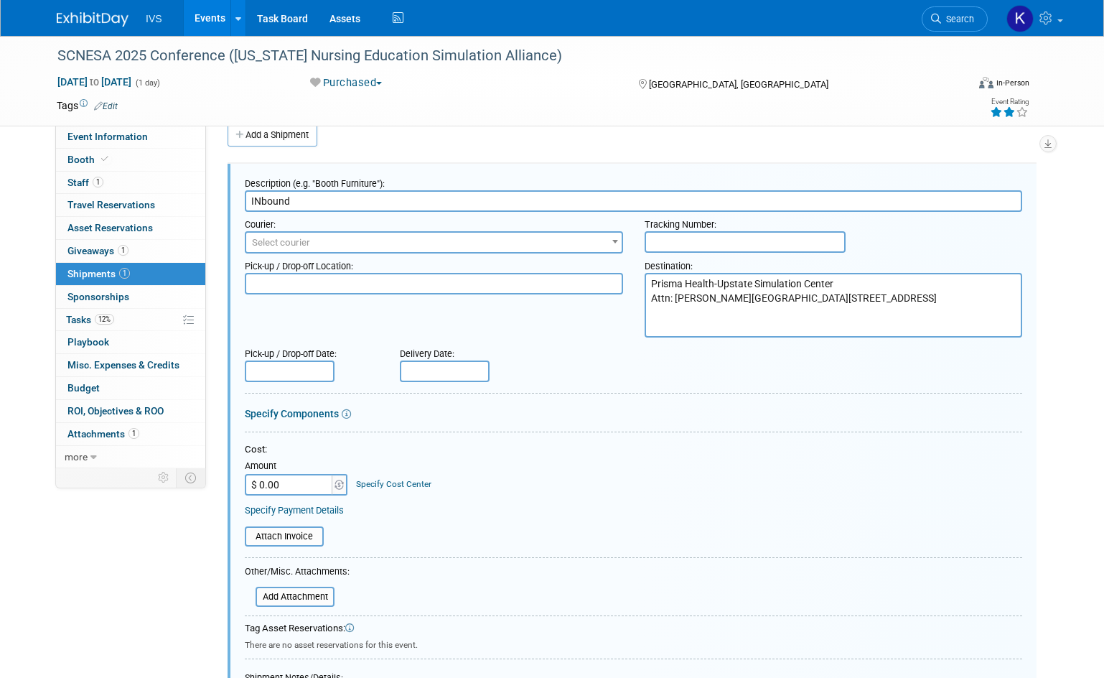
click at [279, 485] on input "$ 0.00" at bounding box center [290, 485] width 90 height 22
type input "$ 143.68"
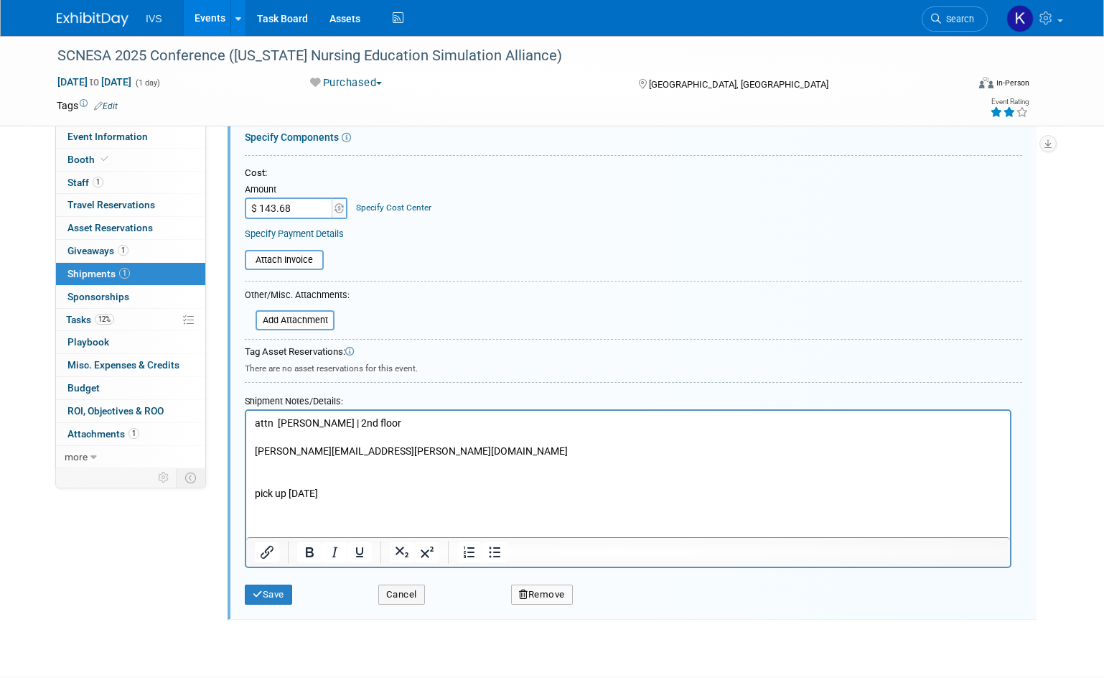
scroll to position [309, 0]
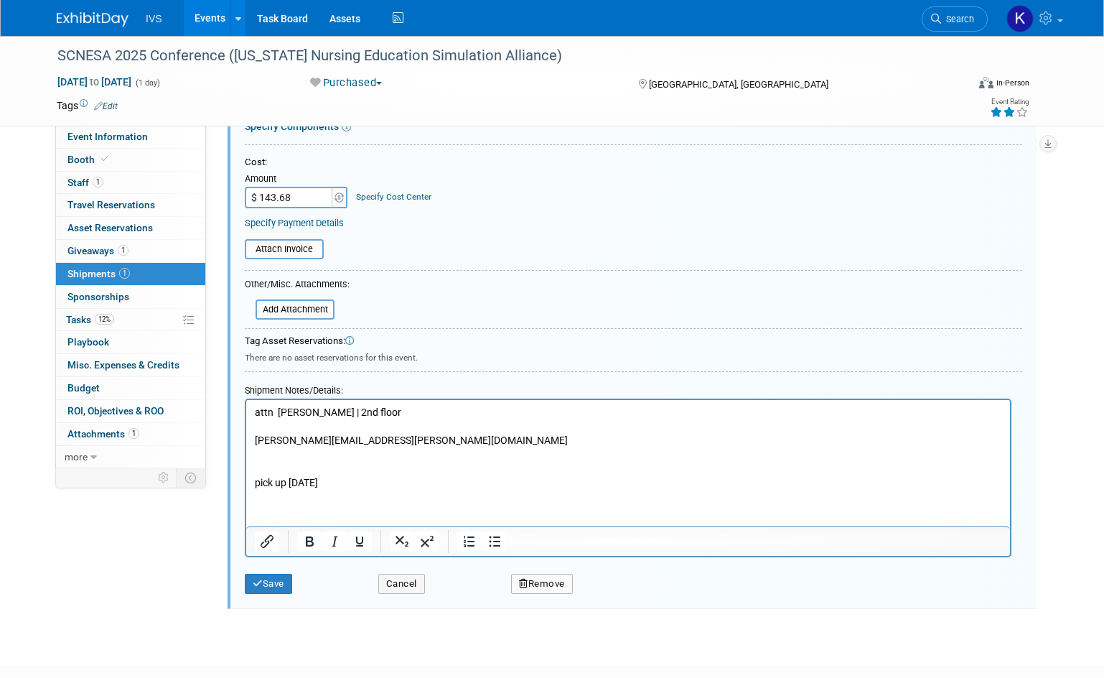
click at [284, 597] on div "Save Cancel Remove" at bounding box center [634, 579] width 778 height 44
click at [281, 590] on button "Save" at bounding box center [268, 584] width 47 height 20
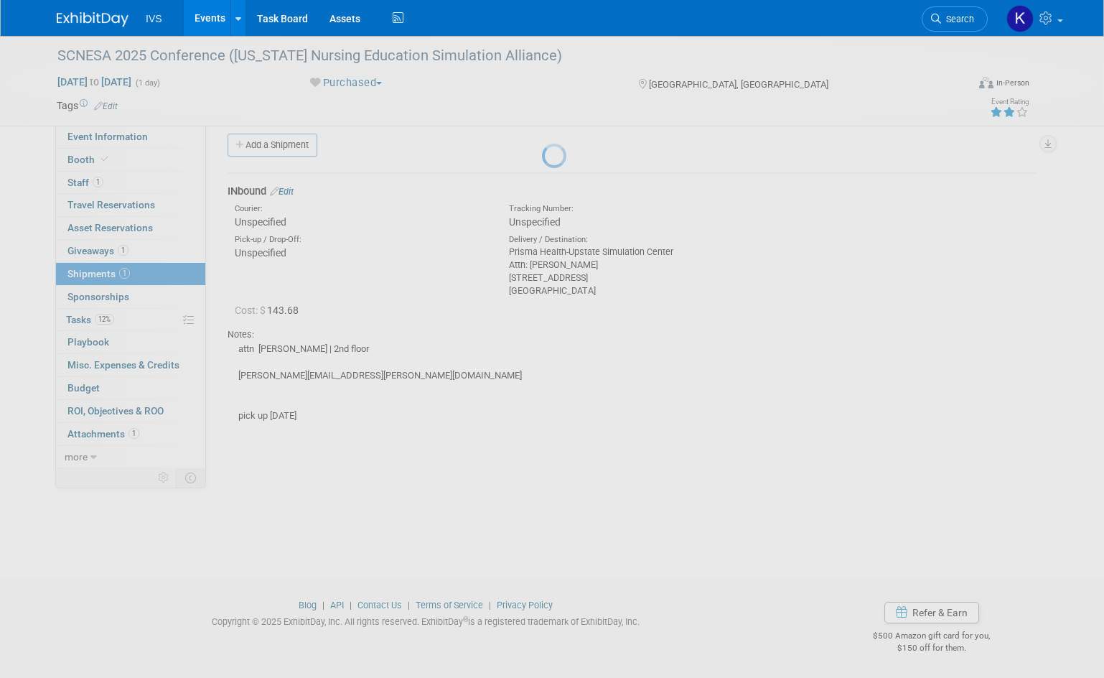
scroll to position [11, 0]
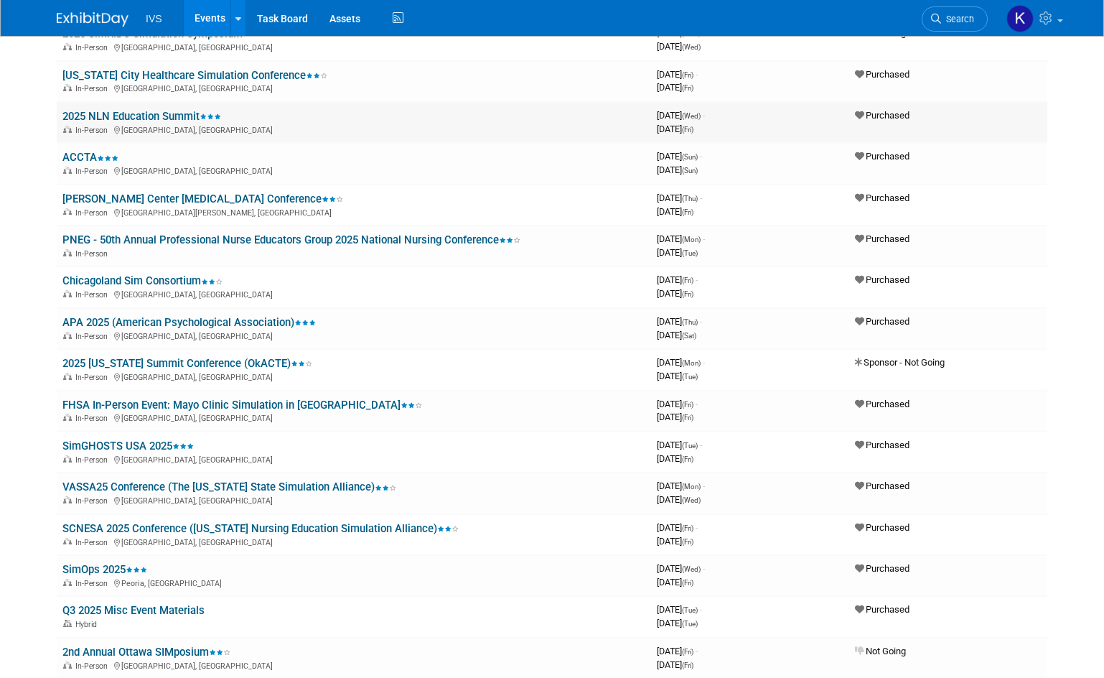
scroll to position [144, 0]
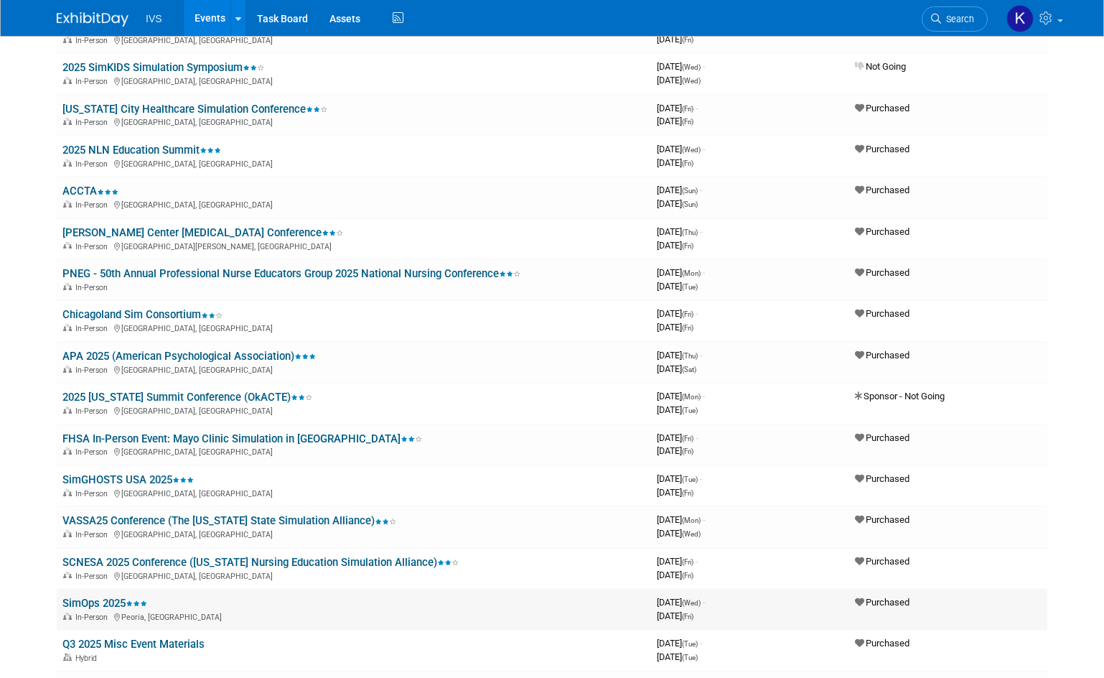
click at [102, 600] on link "SimOps 2025" at bounding box center [104, 603] width 85 height 13
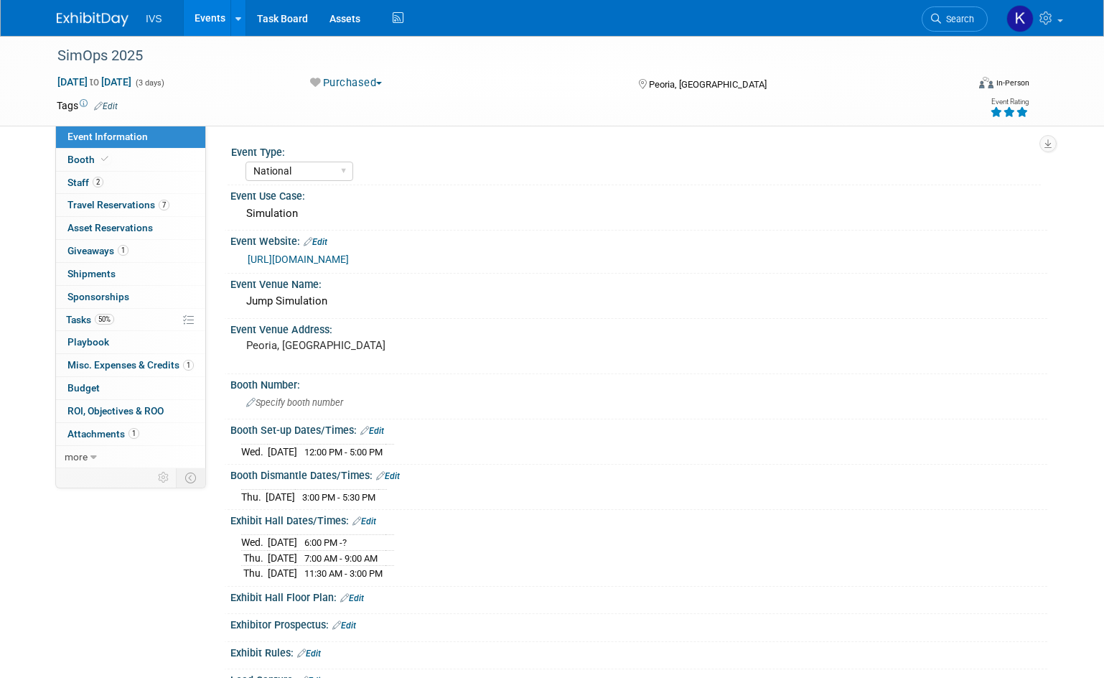
select select "National"
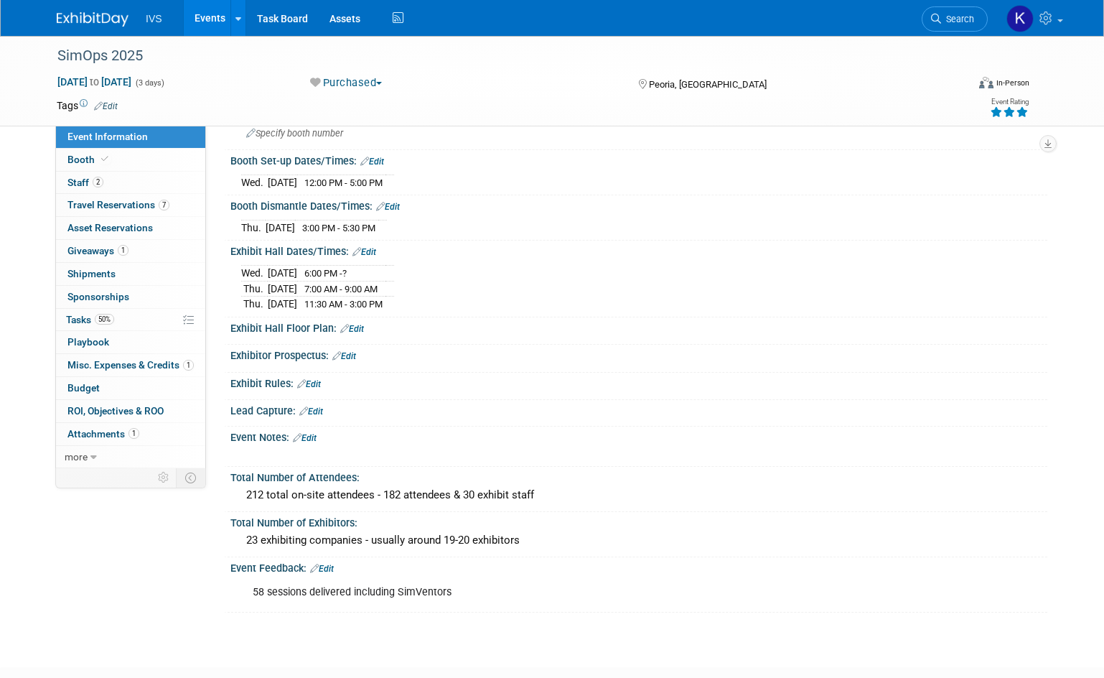
scroll to position [356, 0]
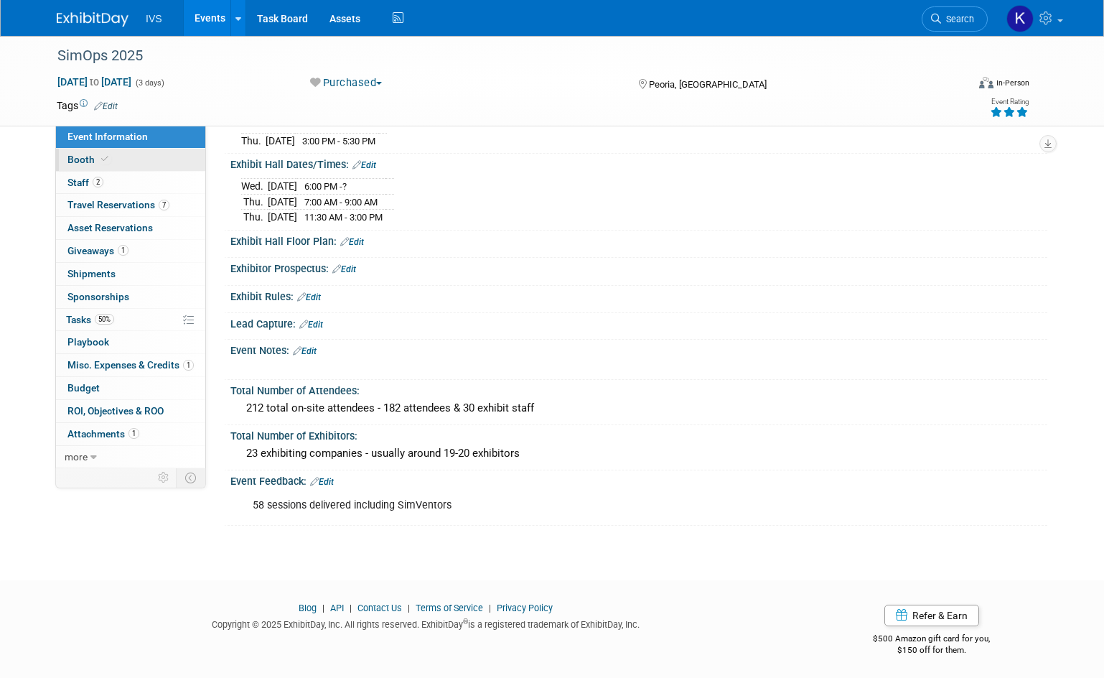
click at [119, 155] on link "Booth" at bounding box center [130, 160] width 149 height 22
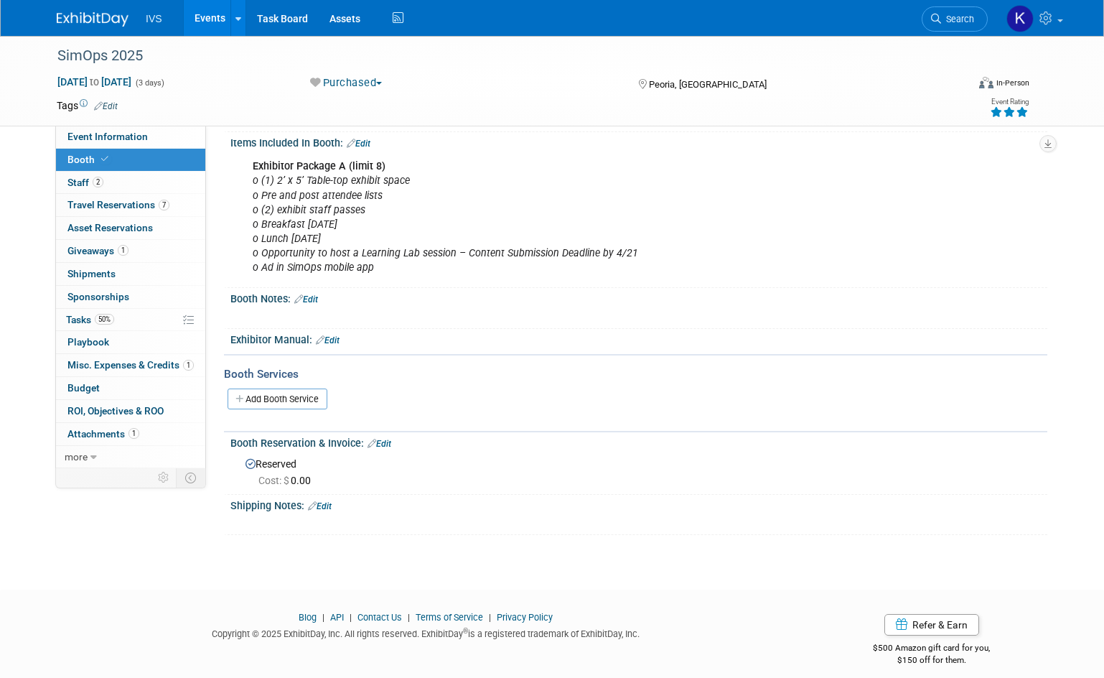
scroll to position [112, 0]
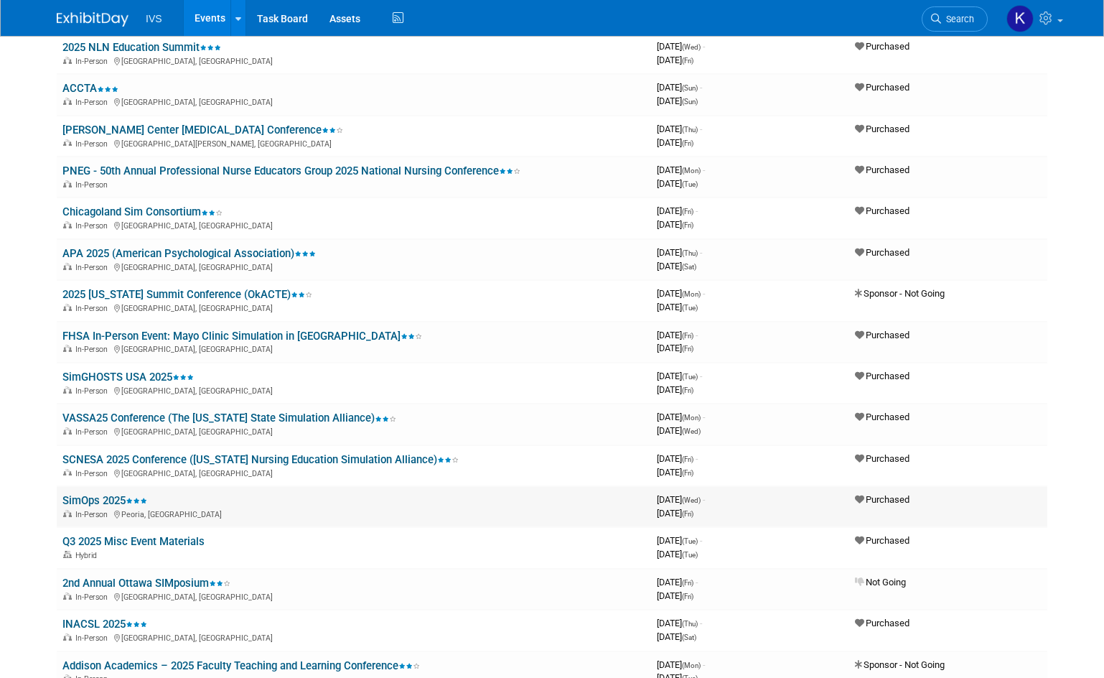
scroll to position [281, 0]
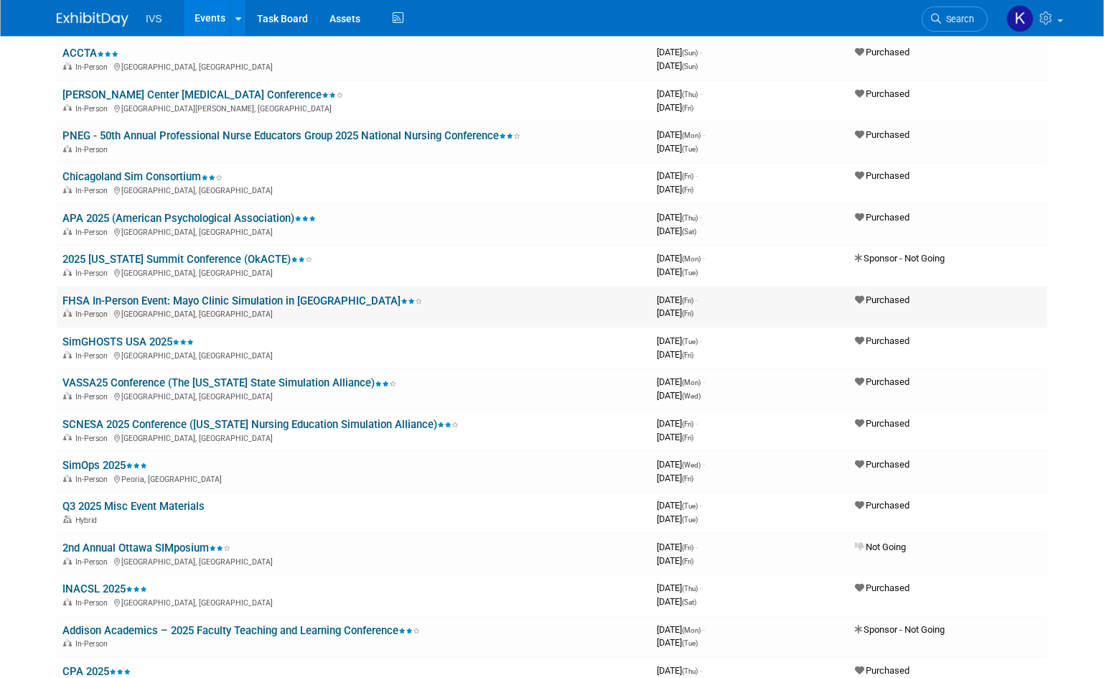
click at [286, 299] on link "FHSA In-Person Event: Mayo Clinic Simulation in [GEOGRAPHIC_DATA]" at bounding box center [242, 300] width 360 height 13
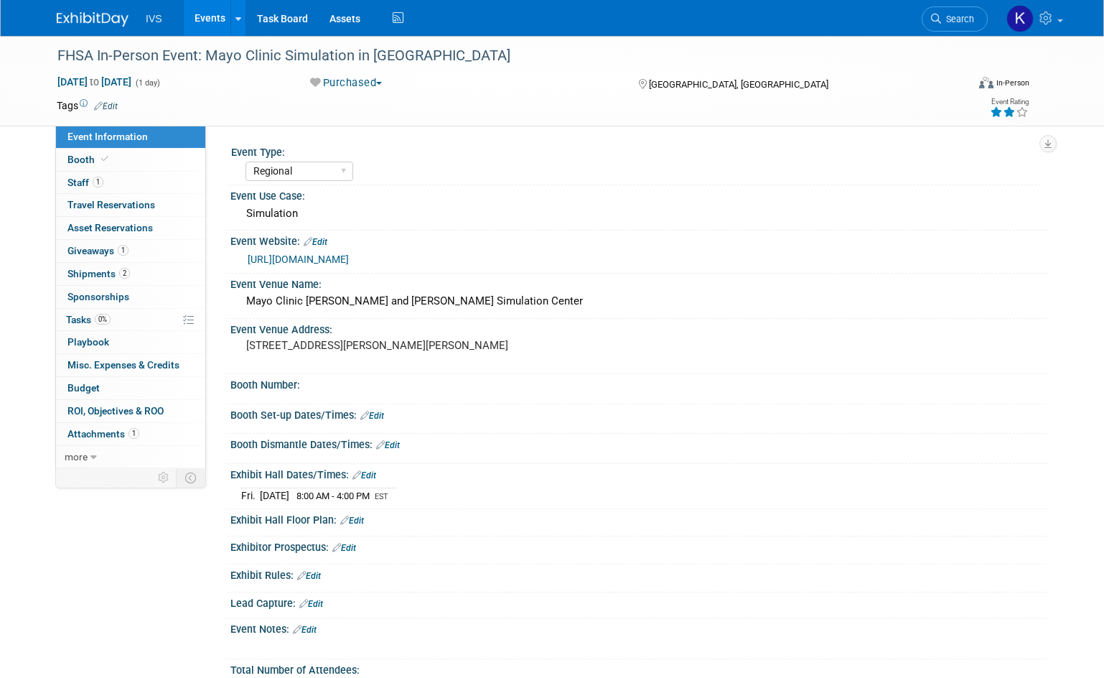
select select "Regional"
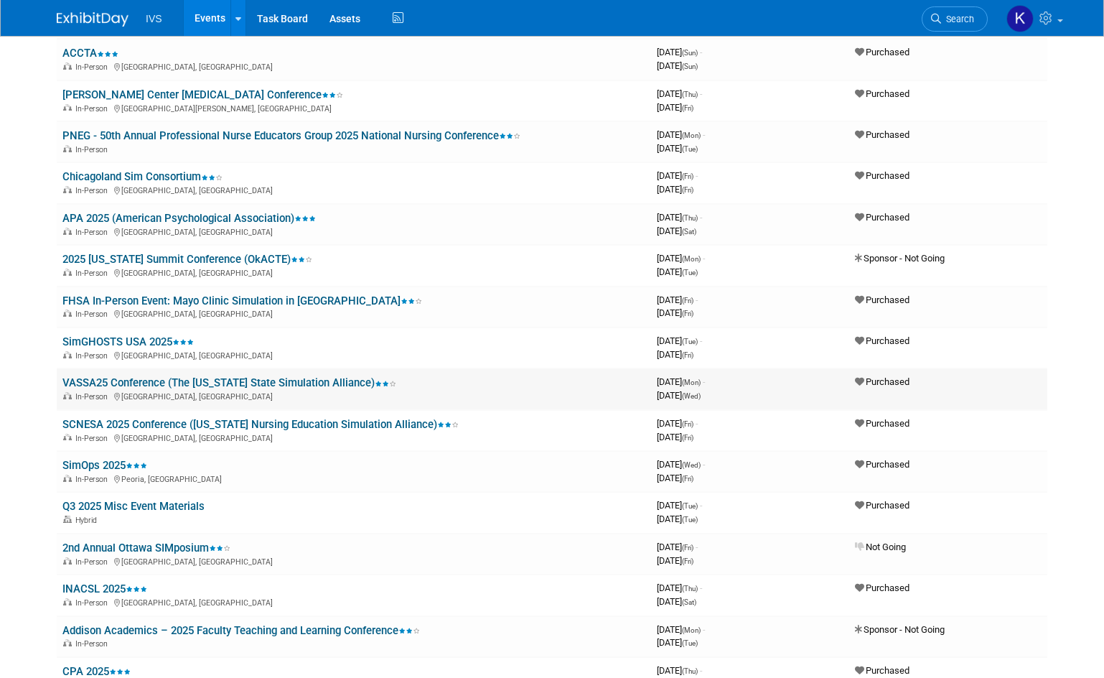
scroll to position [353, 0]
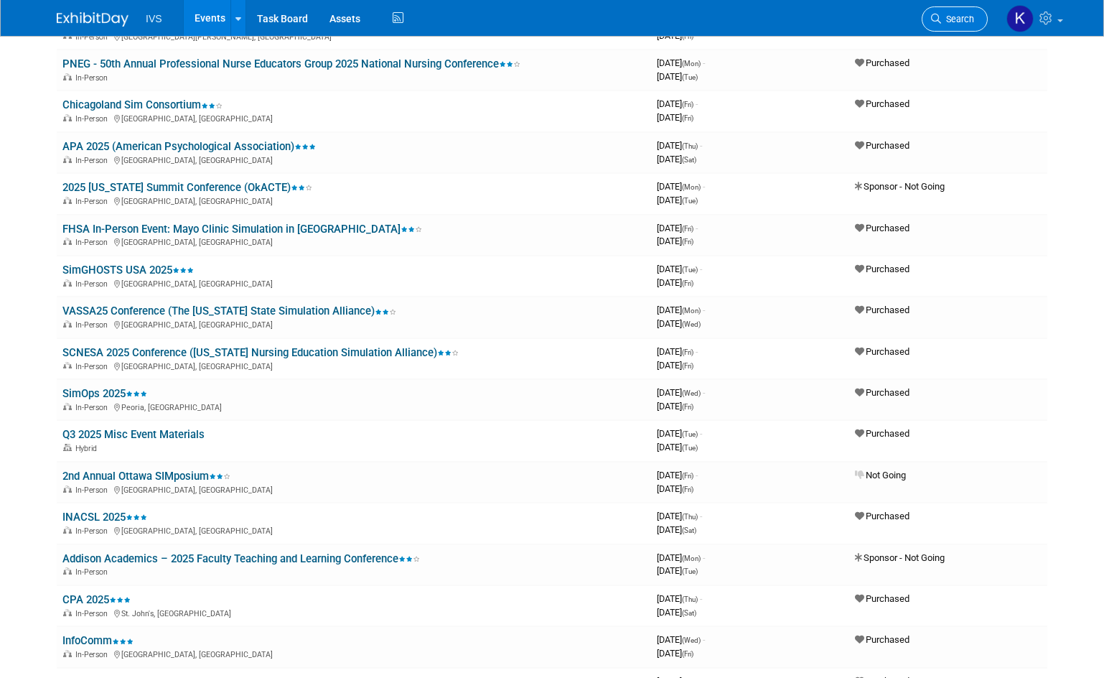
click at [955, 11] on link "Search" at bounding box center [955, 18] width 66 height 25
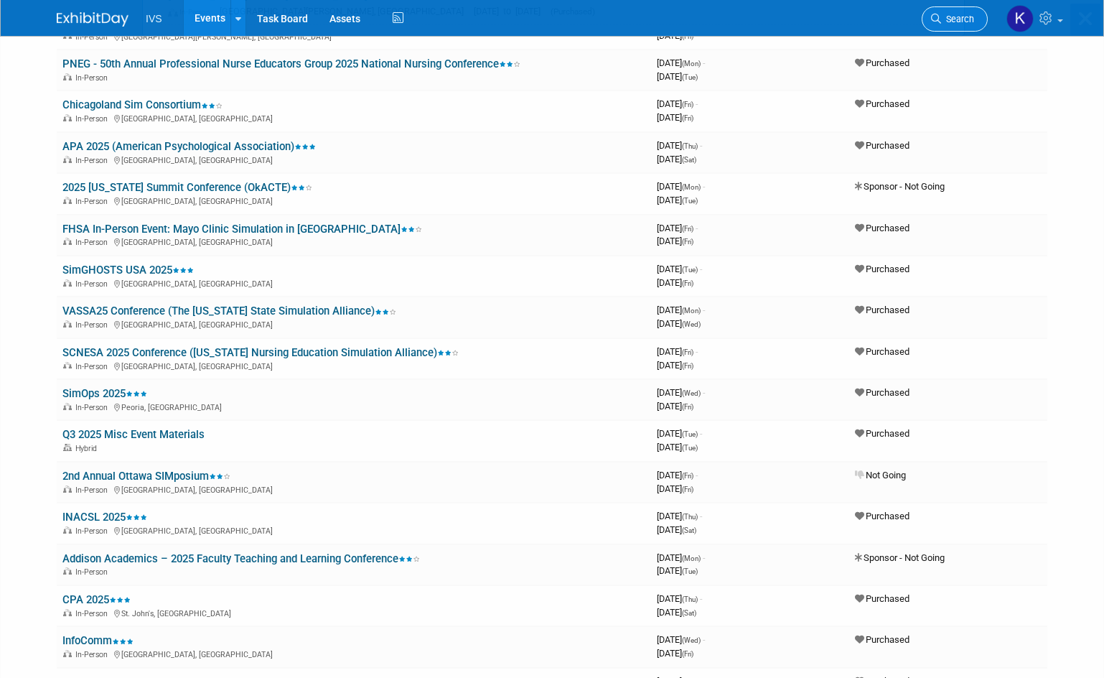
scroll to position [0, 0]
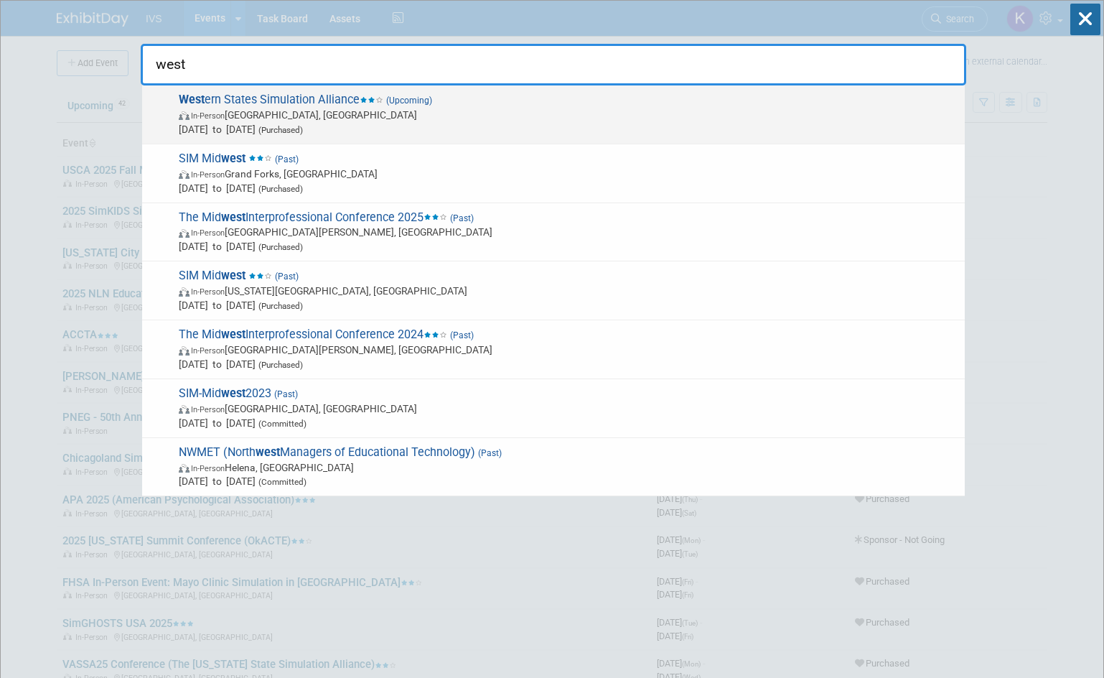
type input "west"
click at [465, 108] on span "In-Person San Diego, CA" at bounding box center [568, 115] width 779 height 14
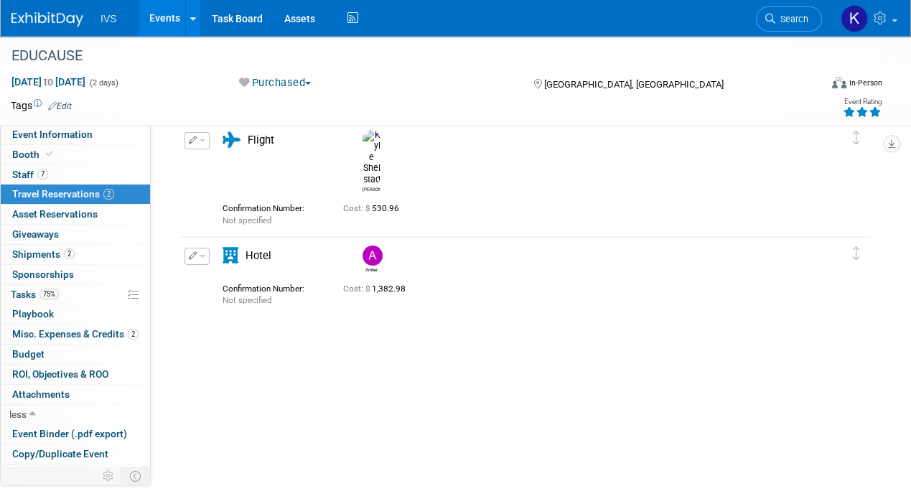
scroll to position [55, 0]
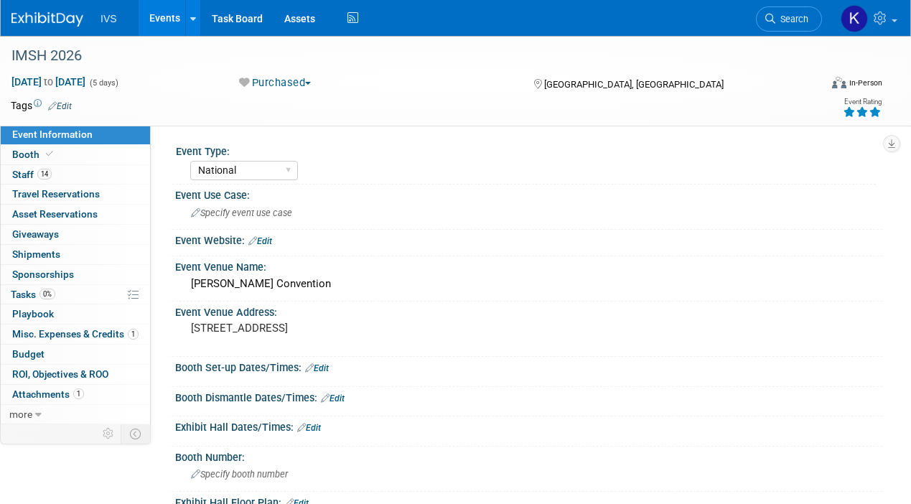
select select "National"
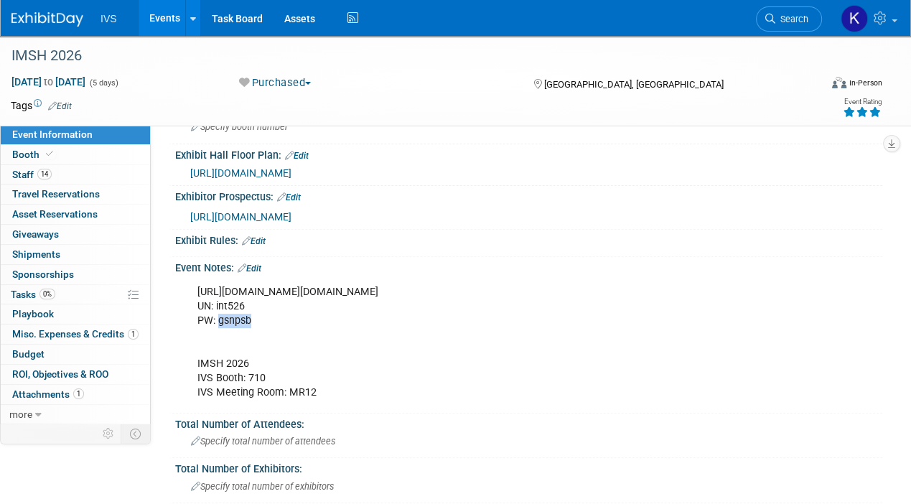
click at [60, 130] on span "Event Information" at bounding box center [52, 134] width 80 height 11
select select "National"
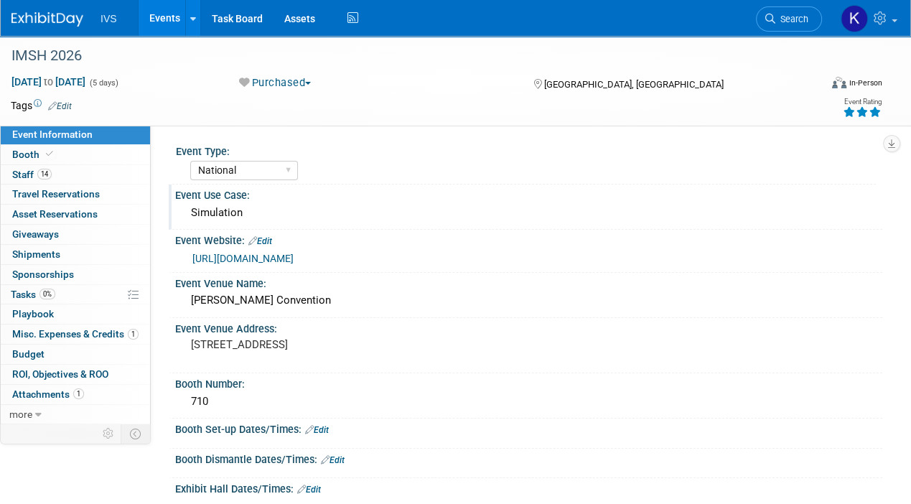
click at [371, 203] on div "Simulation" at bounding box center [529, 213] width 686 height 22
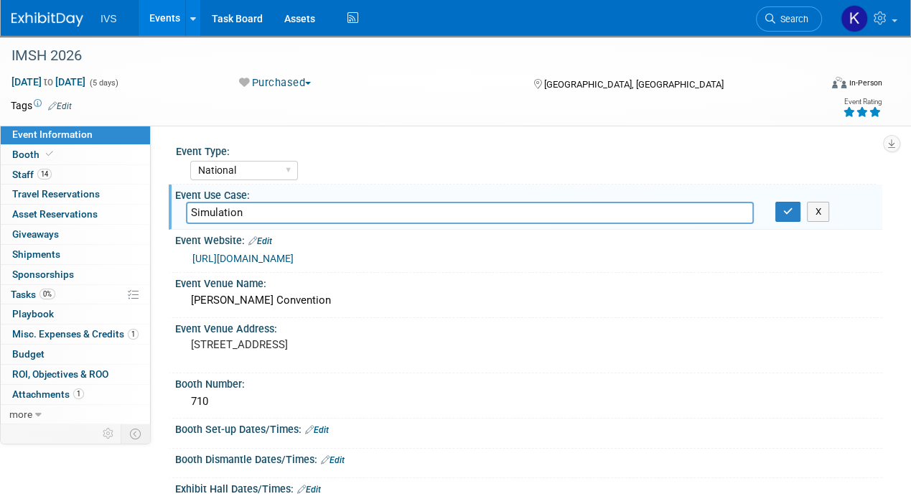
click at [465, 470] on div "Save Changes Cancel" at bounding box center [528, 469] width 707 height 9
click at [886, 53] on div "IMSH 2026" at bounding box center [446, 55] width 893 height 39
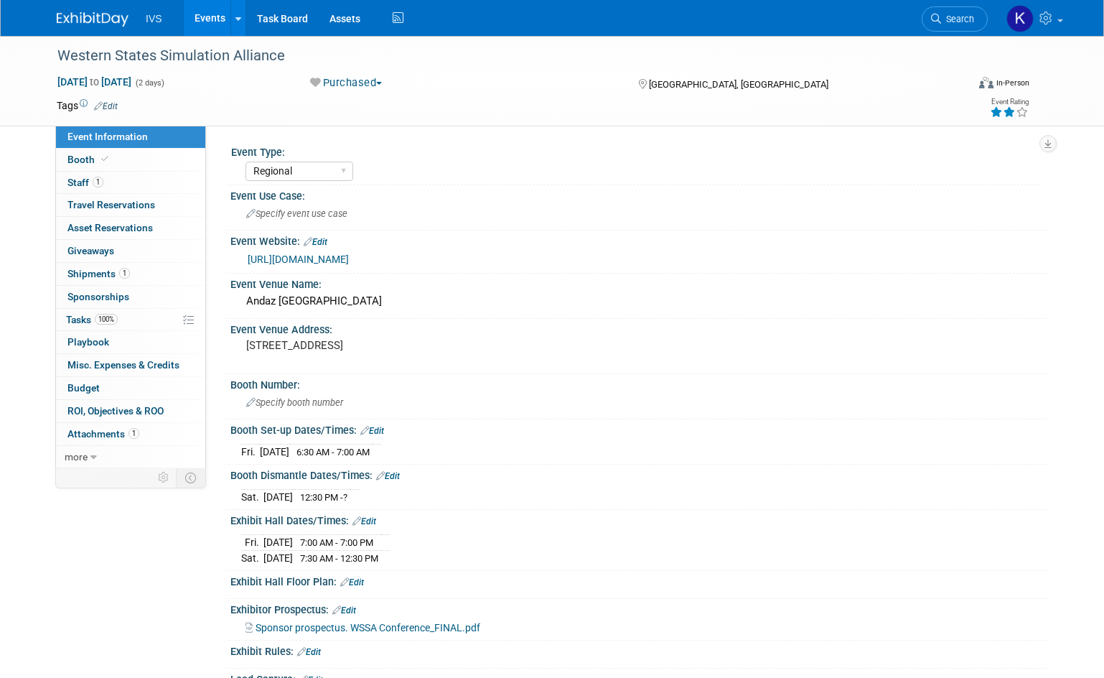
select select "Regional"
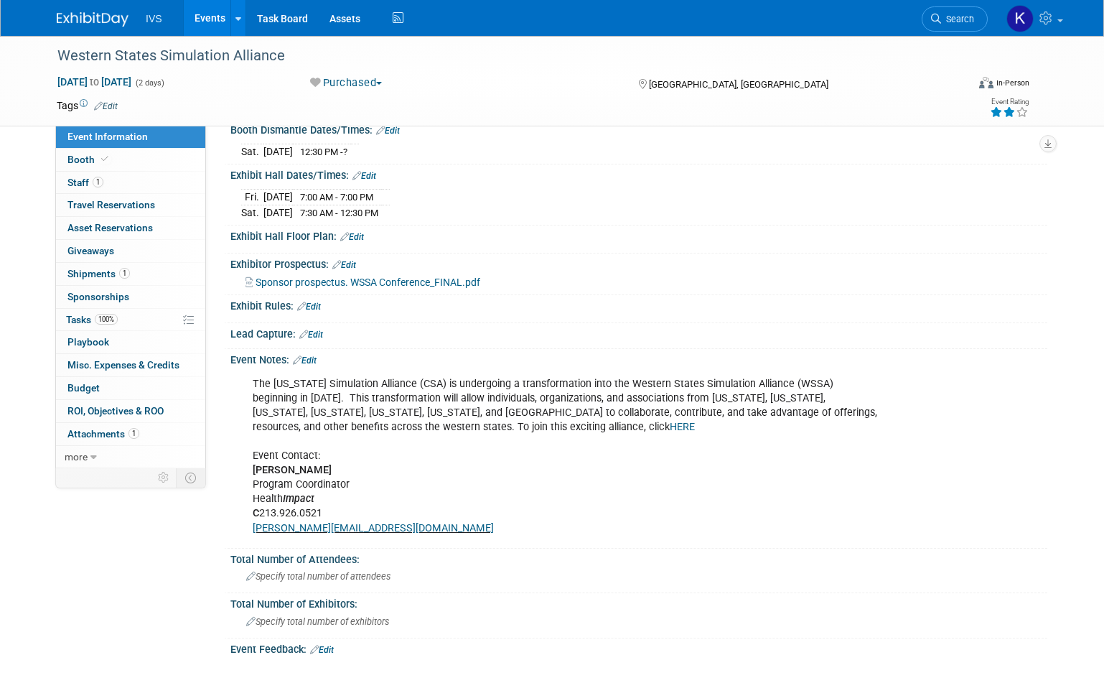
scroll to position [359, 0]
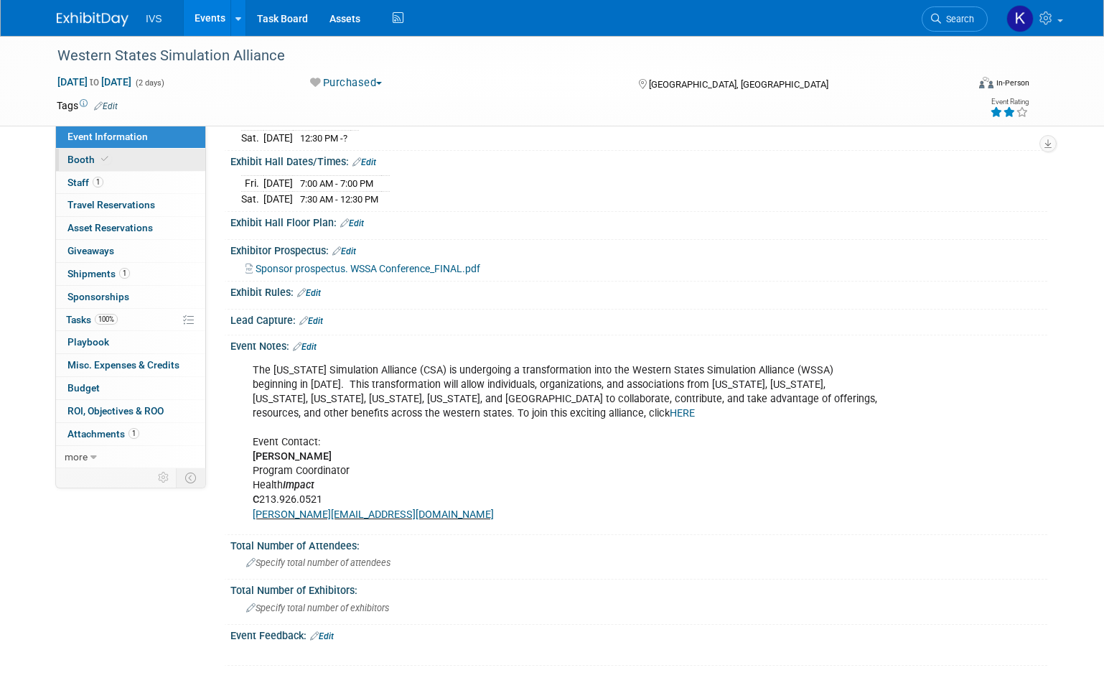
click at [180, 158] on link "Booth" at bounding box center [130, 160] width 149 height 22
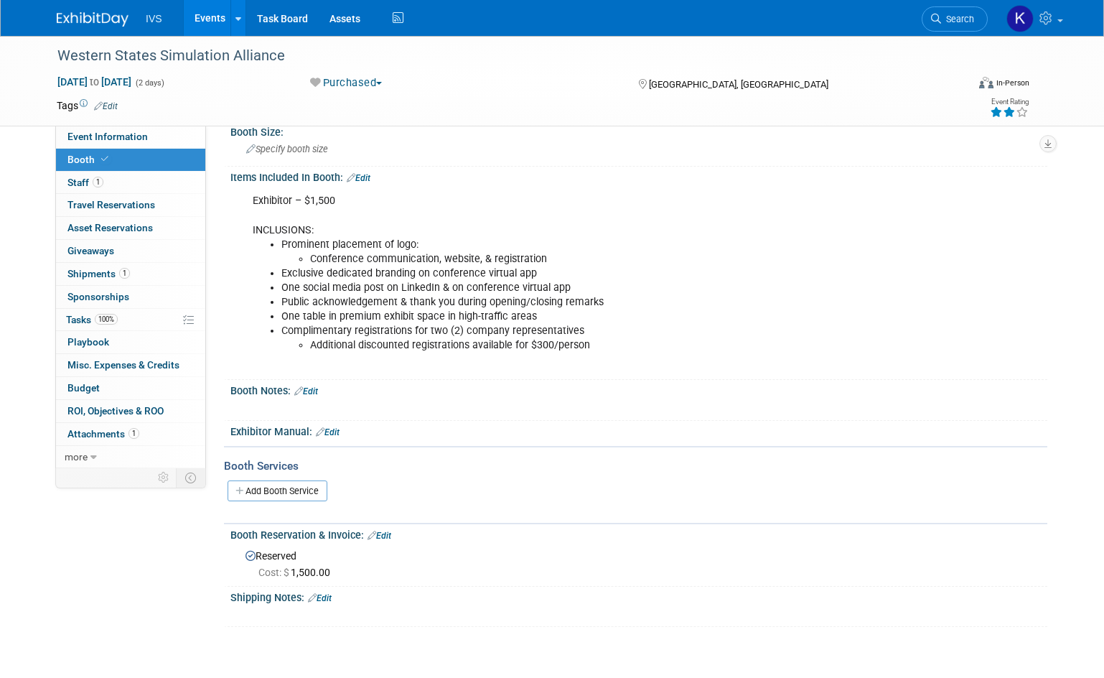
scroll to position [0, 0]
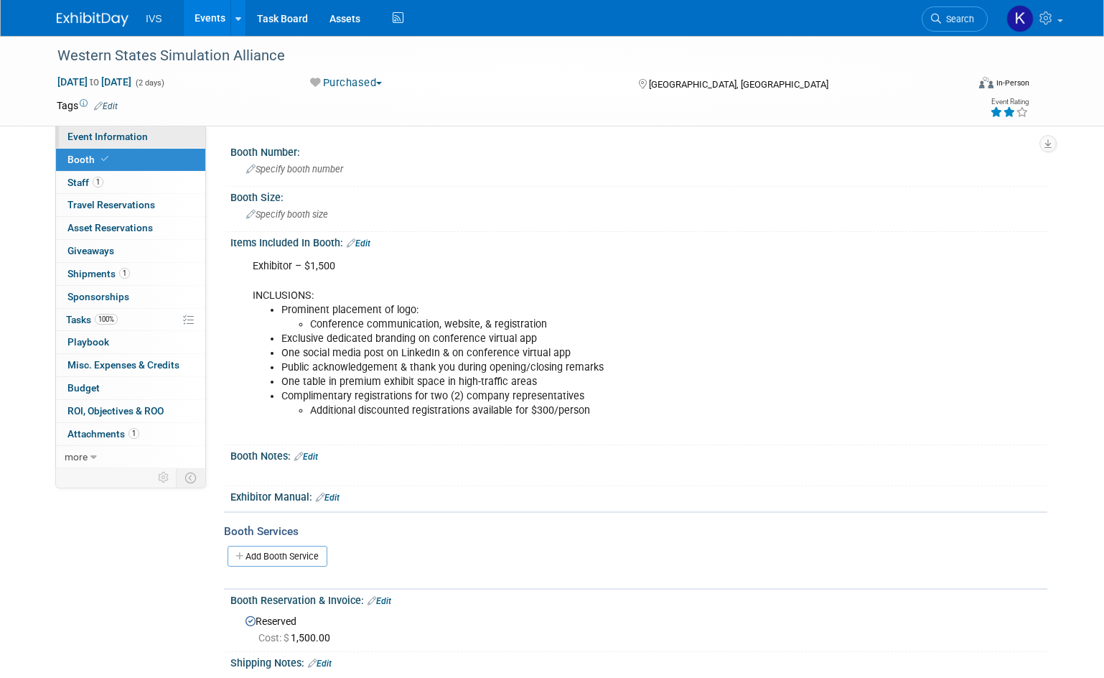
click at [167, 137] on link "Event Information" at bounding box center [130, 137] width 149 height 22
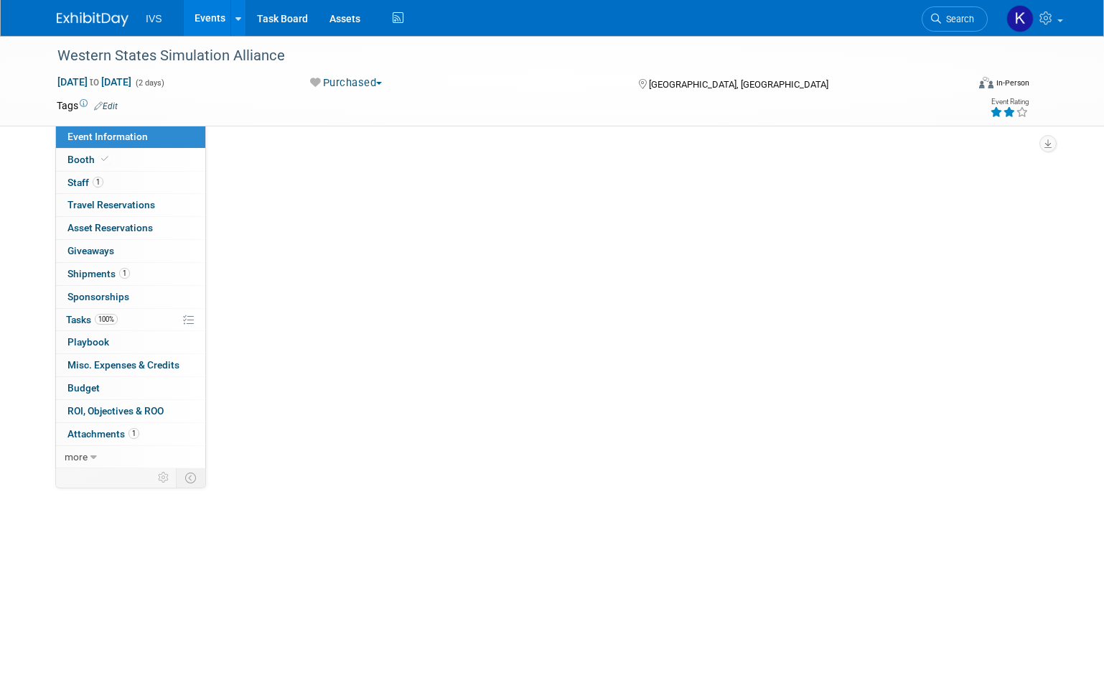
select select "Regional"
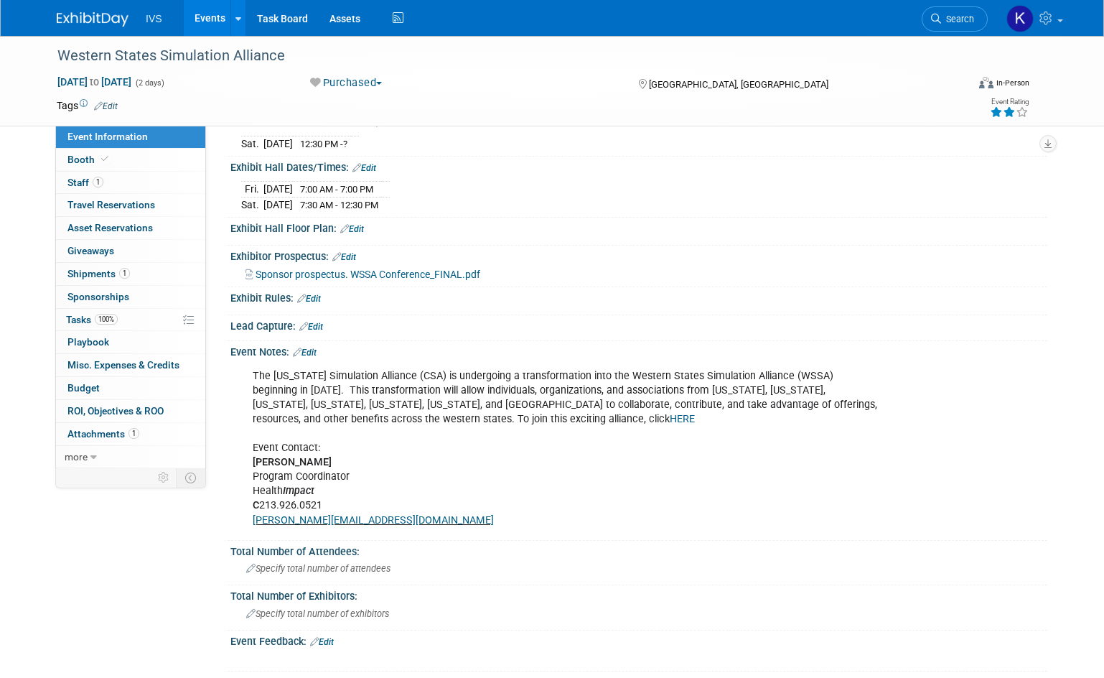
scroll to position [359, 0]
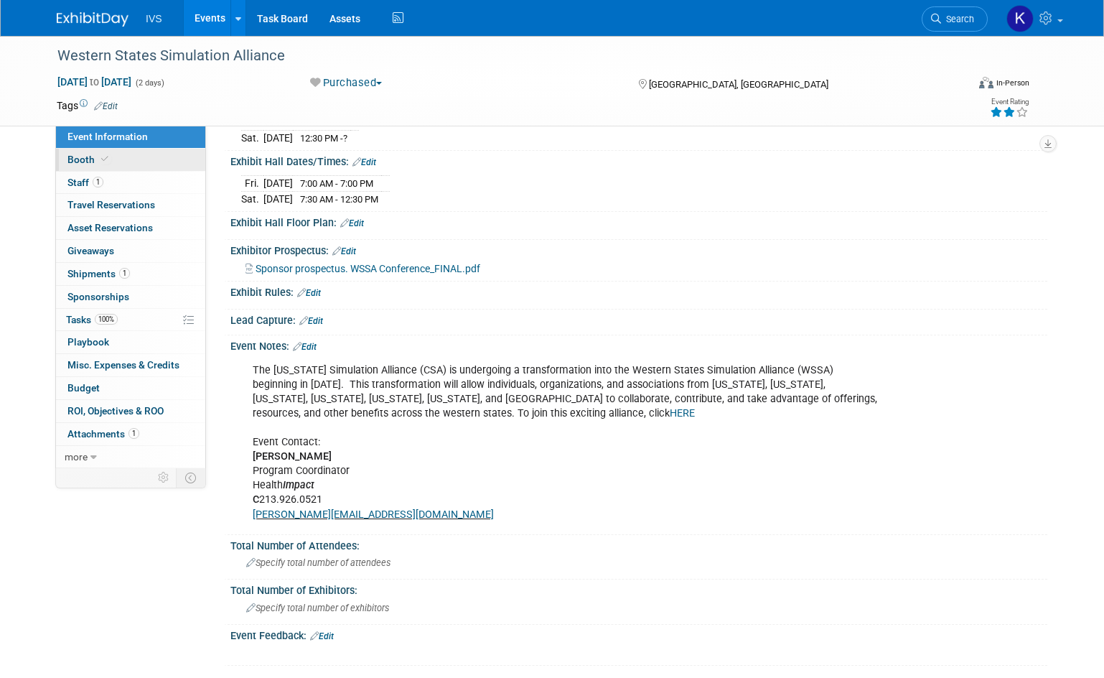
click at [109, 159] on link "Booth" at bounding box center [130, 160] width 149 height 22
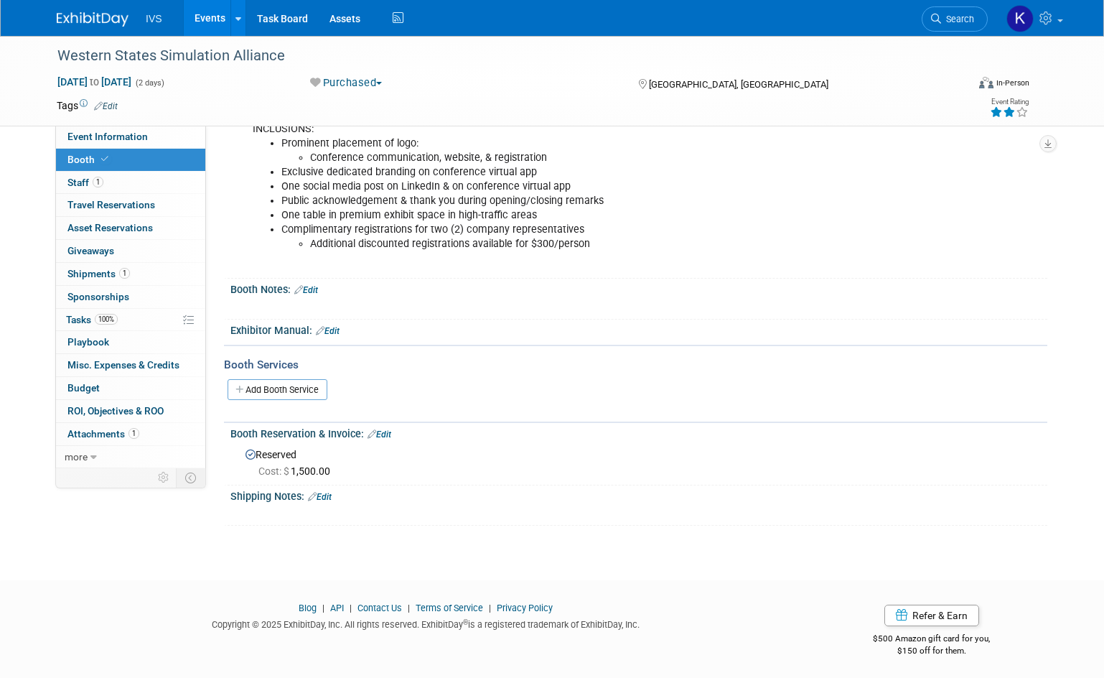
scroll to position [169, 0]
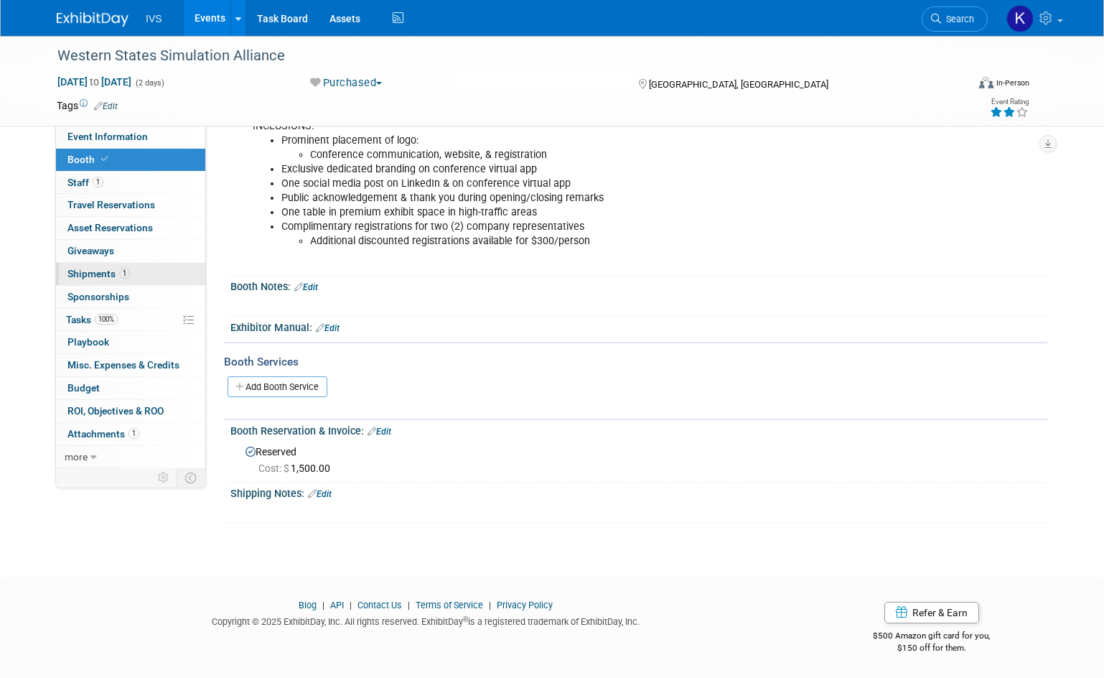
click at [149, 275] on link "1 Shipments 1" at bounding box center [130, 274] width 149 height 22
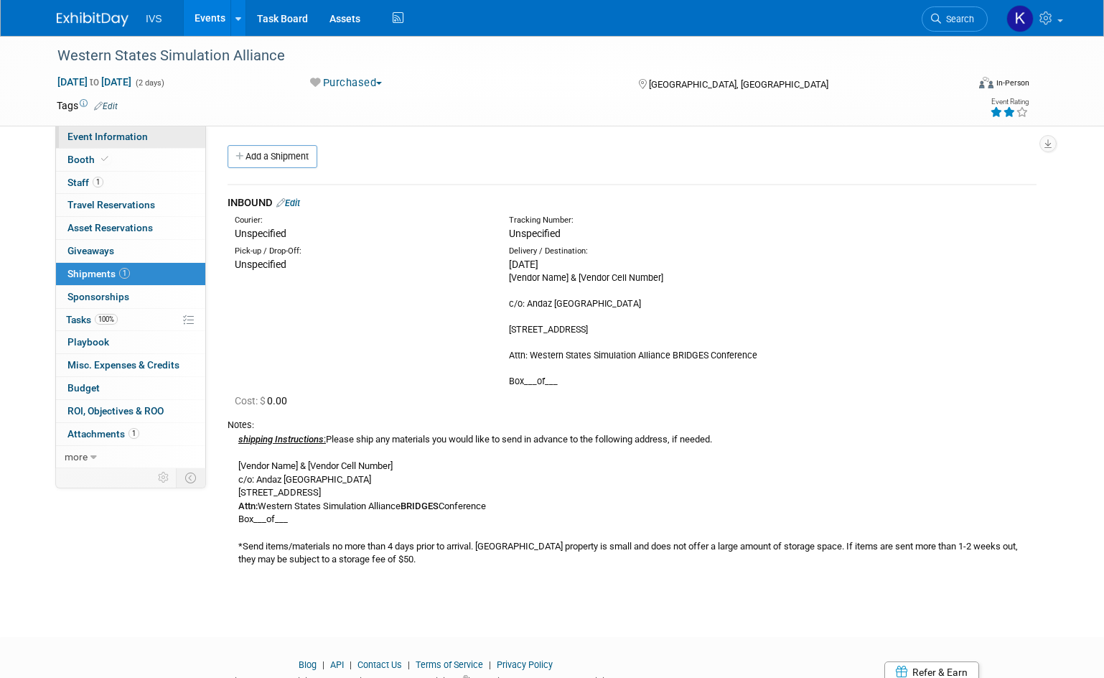
click at [155, 144] on link "Event Information" at bounding box center [130, 137] width 149 height 22
select select "Regional"
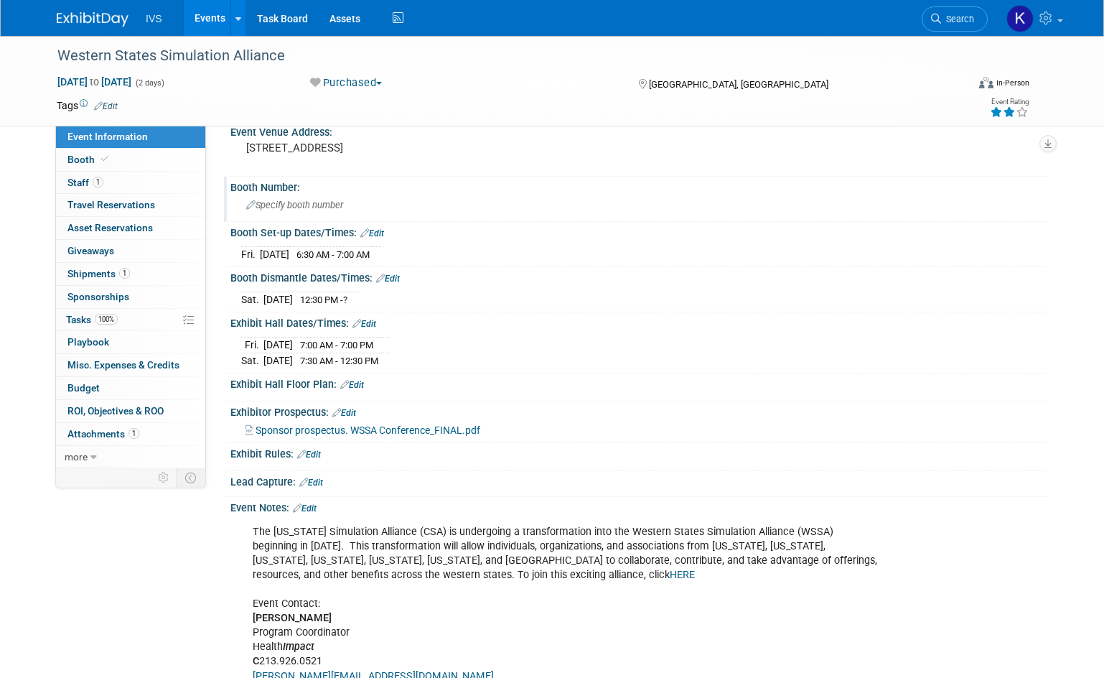
scroll to position [215, 0]
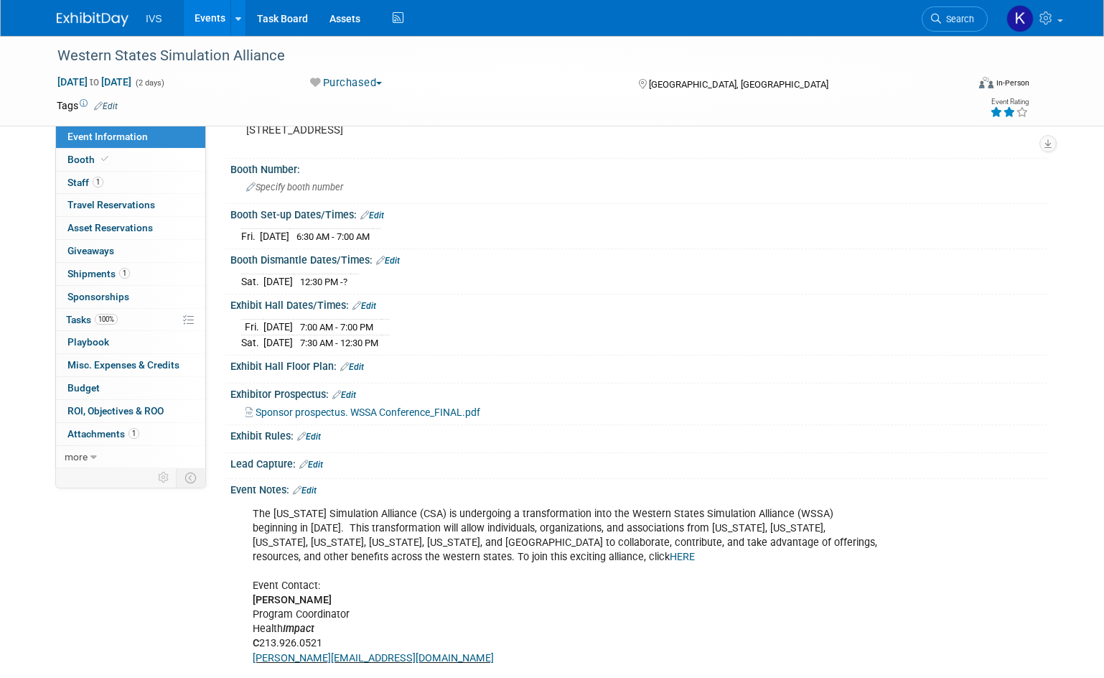
click at [359, 406] on span "Sponsor prospectus. WSSA Conference_FINAL.pdf" at bounding box center [368, 411] width 225 height 11
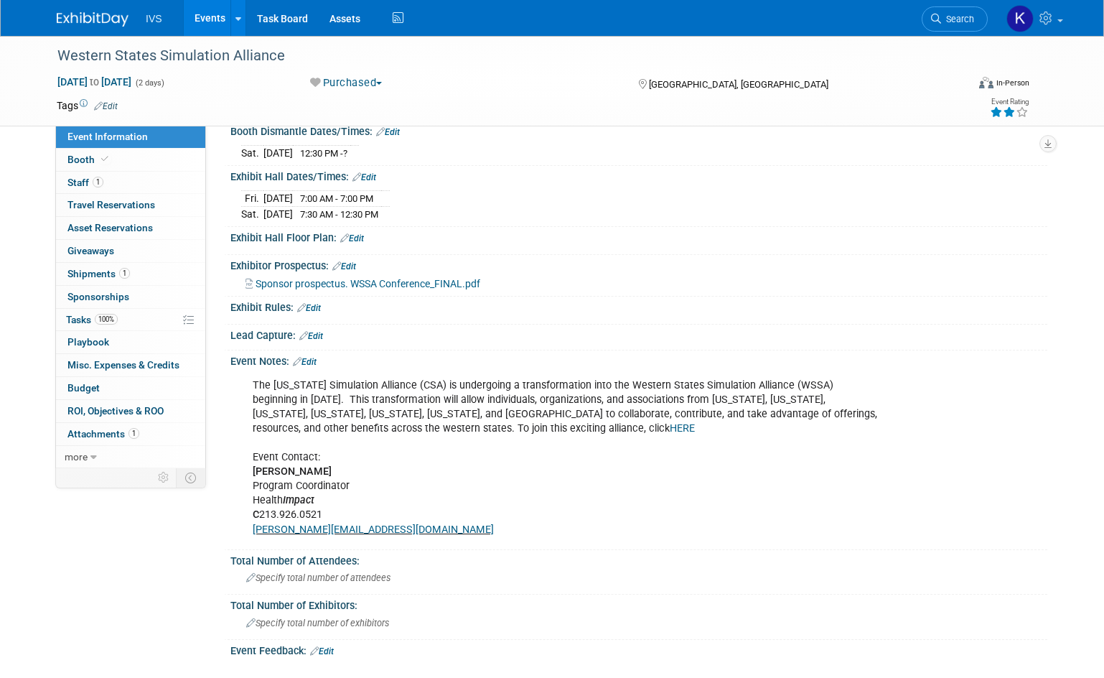
scroll to position [359, 0]
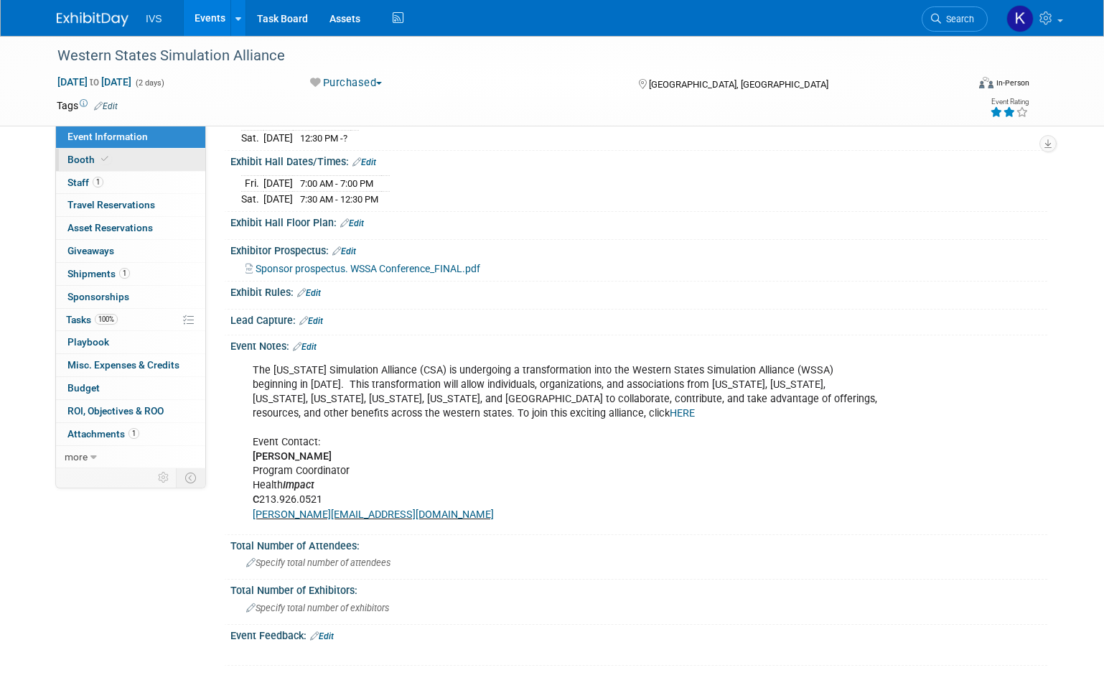
click at [145, 162] on link "Booth" at bounding box center [130, 160] width 149 height 22
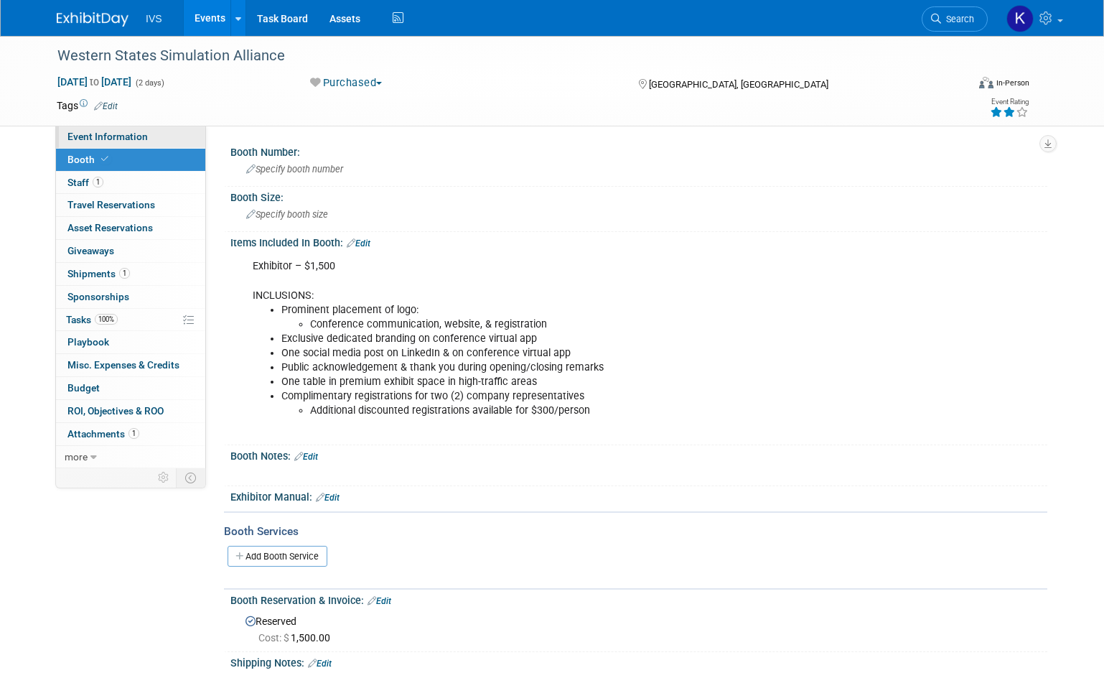
click at [113, 130] on link "Event Information" at bounding box center [130, 137] width 149 height 22
select select "Regional"
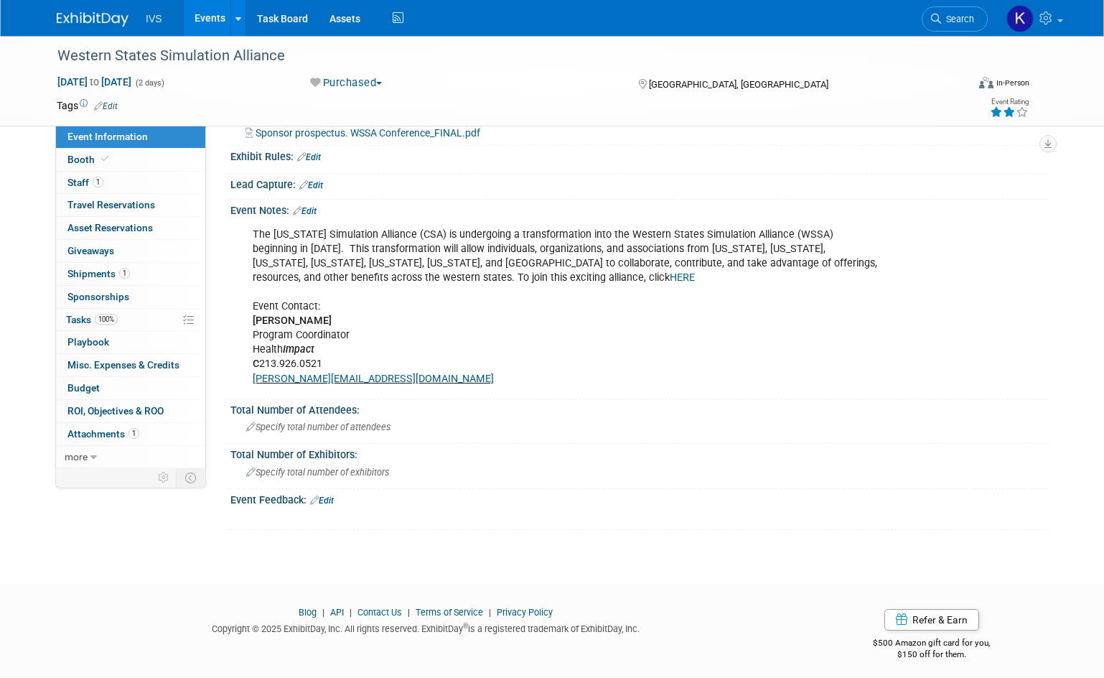
scroll to position [500, 0]
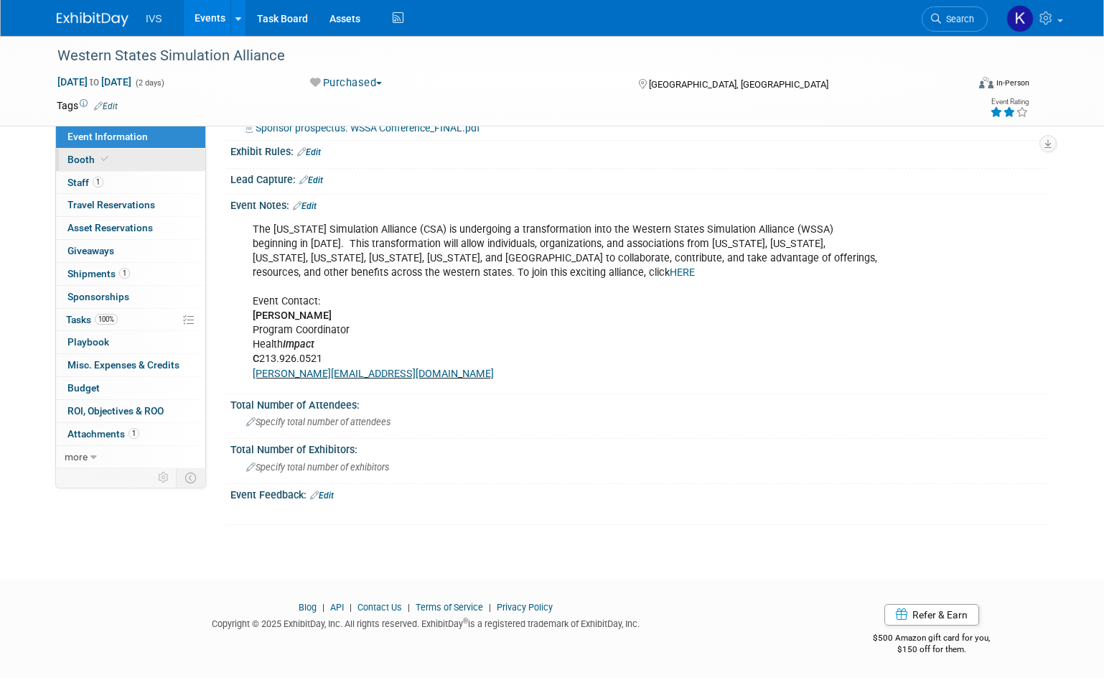
click at [135, 167] on link "Booth" at bounding box center [130, 160] width 149 height 22
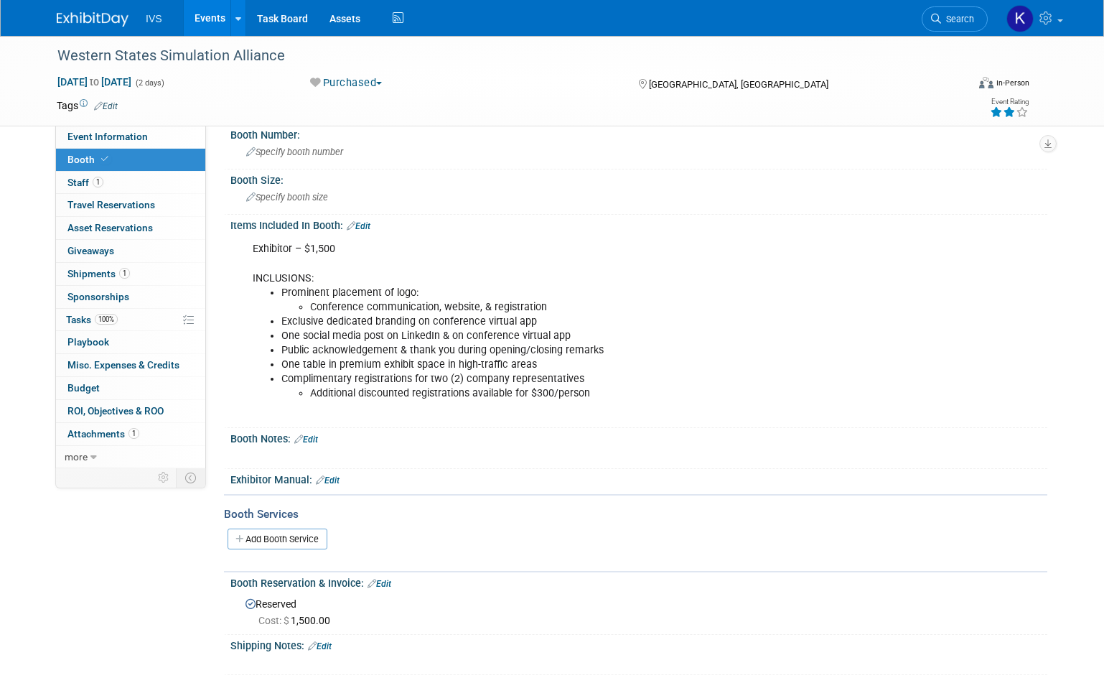
scroll to position [0, 0]
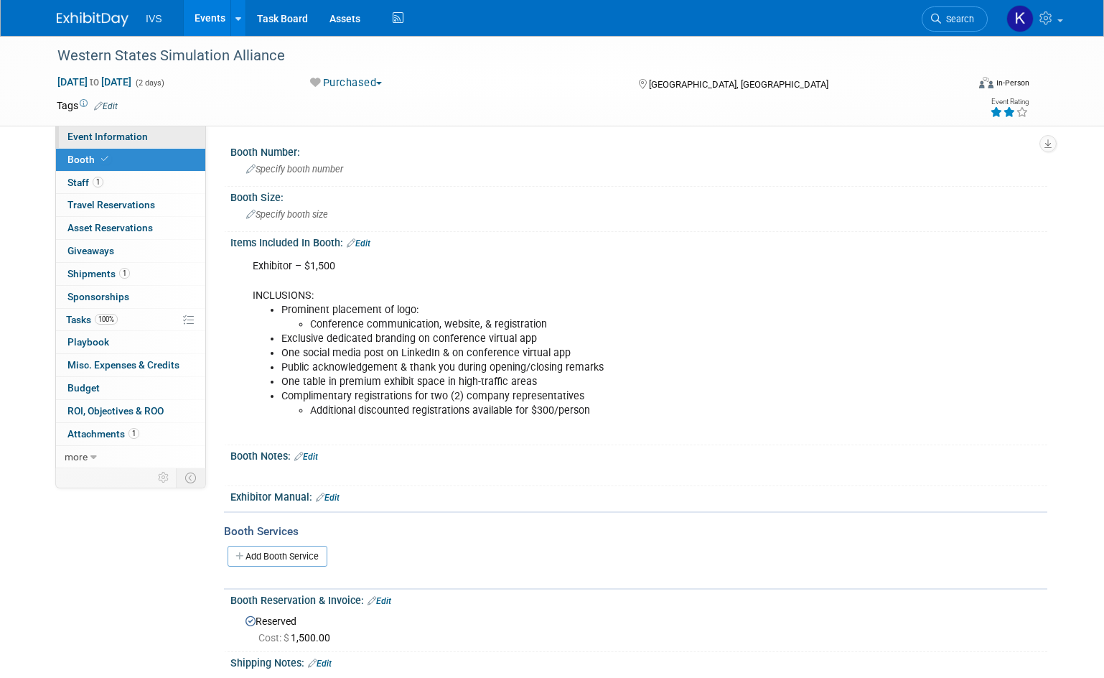
click at [142, 138] on span "Event Information" at bounding box center [107, 136] width 80 height 11
select select "Regional"
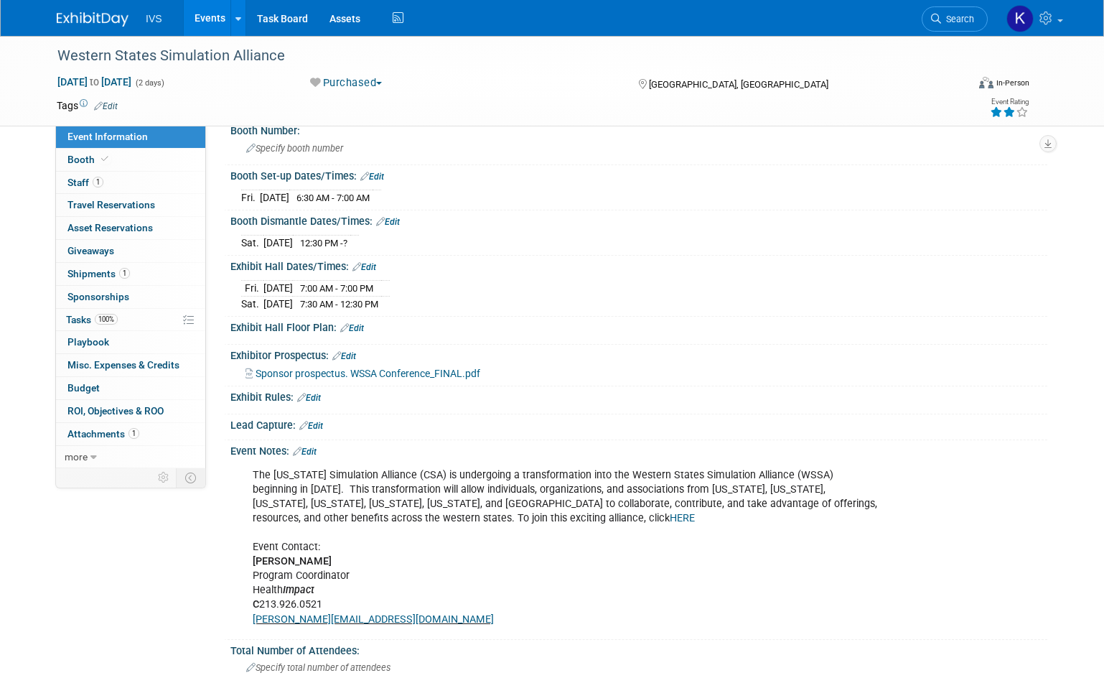
scroll to position [287, 0]
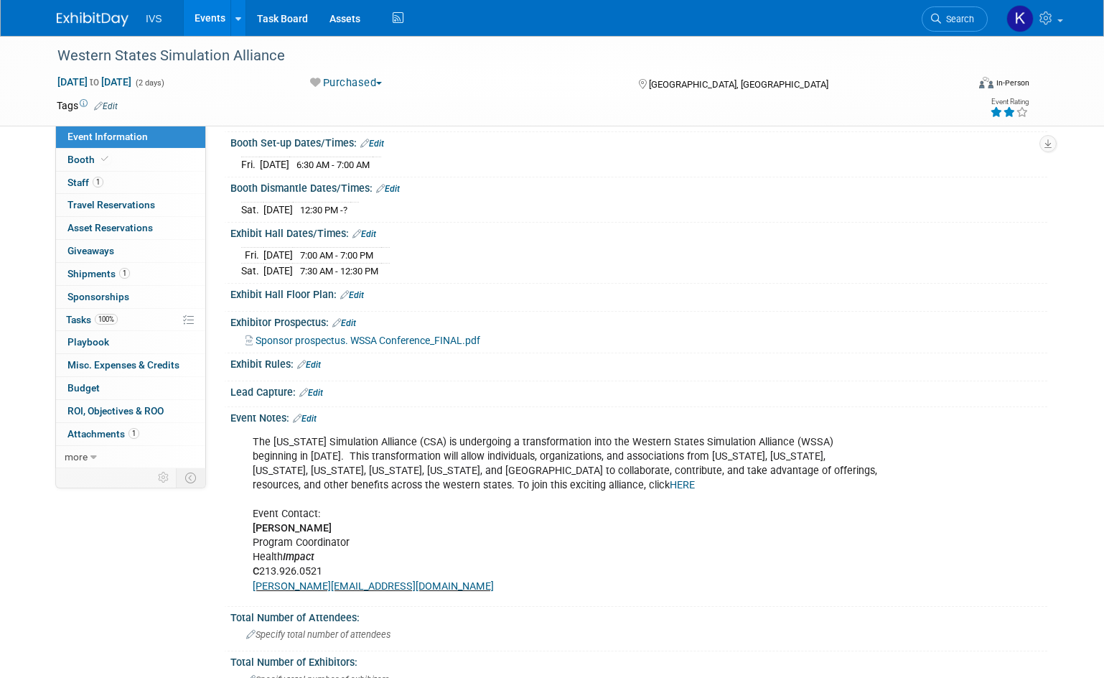
click at [670, 482] on link "HERE" at bounding box center [682, 485] width 25 height 12
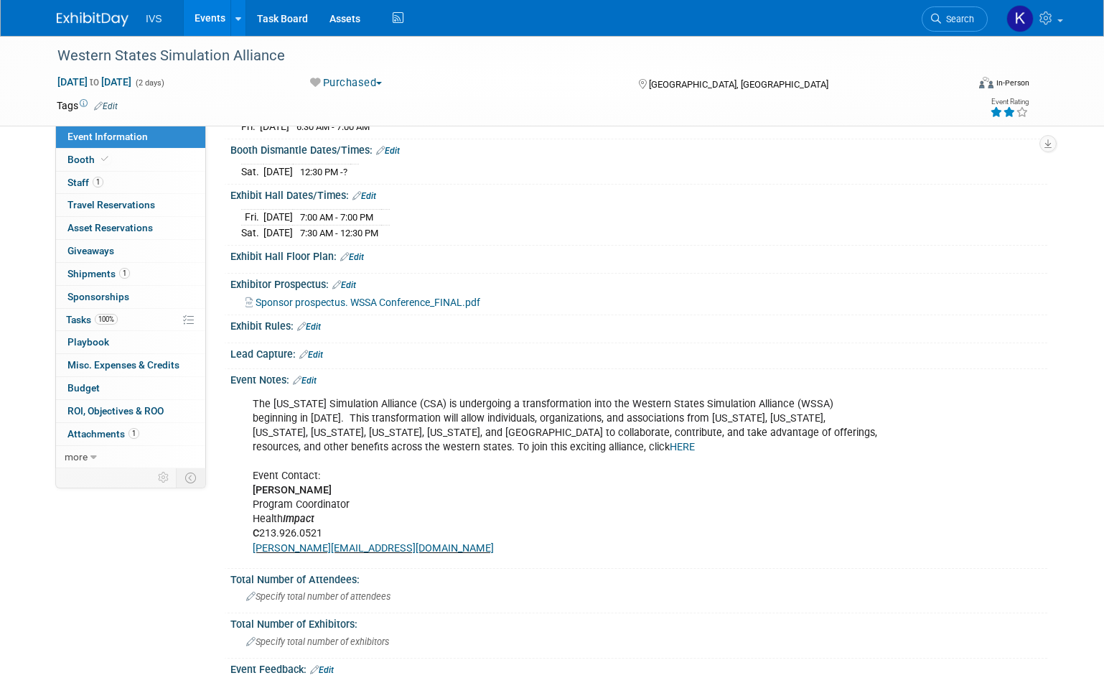
scroll to position [359, 0]
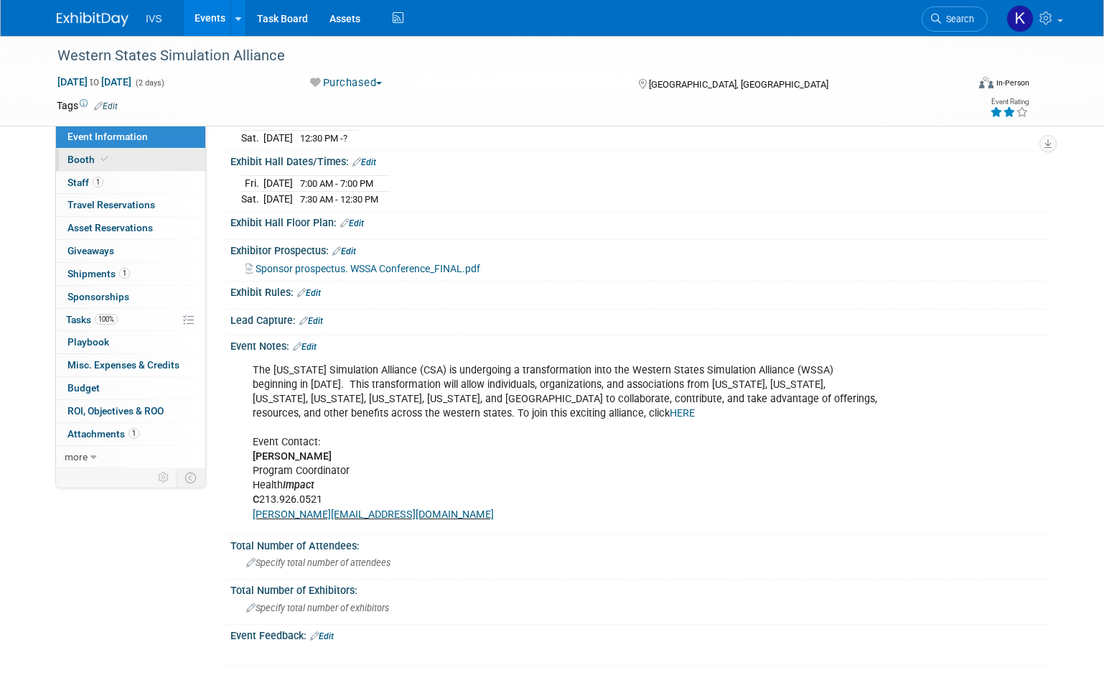
click at [142, 152] on link "Booth" at bounding box center [130, 160] width 149 height 22
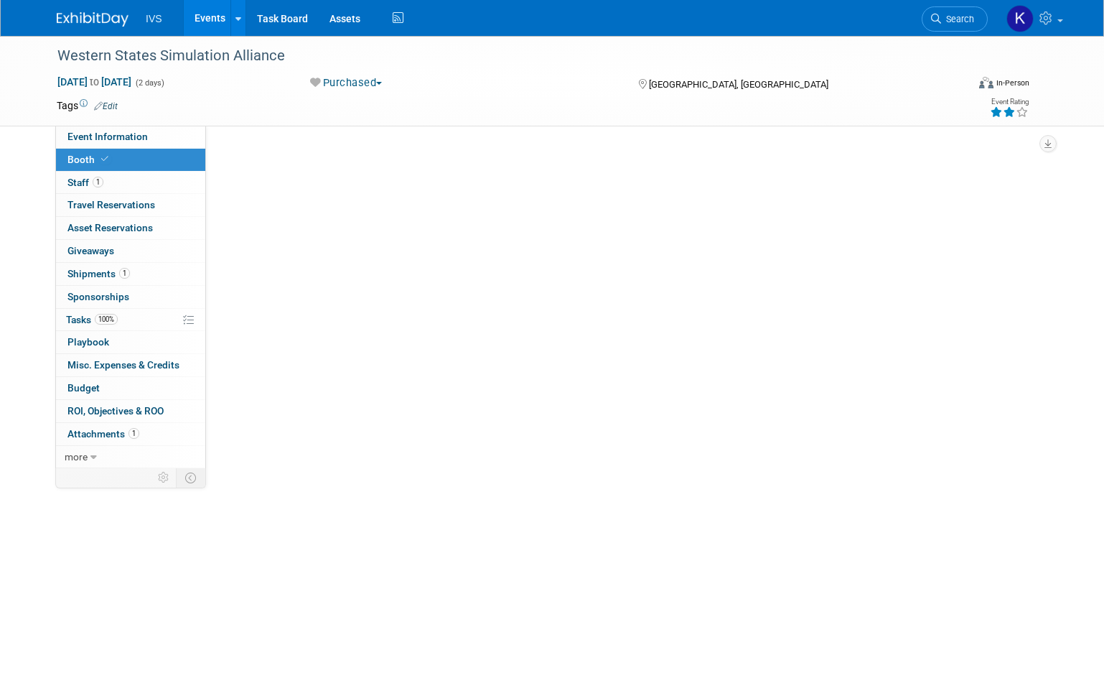
scroll to position [0, 0]
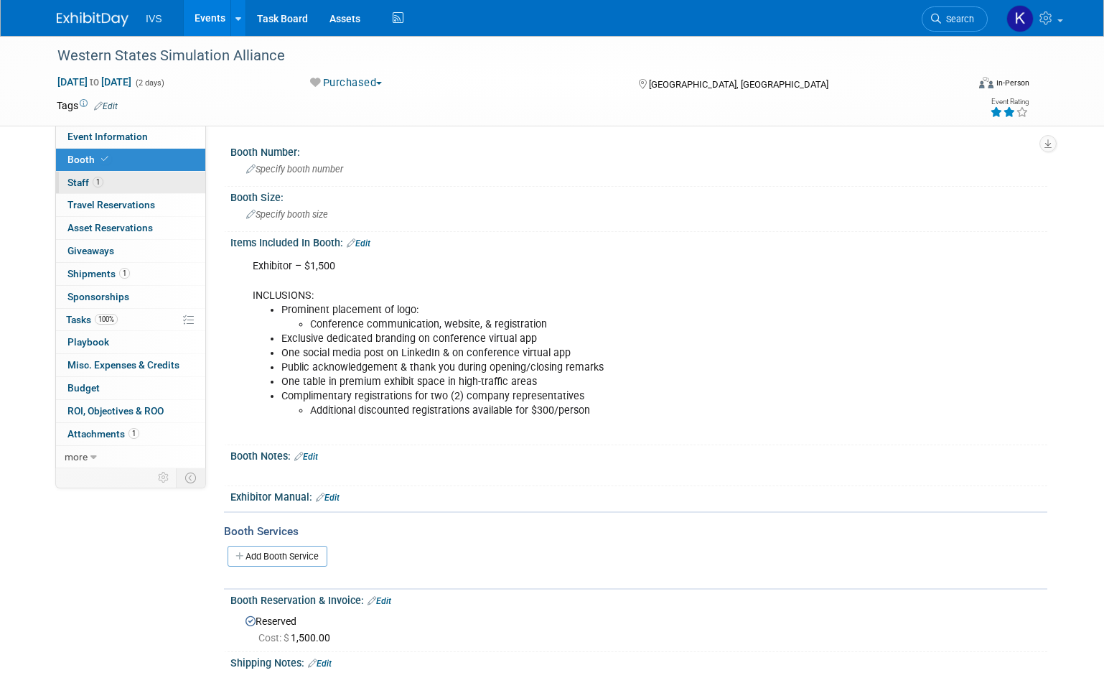
click at [131, 182] on link "1 Staff 1" at bounding box center [130, 183] width 149 height 22
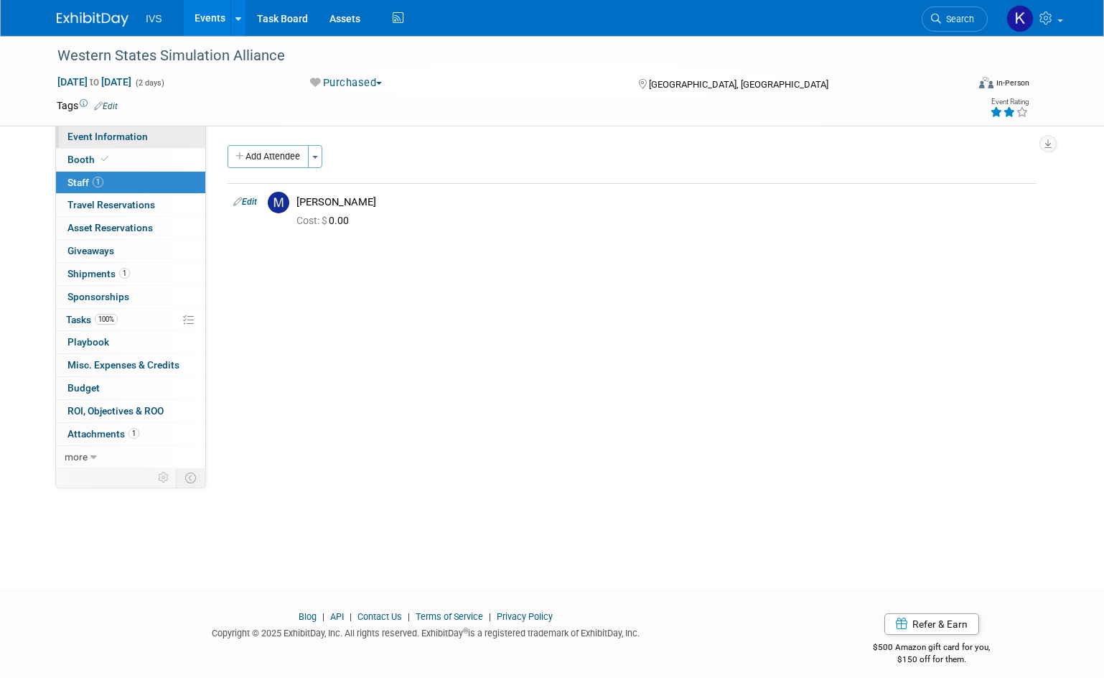
click at [140, 140] on span "Event Information" at bounding box center [107, 136] width 80 height 11
select select "Regional"
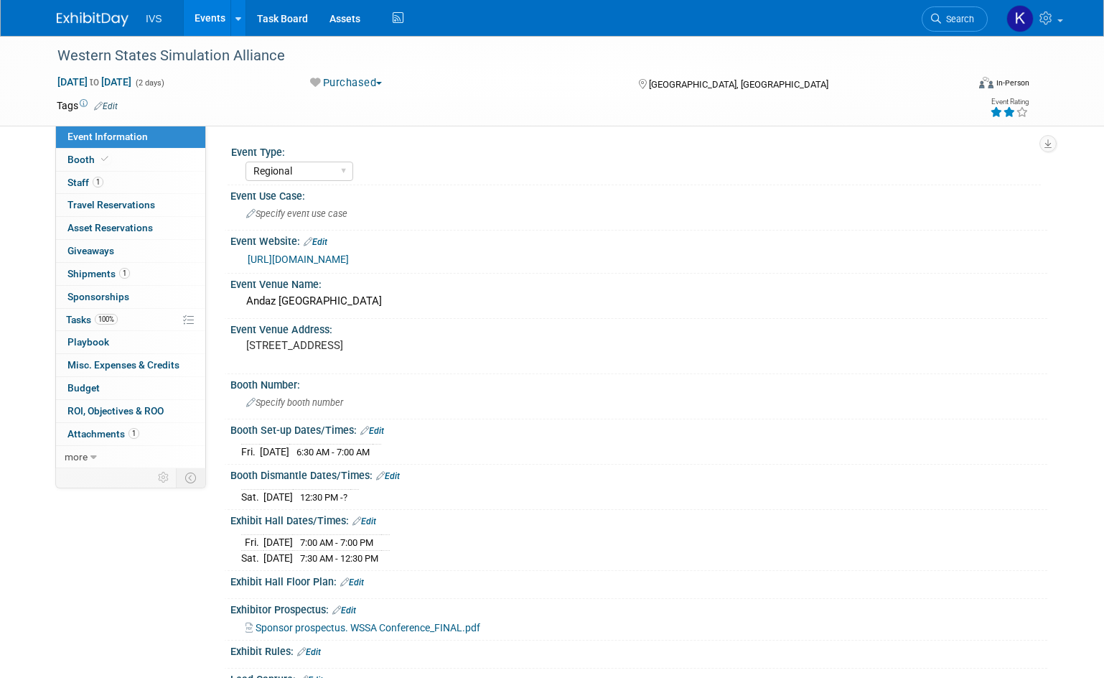
click at [349, 258] on link "[URL][DOMAIN_NAME]" at bounding box center [298, 258] width 101 height 11
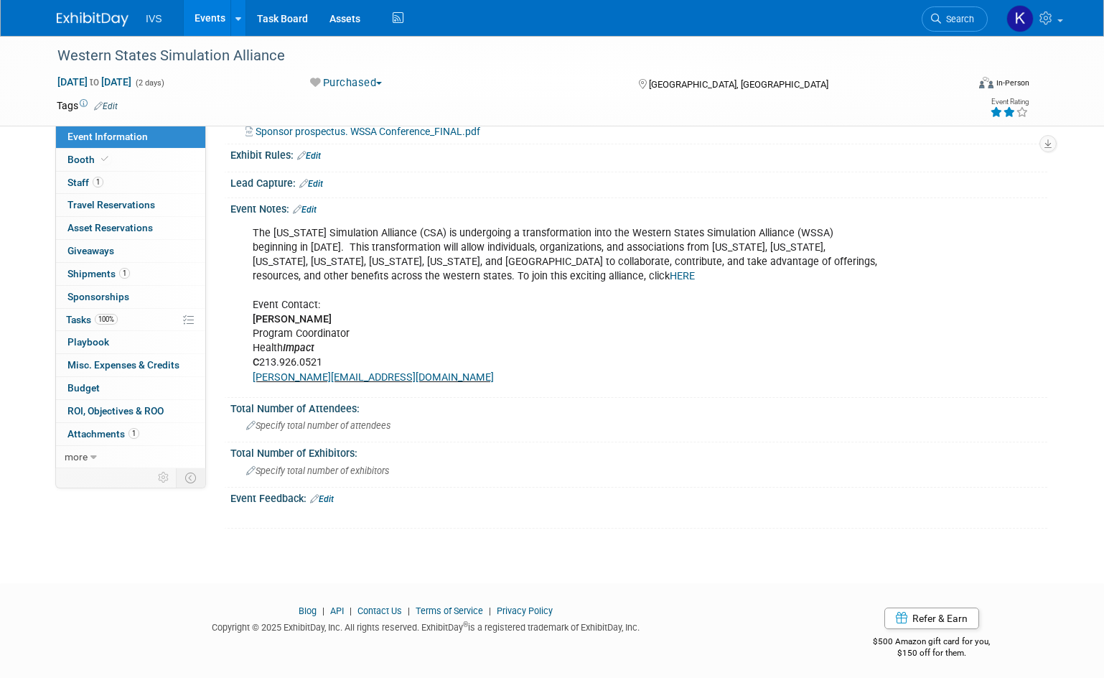
scroll to position [500, 0]
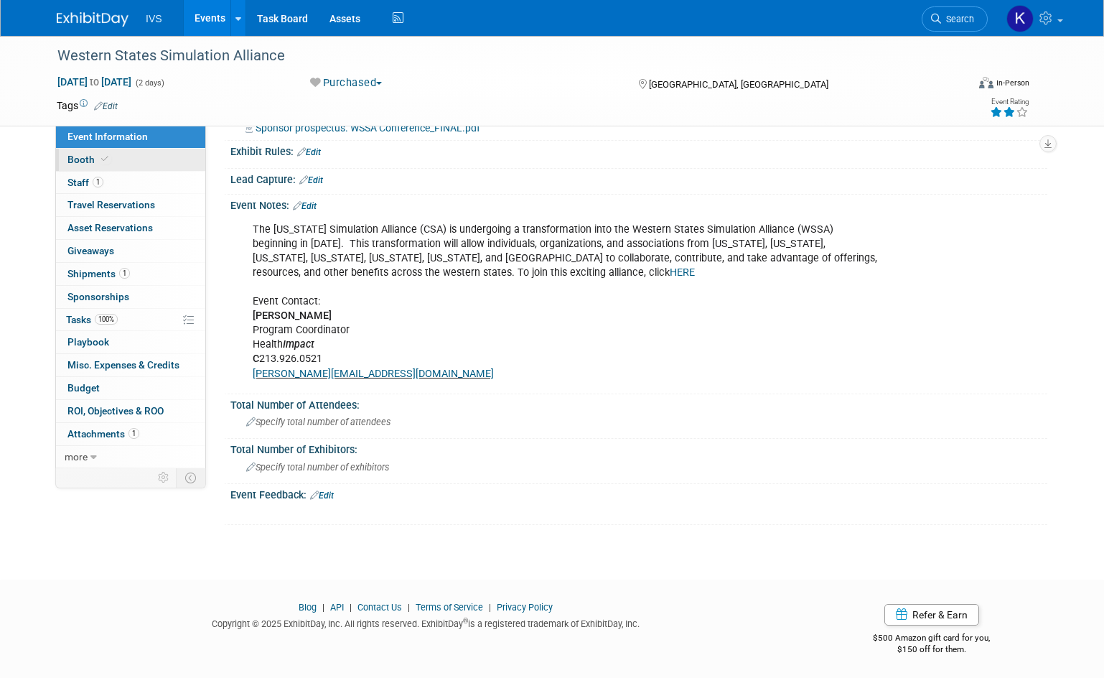
click at [146, 153] on link "Booth" at bounding box center [130, 160] width 149 height 22
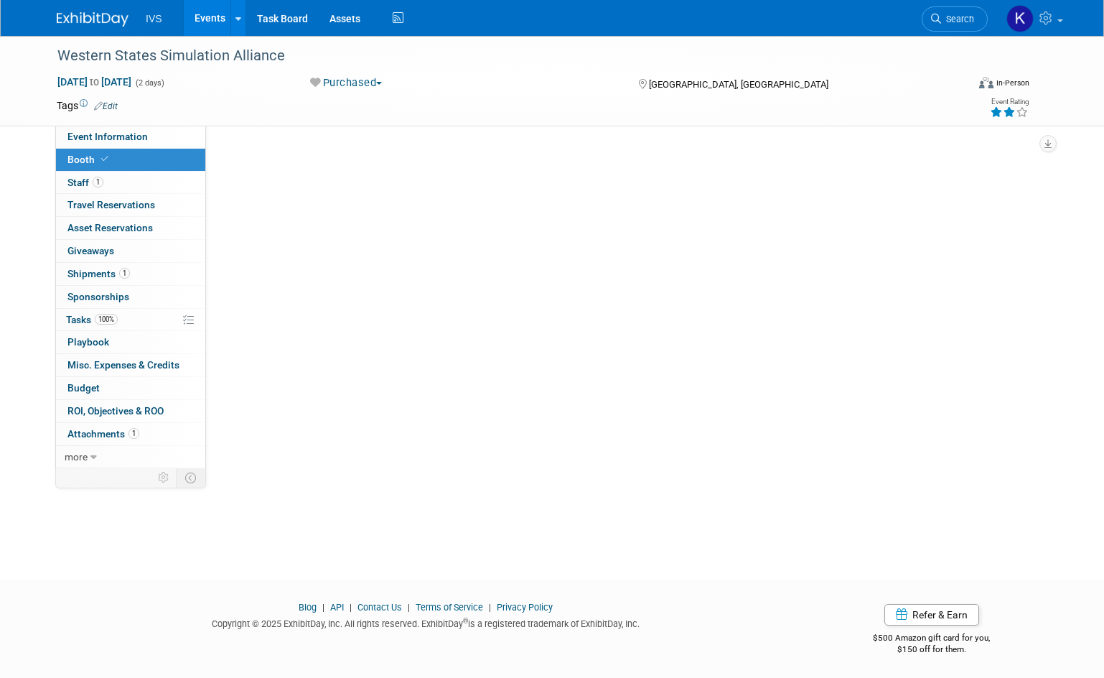
scroll to position [0, 0]
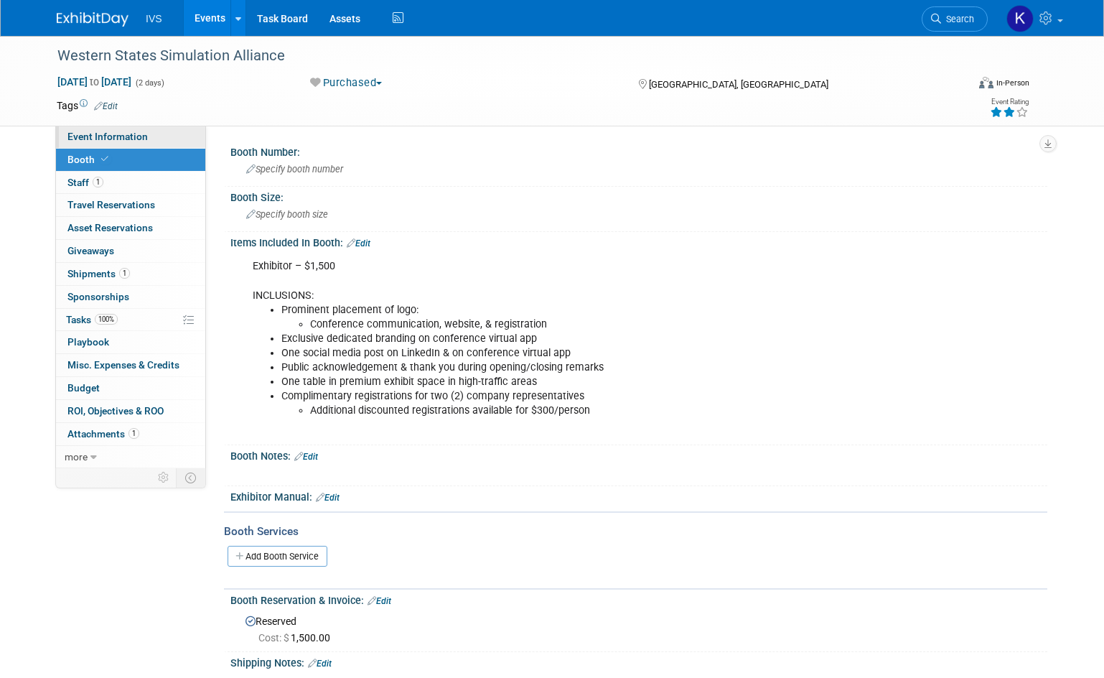
click at [156, 135] on link "Event Information" at bounding box center [130, 137] width 149 height 22
select select "Regional"
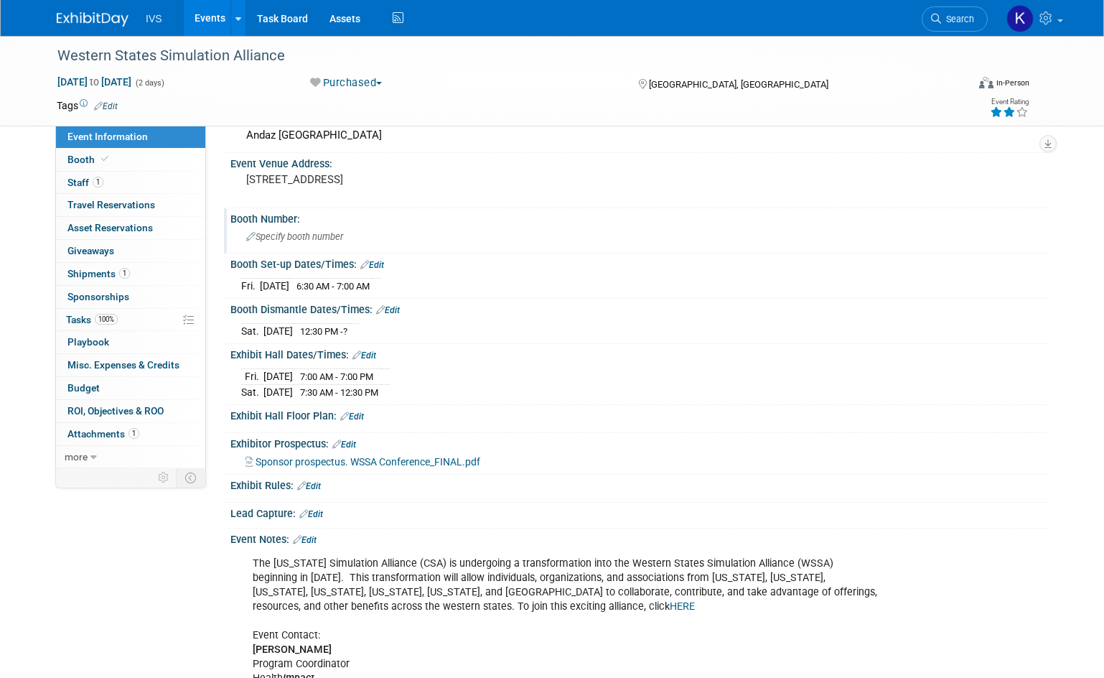
scroll to position [359, 0]
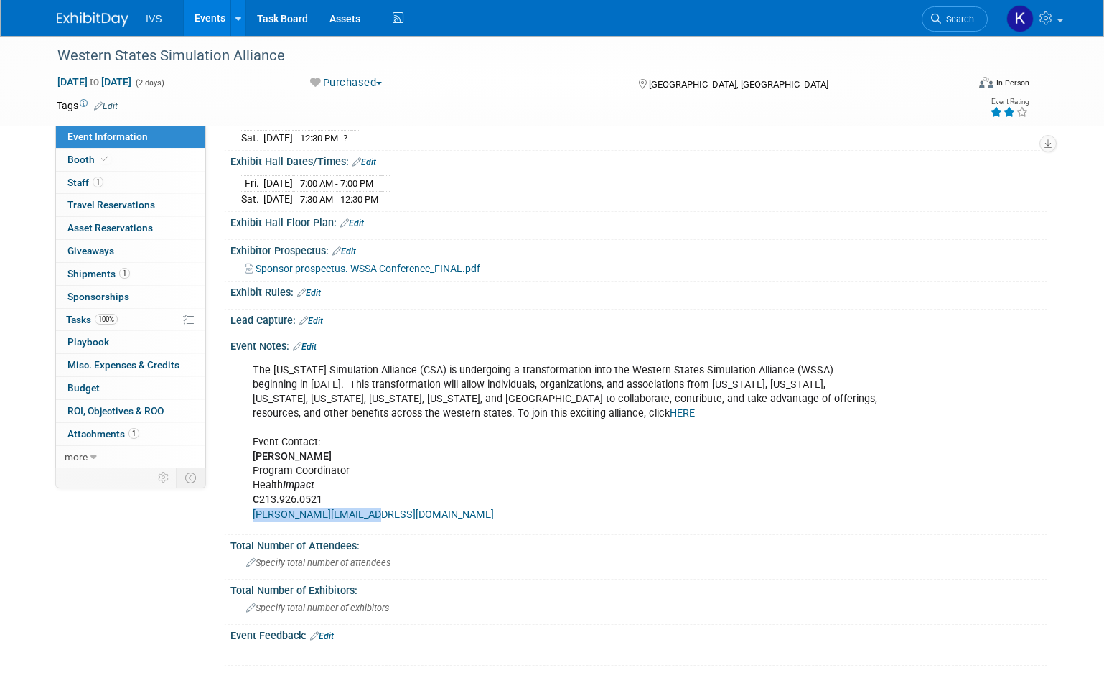
drag, startPoint x: 373, startPoint y: 511, endPoint x: 250, endPoint y: 511, distance: 123.5
click at [250, 511] on div "The [US_STATE] Simulation Alliance (CSA) is undergoing a transformation into th…" at bounding box center [566, 442] width 647 height 173
copy link "[PERSON_NAME][EMAIL_ADDRESS][DOMAIN_NAME]"
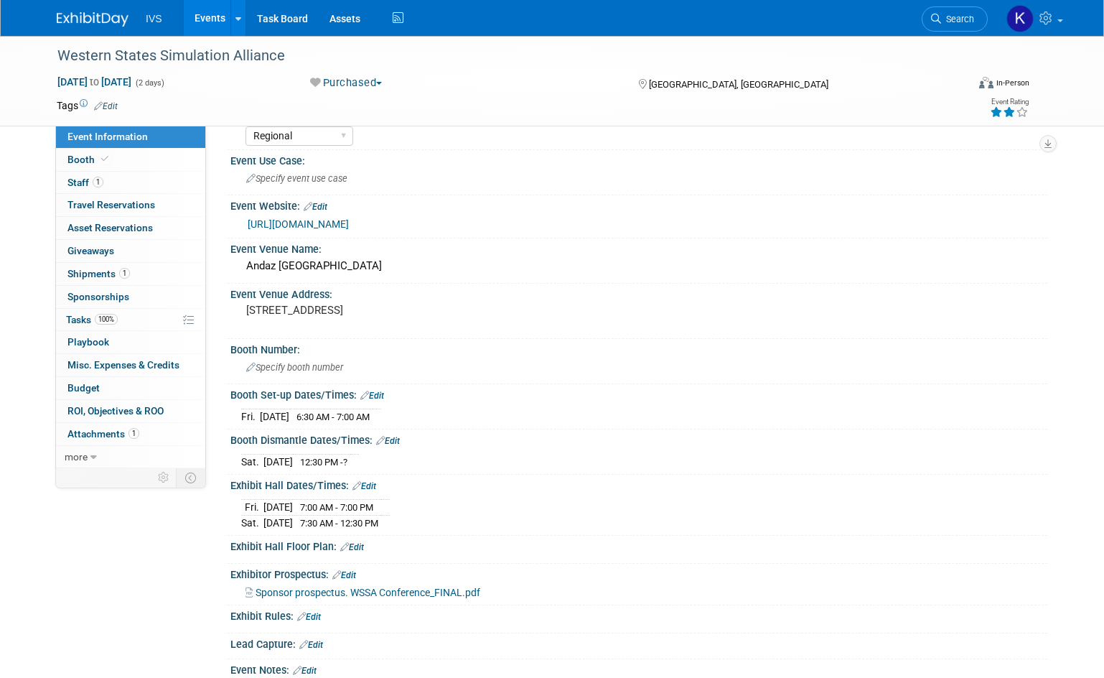
scroll to position [0, 0]
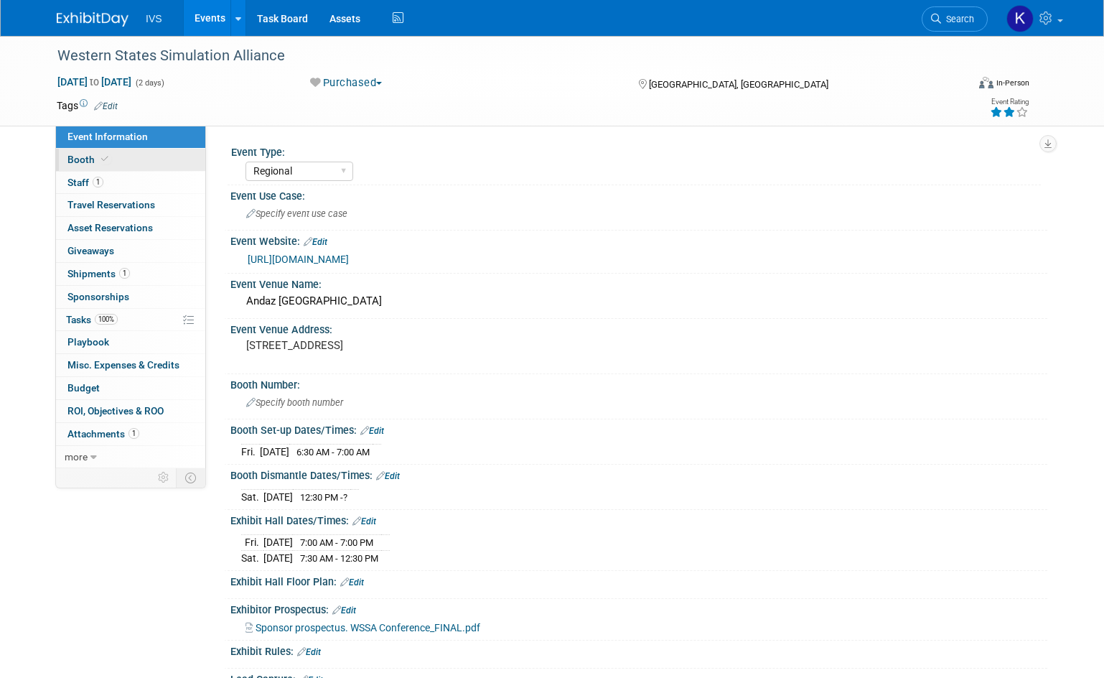
click at [161, 167] on link "Booth" at bounding box center [130, 160] width 149 height 22
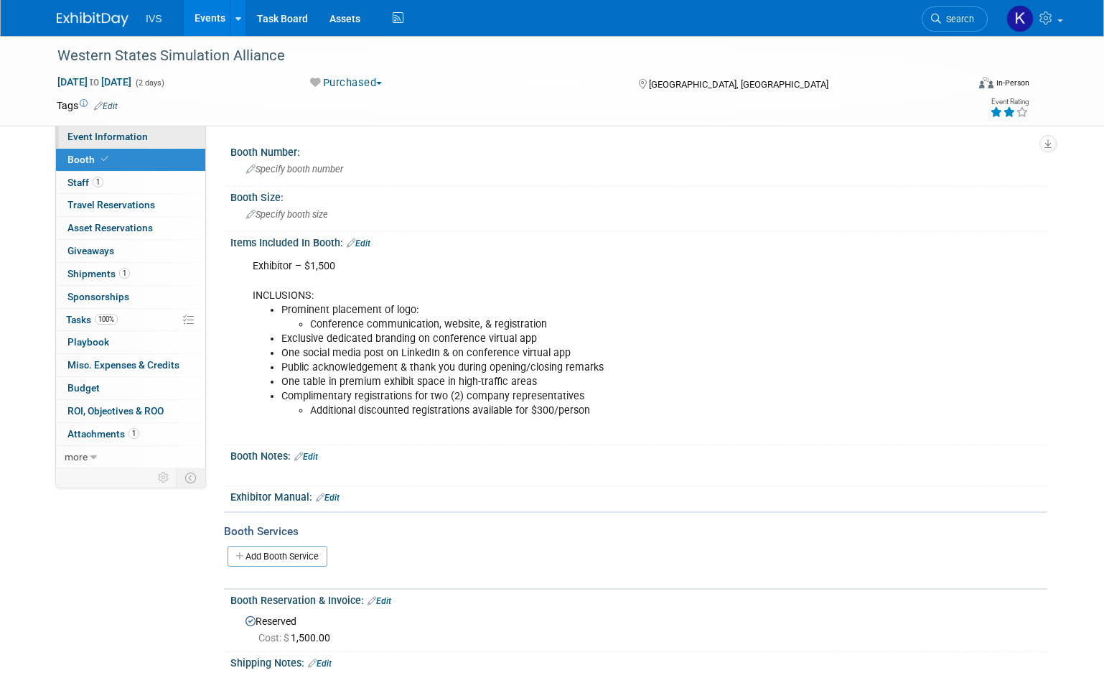
click at [164, 134] on link "Event Information" at bounding box center [130, 137] width 149 height 22
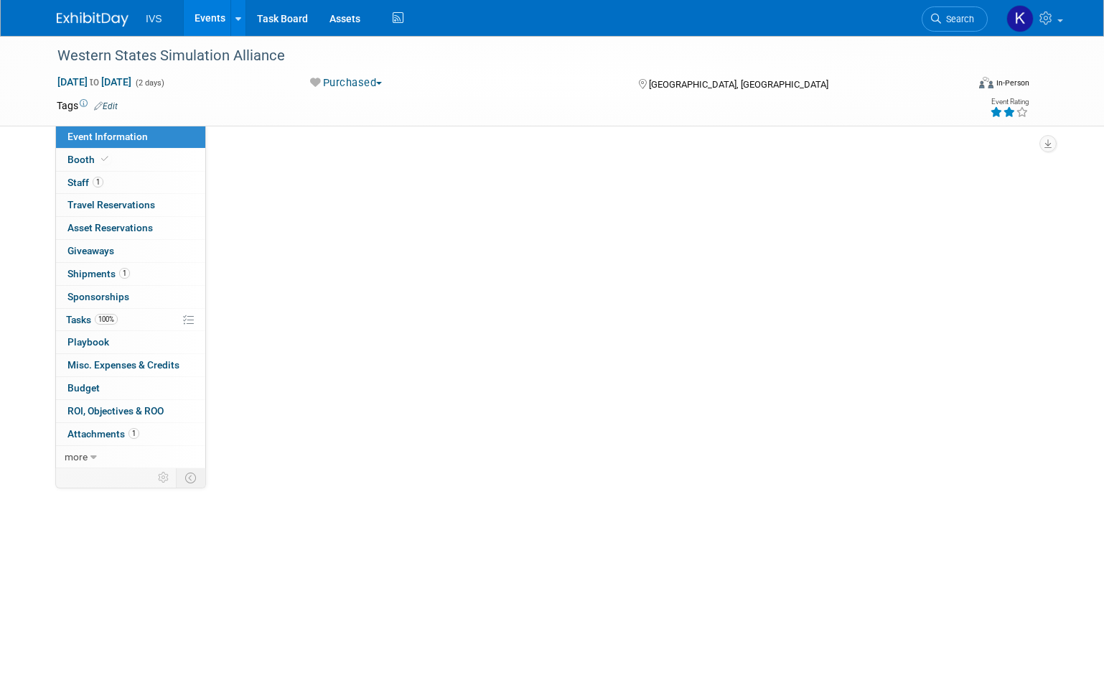
select select "Regional"
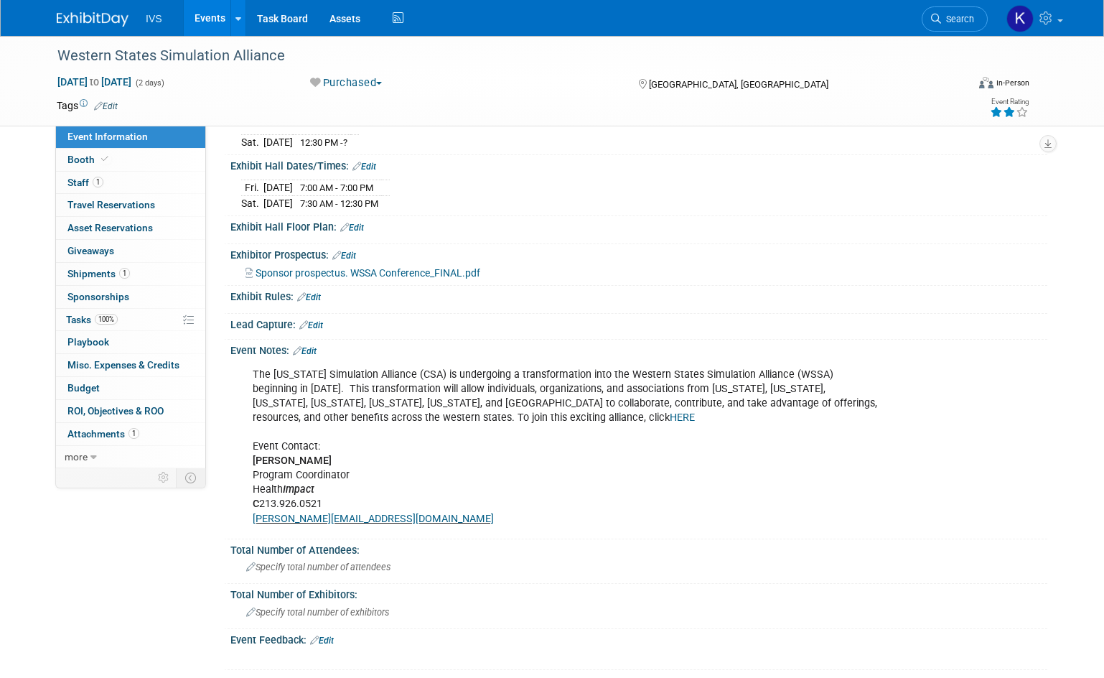
scroll to position [359, 0]
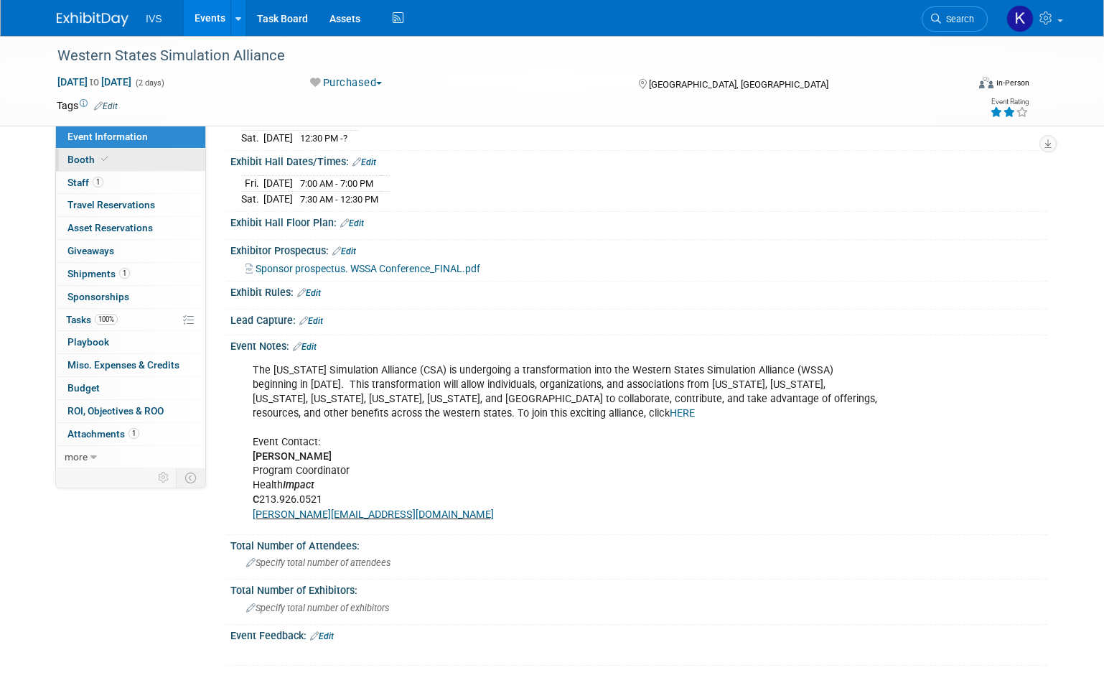
click at [144, 164] on link "Booth" at bounding box center [130, 160] width 149 height 22
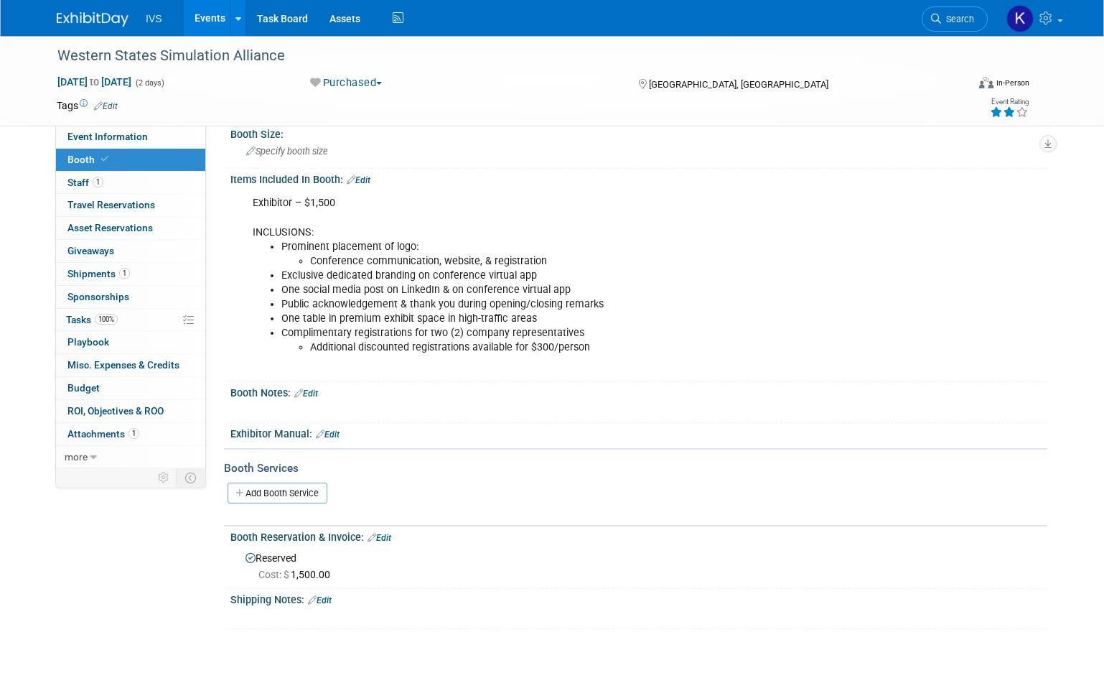
scroll to position [169, 0]
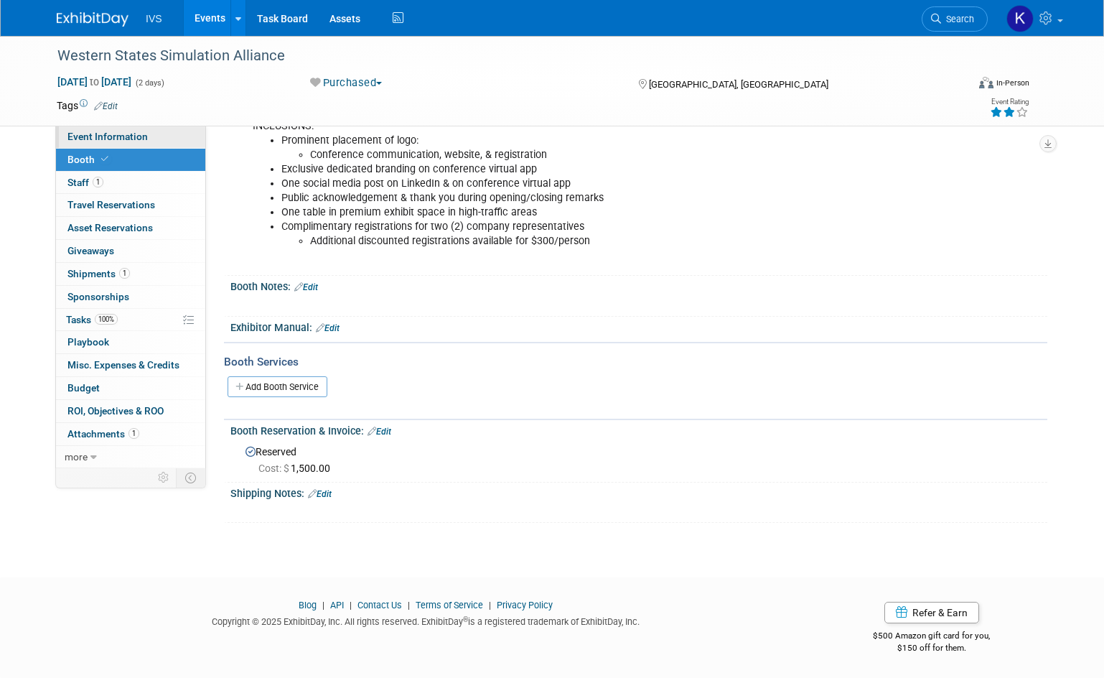
click at [139, 137] on span "Event Information" at bounding box center [107, 136] width 80 height 11
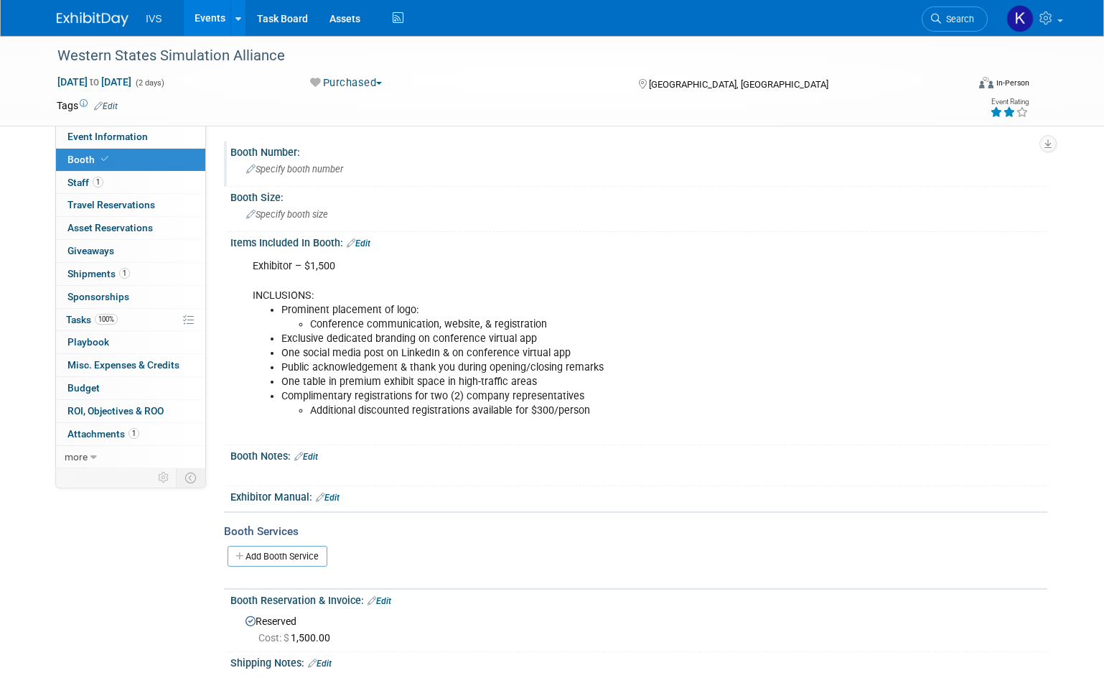
select select "Regional"
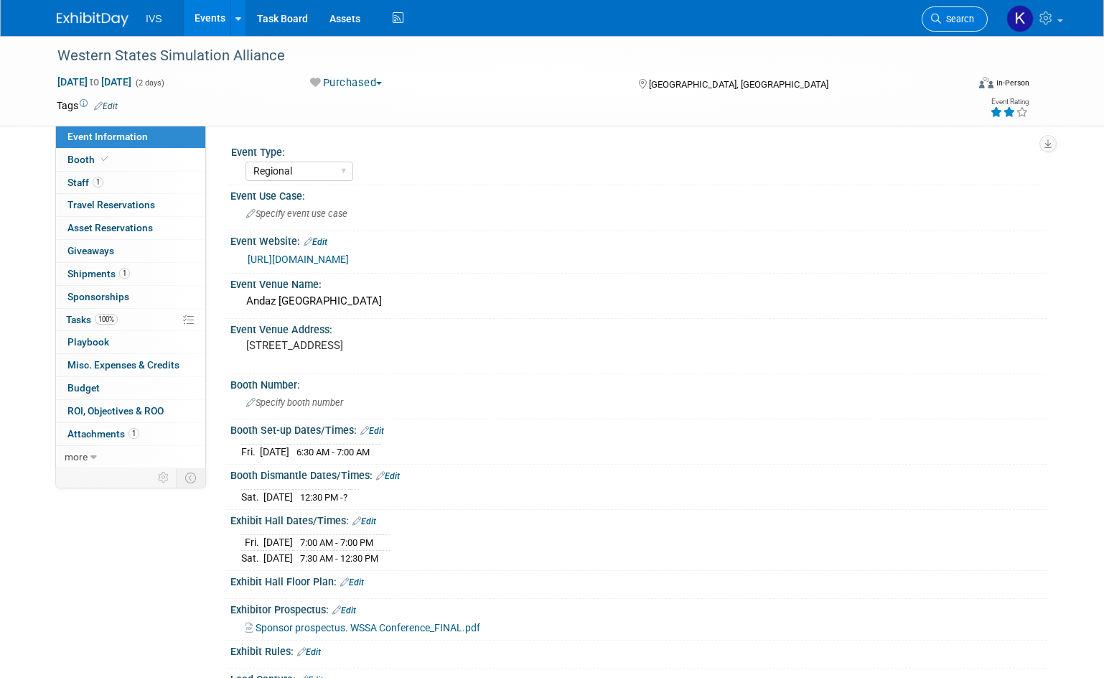
click at [949, 19] on span "Search" at bounding box center [957, 19] width 33 height 11
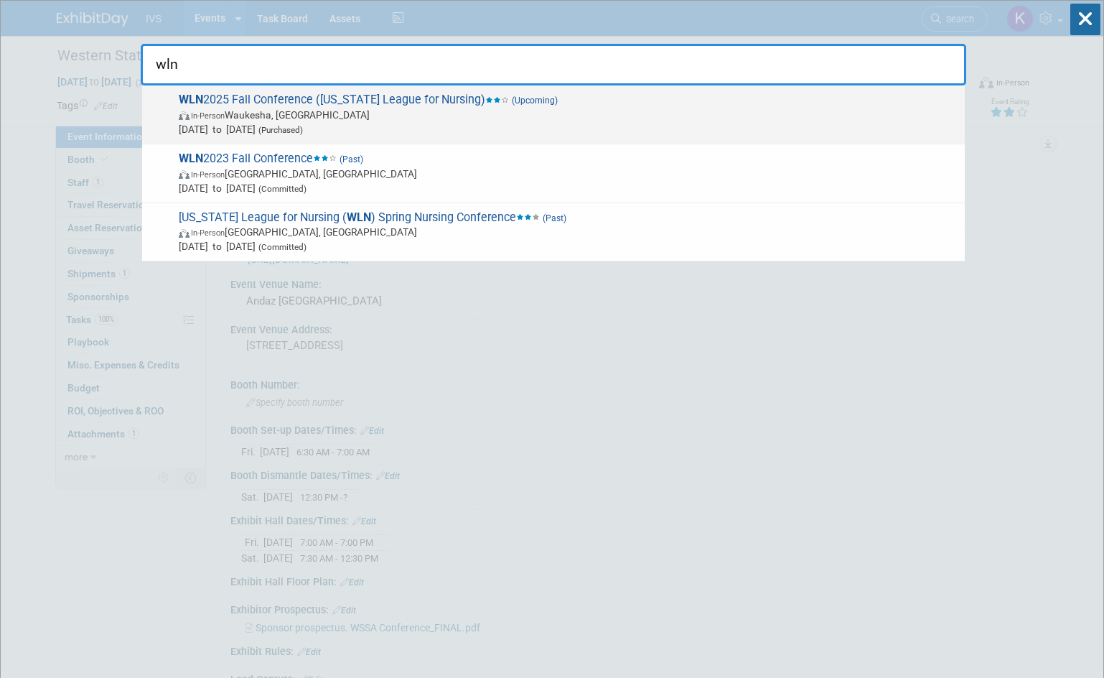
type input "wln"
click at [668, 108] on span "In-Person [PERSON_NAME], [GEOGRAPHIC_DATA]" at bounding box center [568, 115] width 779 height 14
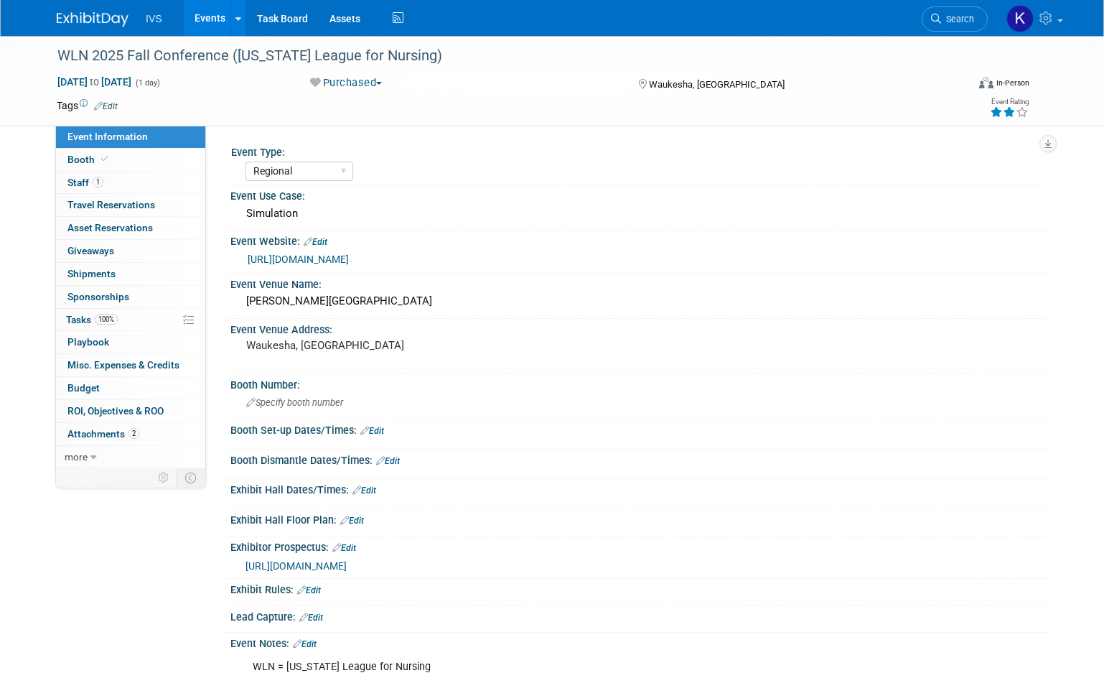
select select "Regional"
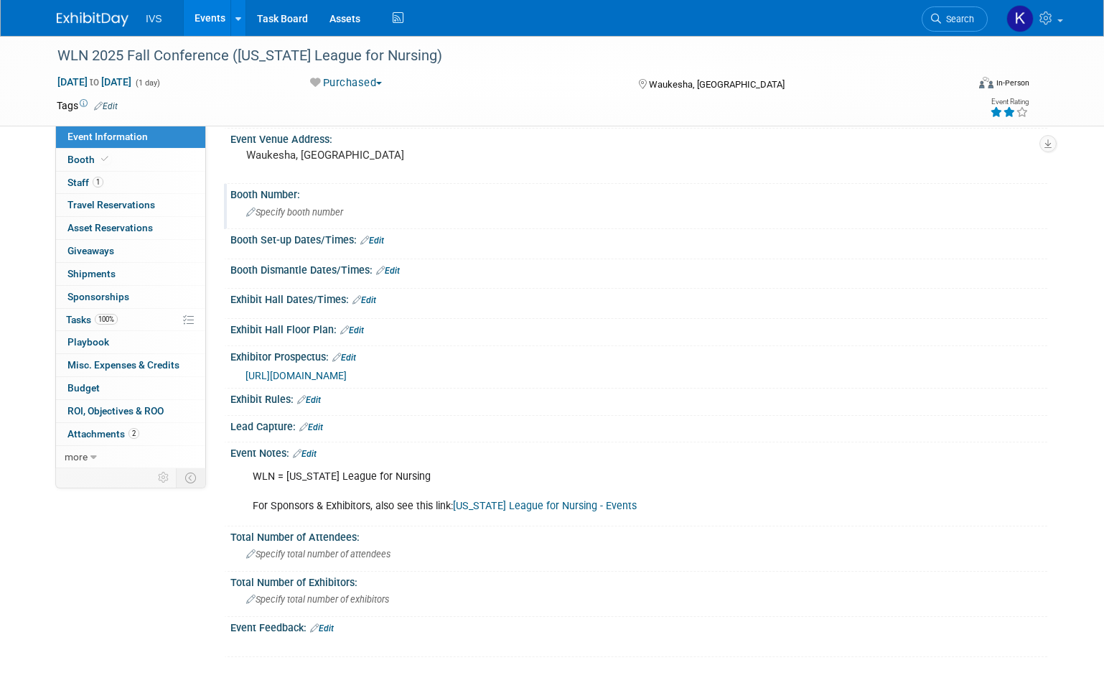
scroll to position [215, 0]
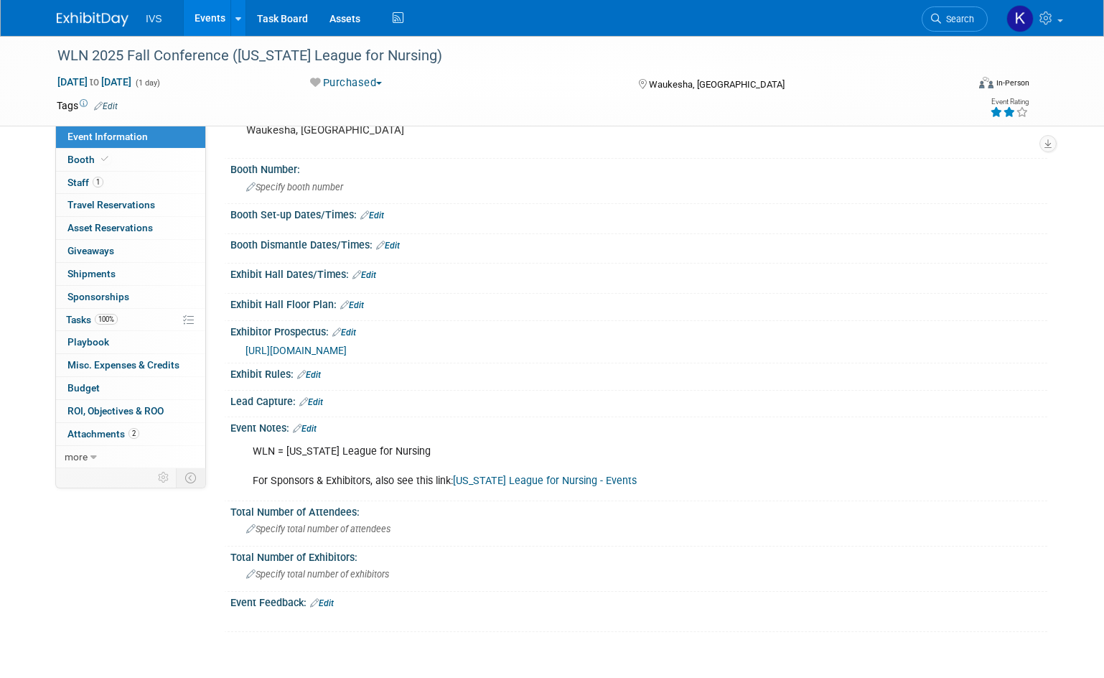
click at [347, 354] on span "https://wisconsinwln.com/images/meeting/110825/call_for_sponsorship_fall_inform…" at bounding box center [296, 350] width 101 height 11
click at [83, 152] on link "Booth" at bounding box center [130, 160] width 149 height 22
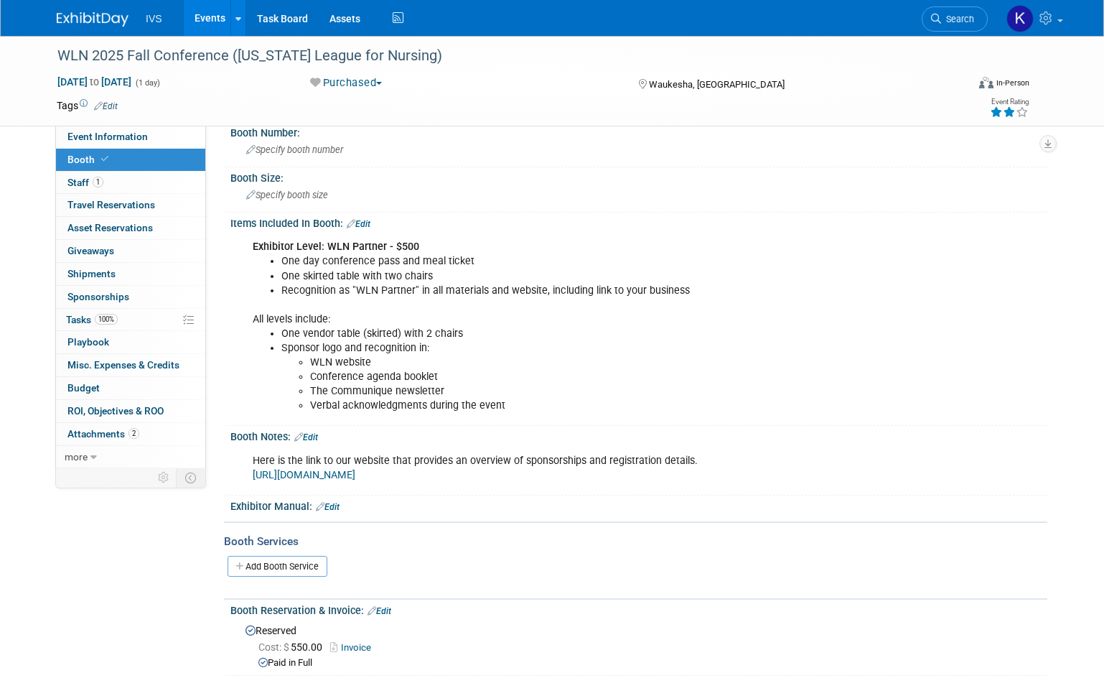
scroll to position [0, 0]
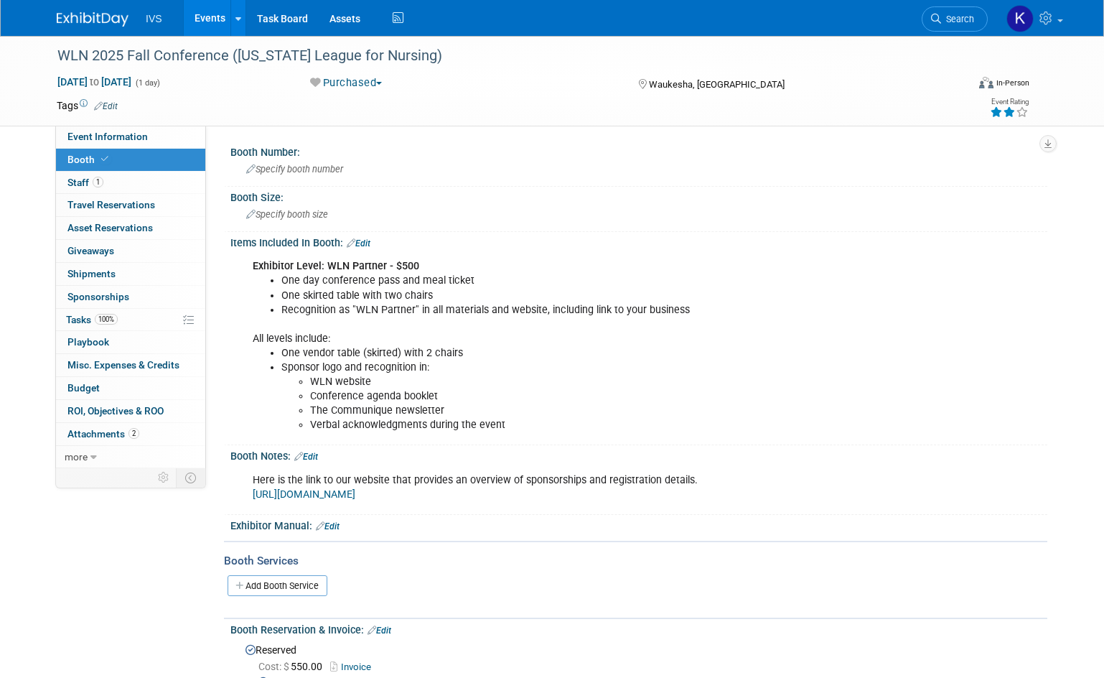
click at [355, 490] on link "https://wln.starchapter.com/meetinginfo.php?id=36&ts=1758227912" at bounding box center [304, 494] width 103 height 12
